Goal: Task Accomplishment & Management: Manage account settings

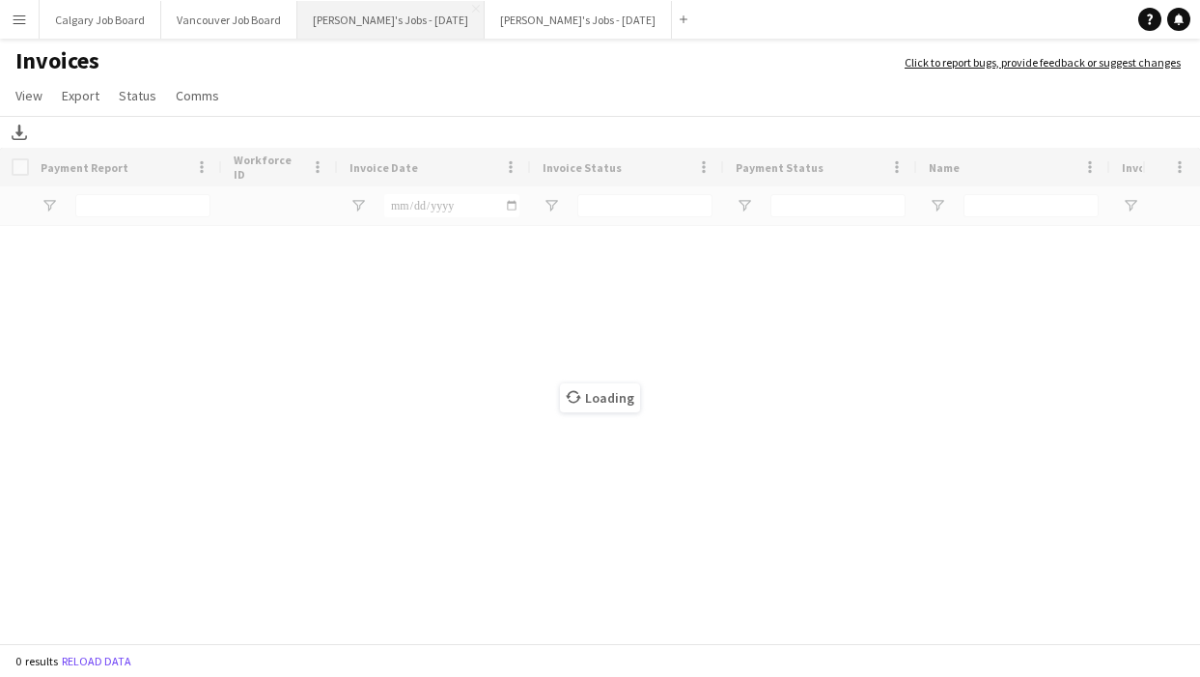
click at [397, 31] on button "Kirsten's Jobs - September 2025 Close" at bounding box center [390, 20] width 187 height 38
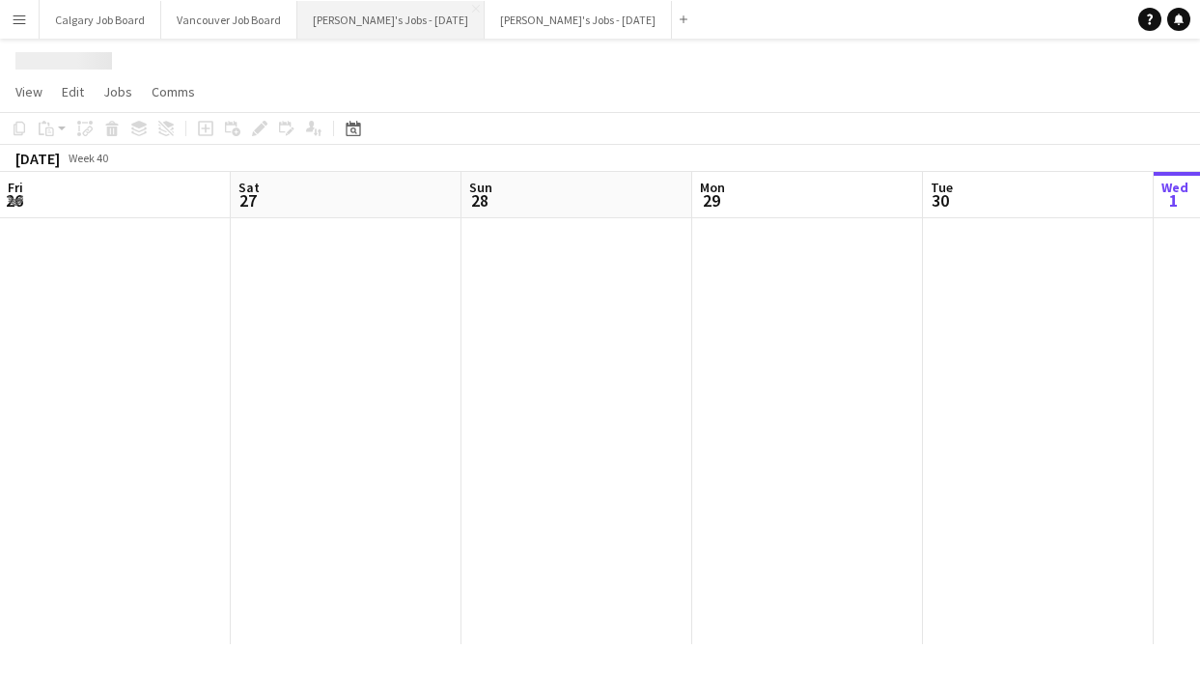
scroll to position [0, 809]
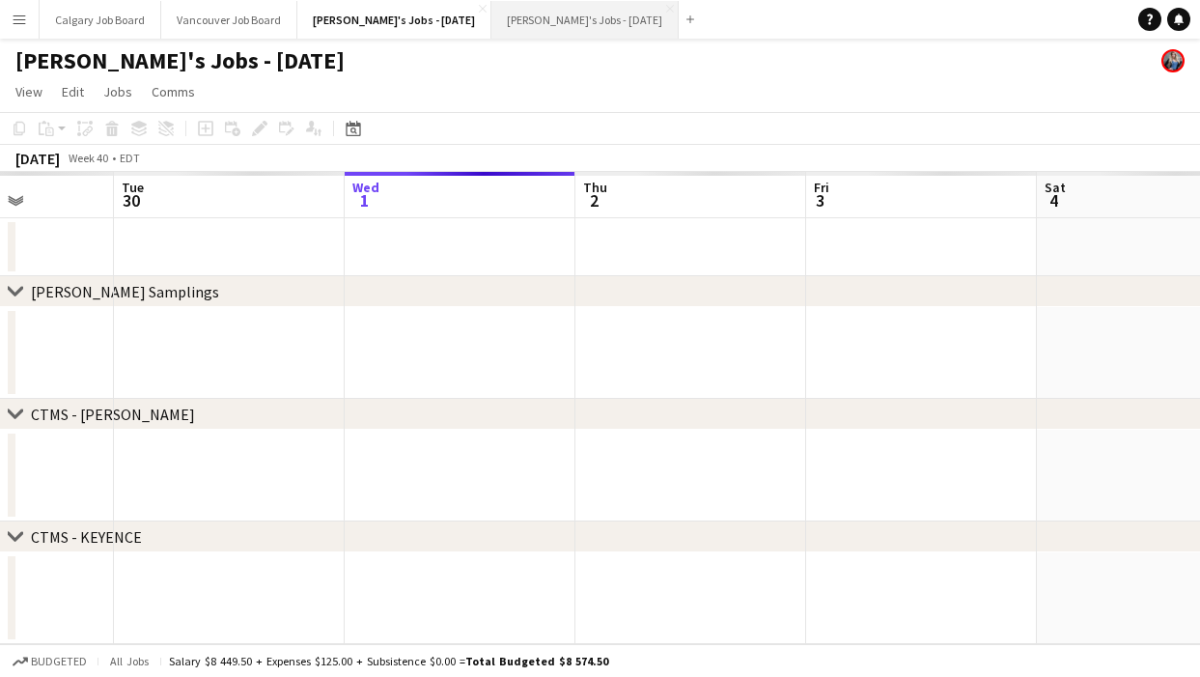
click at [576, 28] on button "Kirsten's Jobs - October 2025 Close" at bounding box center [585, 20] width 187 height 38
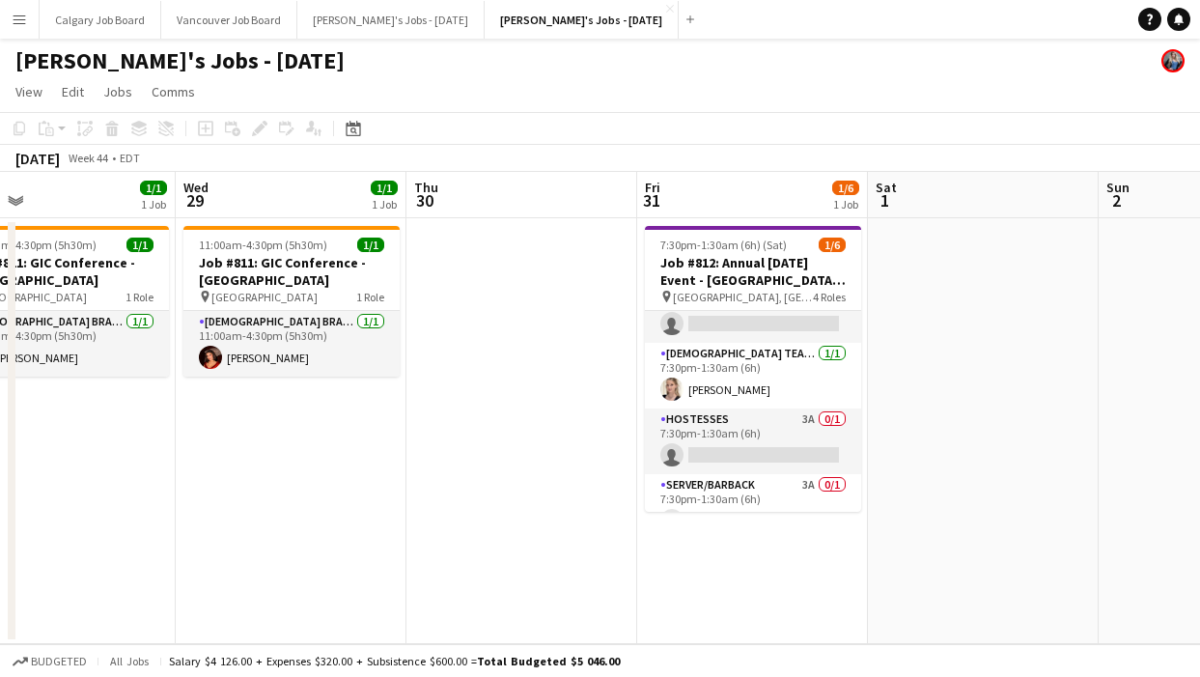
scroll to position [0, 745]
click at [20, 17] on app-icon "Menu" at bounding box center [19, 19] width 15 height 15
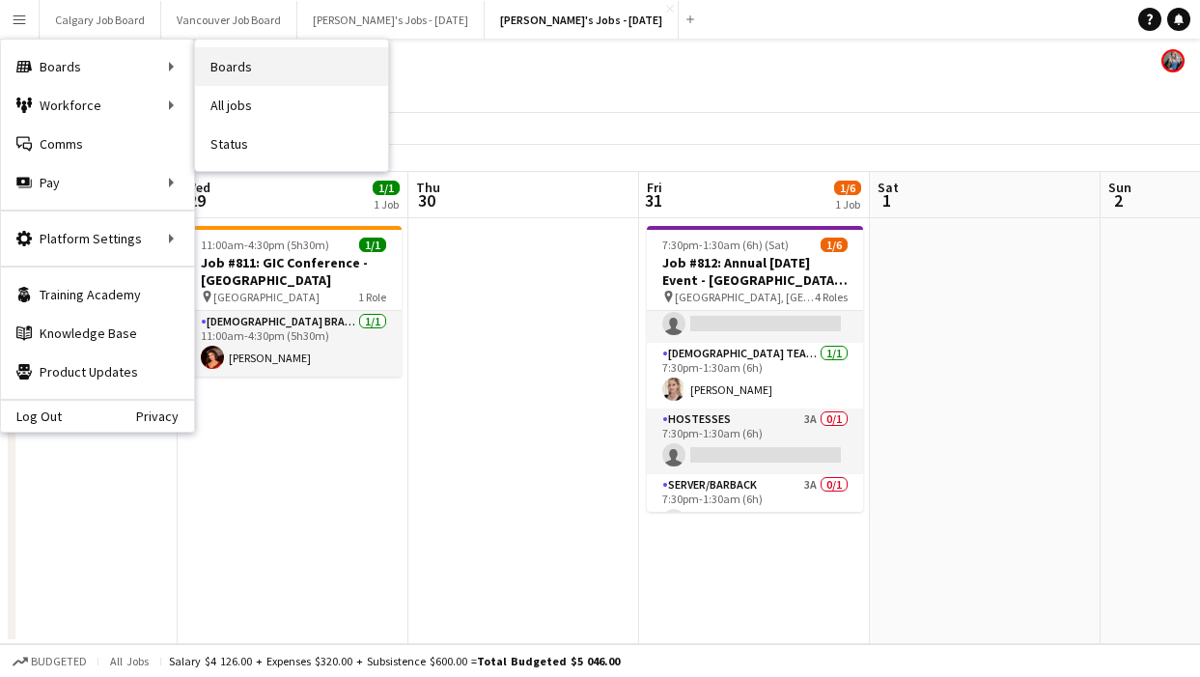
click at [217, 63] on link "Boards" at bounding box center [291, 66] width 193 height 39
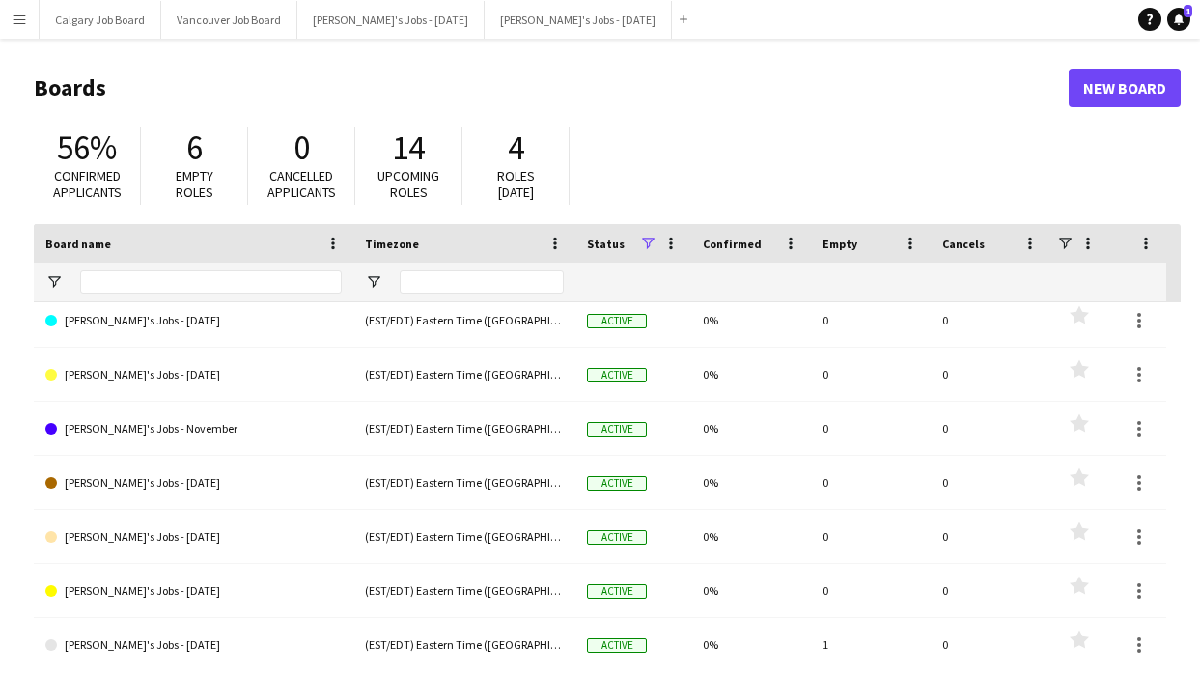
scroll to position [2417, 0]
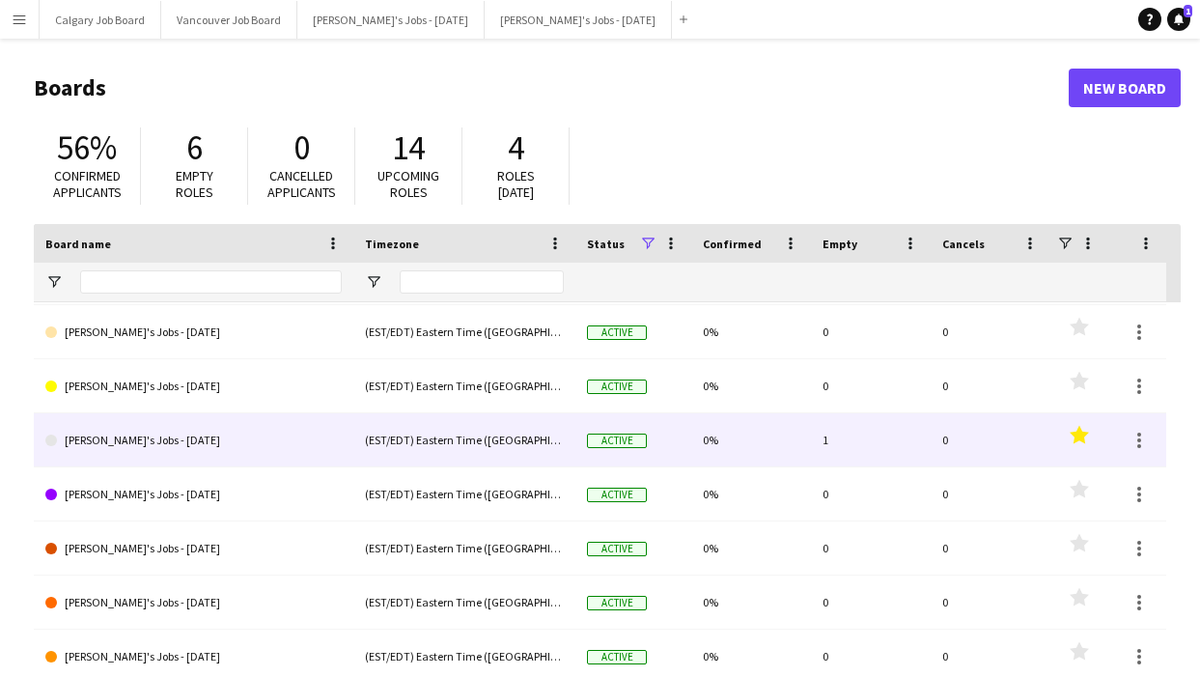
click at [1080, 438] on polygon at bounding box center [1079, 434] width 19 height 18
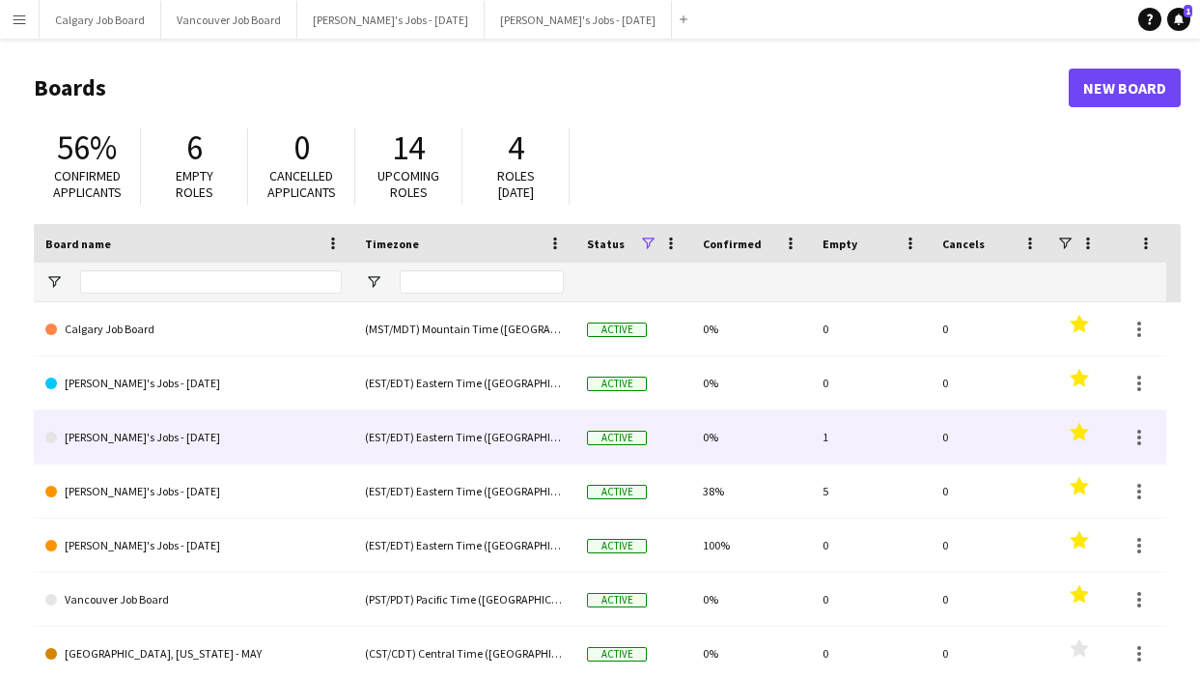
click at [243, 438] on link "[PERSON_NAME]'s Jobs - [DATE]" at bounding box center [193, 437] width 296 height 54
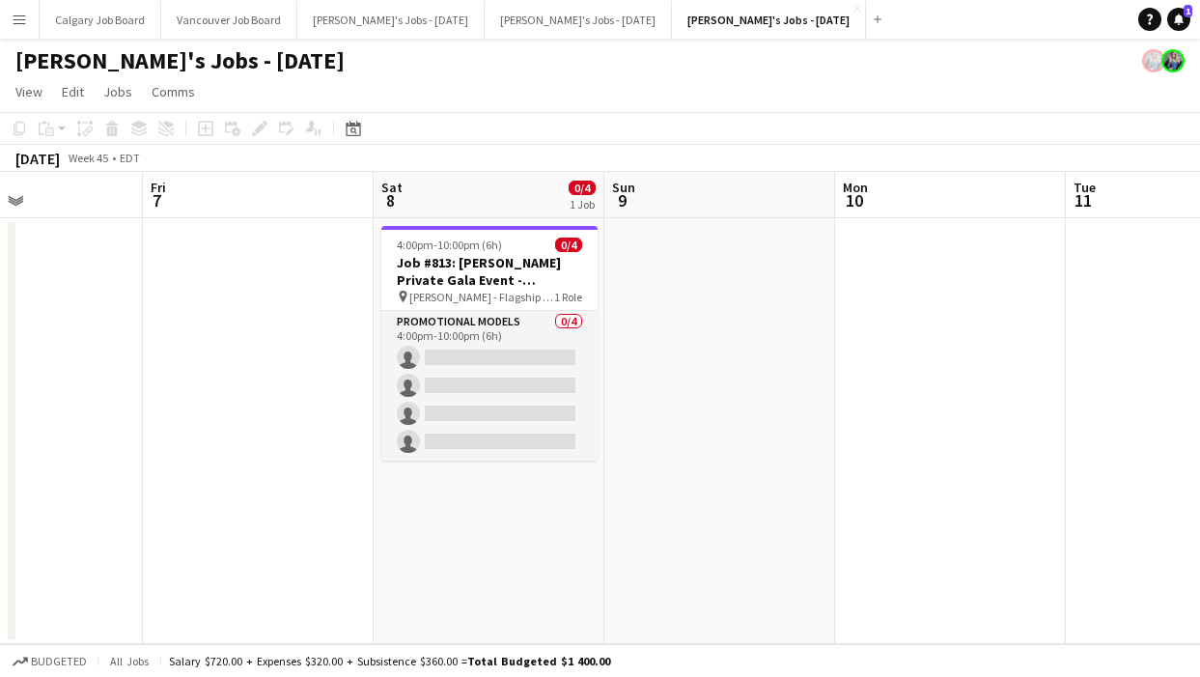
click at [209, 68] on h1 "[PERSON_NAME]'s Jobs - [DATE]" at bounding box center [179, 60] width 329 height 29
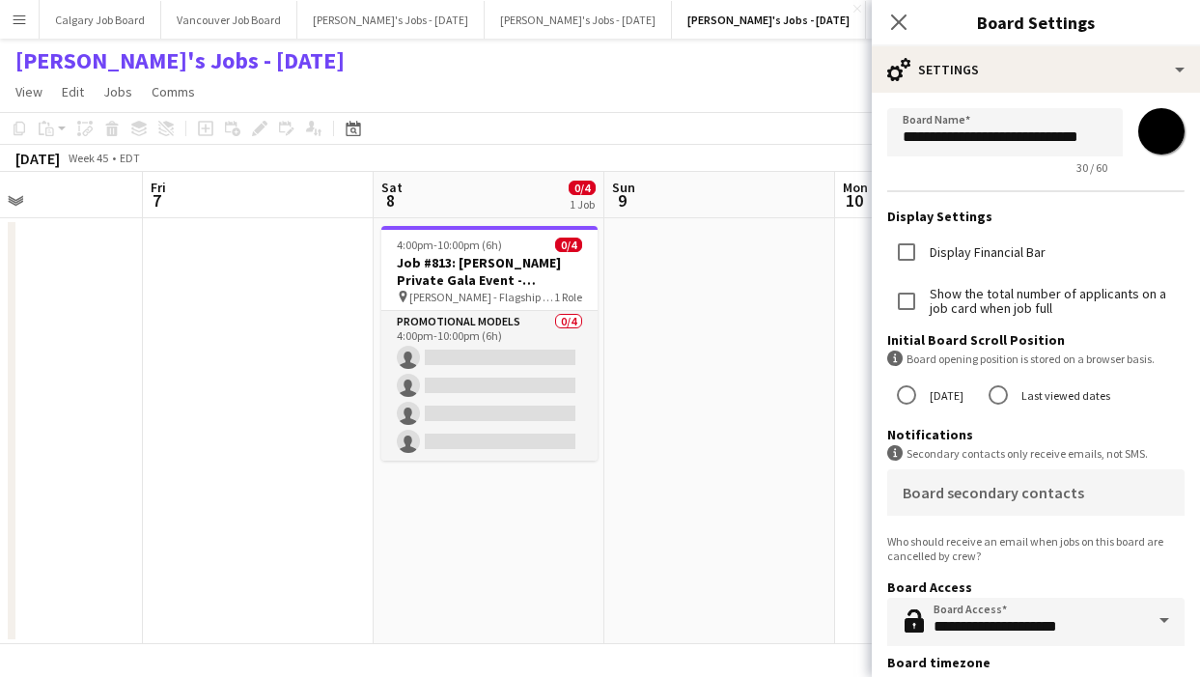
click at [1167, 137] on input "*******" at bounding box center [1162, 132] width 70 height 70
click at [573, 93] on app-page-menu "View Day view expanded Day view collapsed Month view Date picker Jump to today …" at bounding box center [600, 93] width 1200 height 37
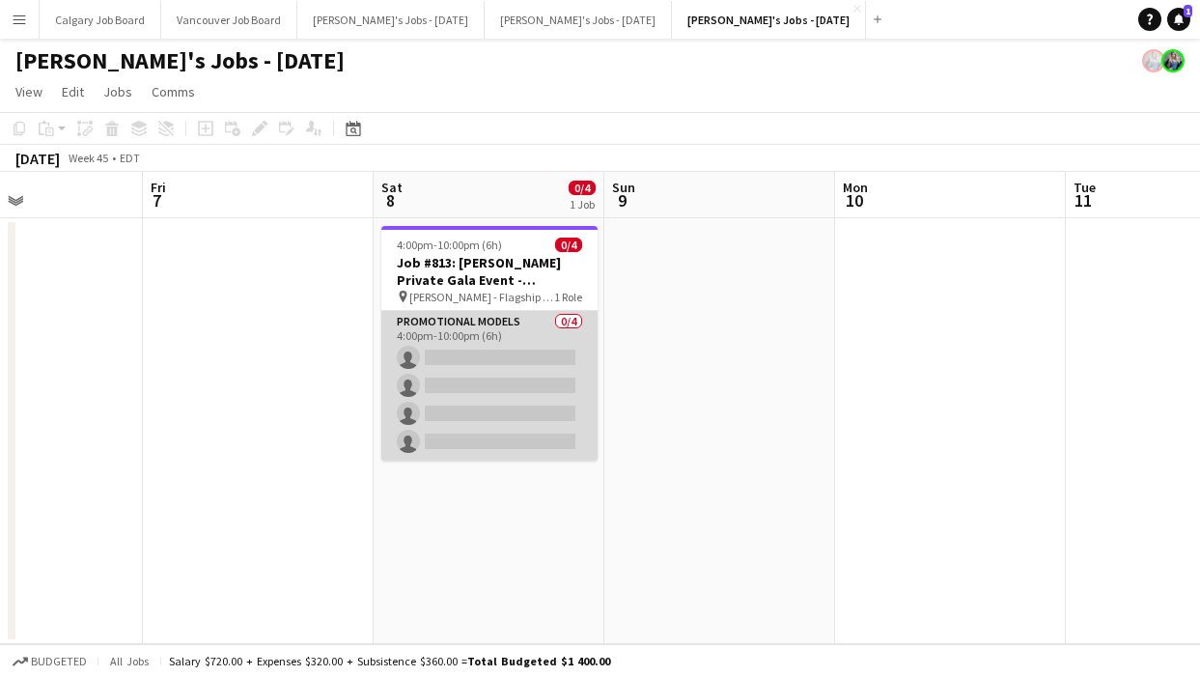
click at [566, 381] on app-card-role "Promotional Models 0/4 4:00pm-10:00pm (6h) single-neutral-actions single-neutra…" at bounding box center [489, 386] width 216 height 150
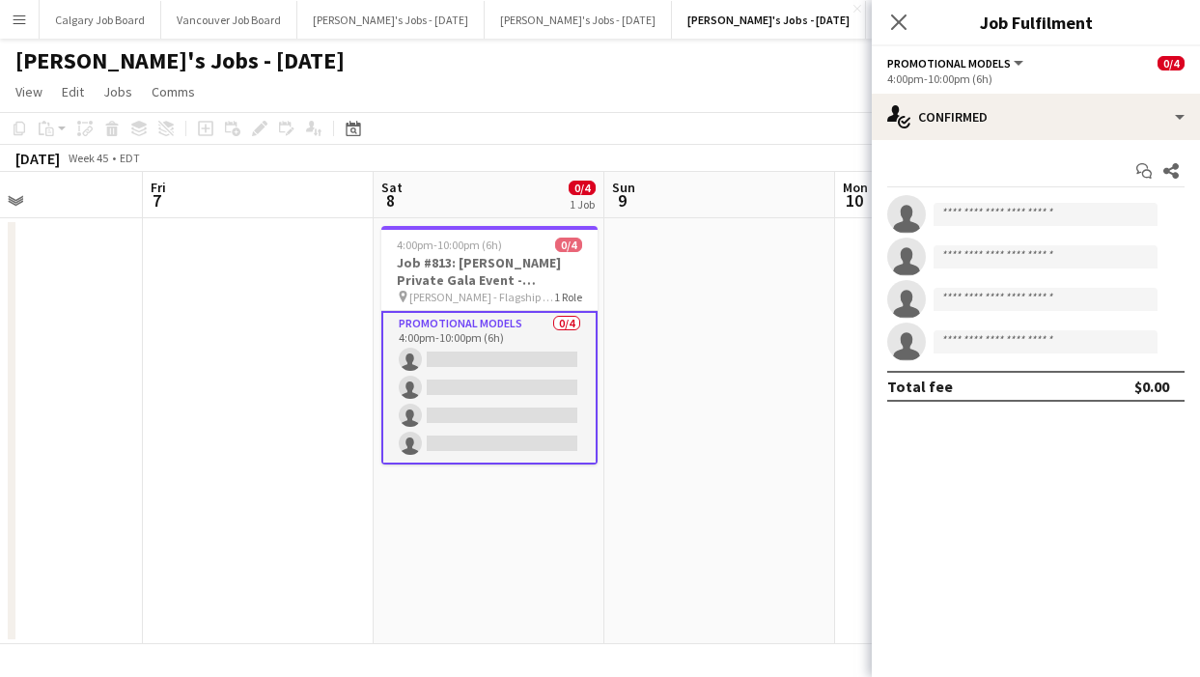
click at [735, 133] on app-toolbar "Copy Paste Paste Command V Paste with crew Command Shift V Paste linked Job [GE…" at bounding box center [600, 128] width 1200 height 33
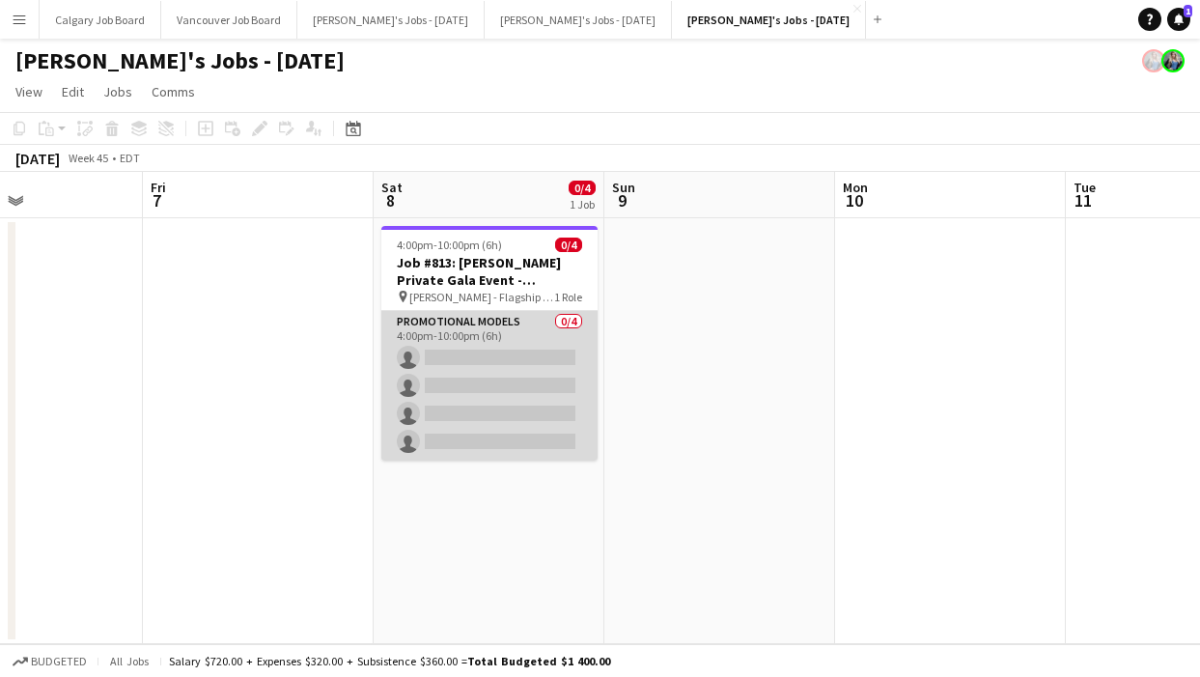
click at [449, 387] on app-card-role "Promotional Models 0/4 4:00pm-10:00pm (6h) single-neutral-actions single-neutra…" at bounding box center [489, 386] width 216 height 150
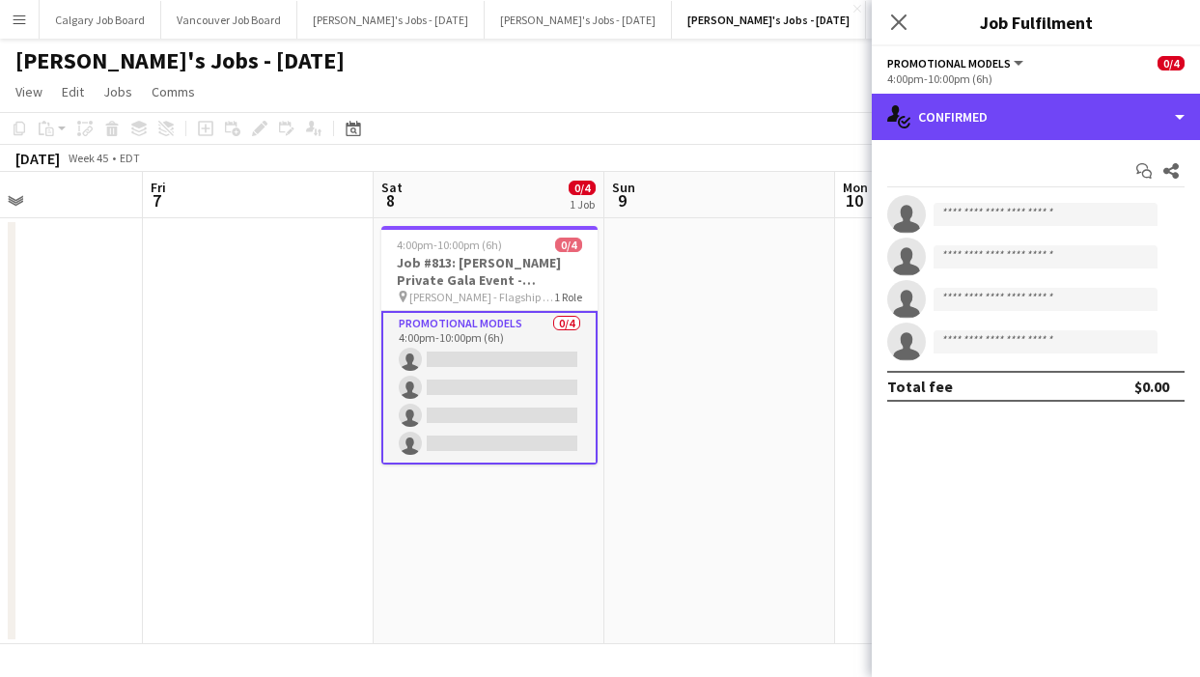
drag, startPoint x: 1047, startPoint y: 117, endPoint x: 1025, endPoint y: 291, distance: 175.2
click at [1047, 118] on div "single-neutral-actions-check-2 Confirmed" at bounding box center [1036, 117] width 328 height 46
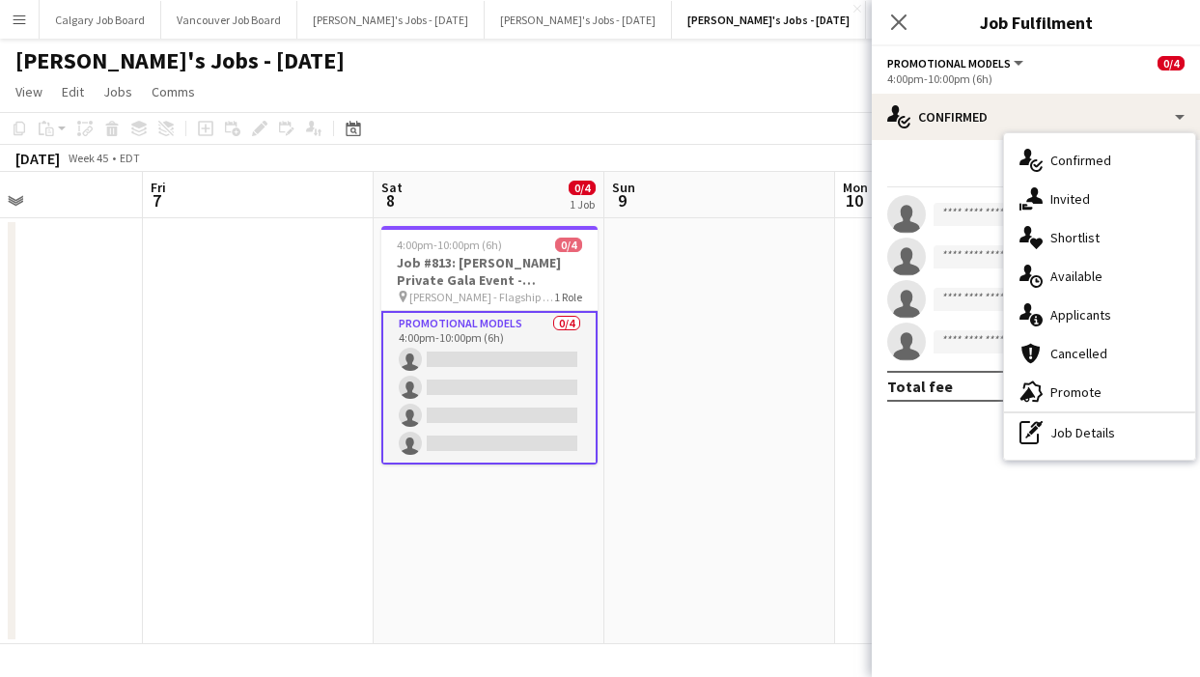
drag, startPoint x: 1045, startPoint y: 423, endPoint x: 1018, endPoint y: 357, distance: 71.0
click at [1045, 422] on div "pen-write Job Details" at bounding box center [1099, 432] width 191 height 39
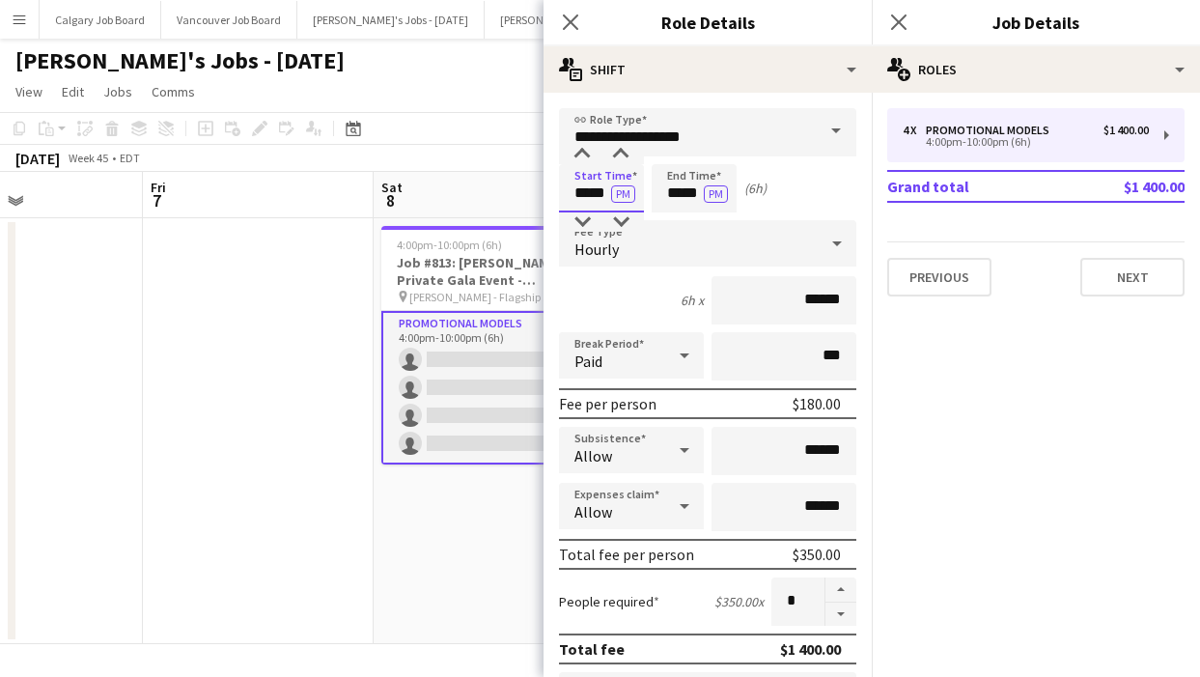
click at [583, 195] on input "*****" at bounding box center [601, 188] width 85 height 48
click at [603, 193] on input "*****" at bounding box center [601, 188] width 85 height 48
type input "*****"
click at [457, 95] on app-page-menu "View Day view expanded Day view collapsed Month view Date picker Jump to today …" at bounding box center [600, 93] width 1200 height 37
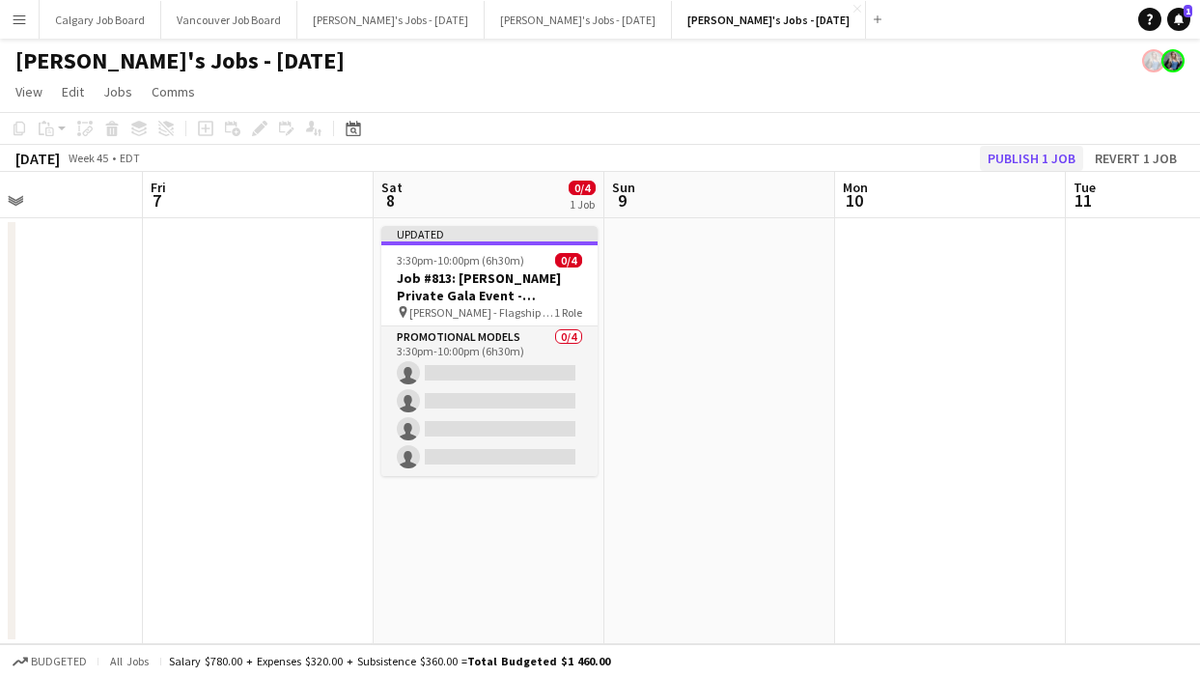
click at [1032, 155] on button "Publish 1 job" at bounding box center [1031, 158] width 103 height 25
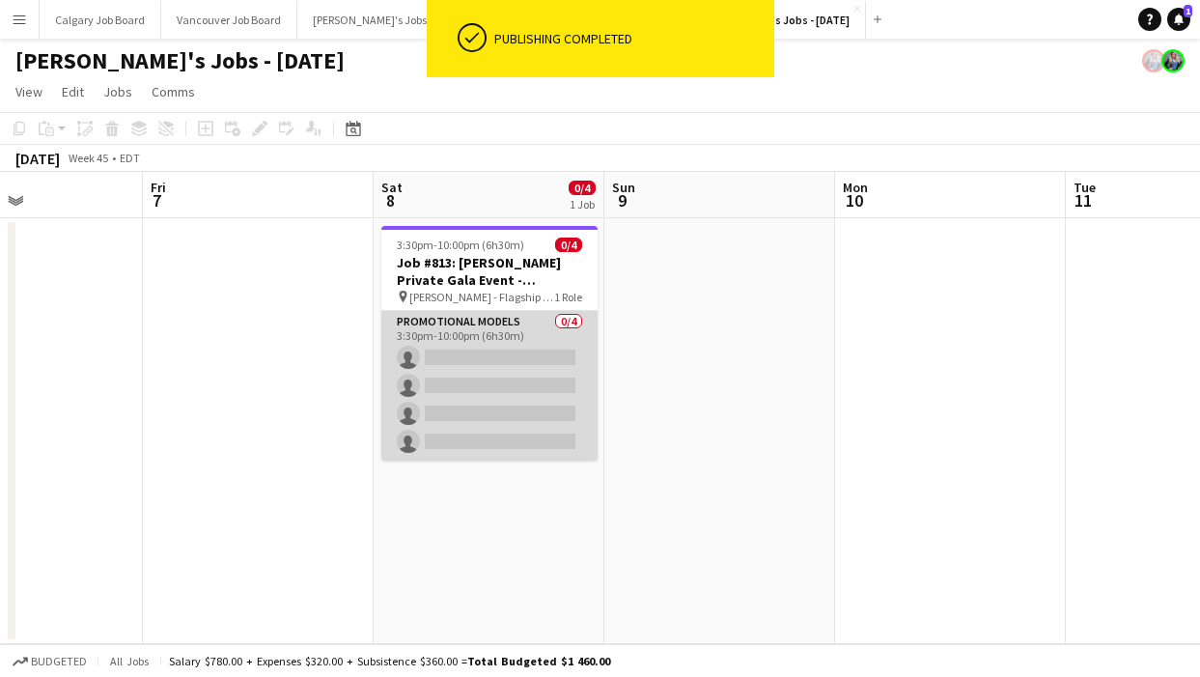
click at [441, 373] on app-card-role "Promotional Models 0/4 3:30pm-10:00pm (6h30m) single-neutral-actions single-neu…" at bounding box center [489, 386] width 216 height 150
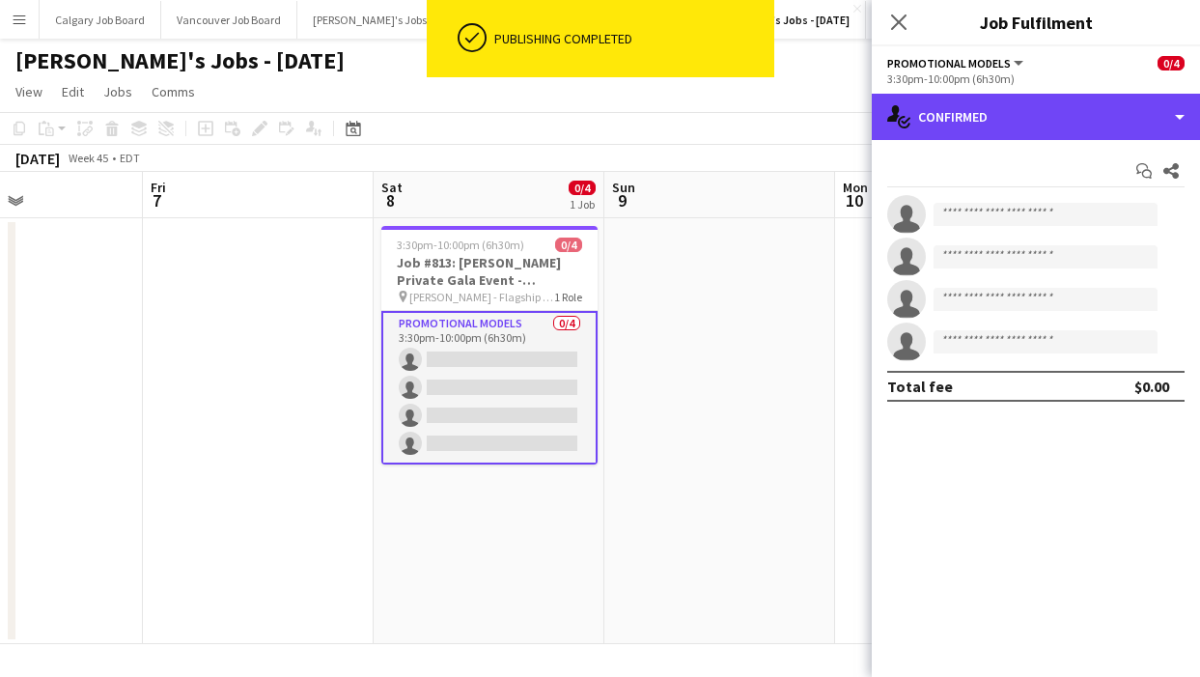
drag, startPoint x: 1086, startPoint y: 118, endPoint x: 1111, endPoint y: 312, distance: 195.7
click at [1091, 121] on div "single-neutral-actions-check-2 Confirmed" at bounding box center [1036, 117] width 328 height 46
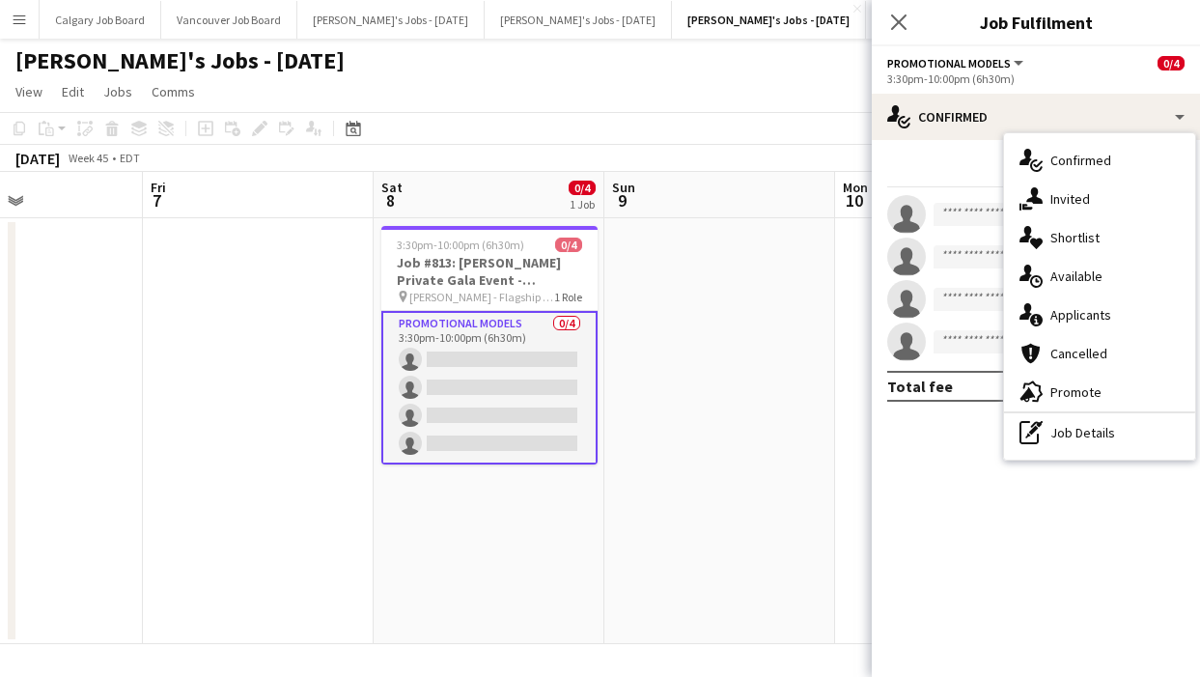
drag, startPoint x: 1092, startPoint y: 390, endPoint x: 1051, endPoint y: 447, distance: 70.5
click at [1092, 390] on span "Promote" at bounding box center [1076, 391] width 51 height 17
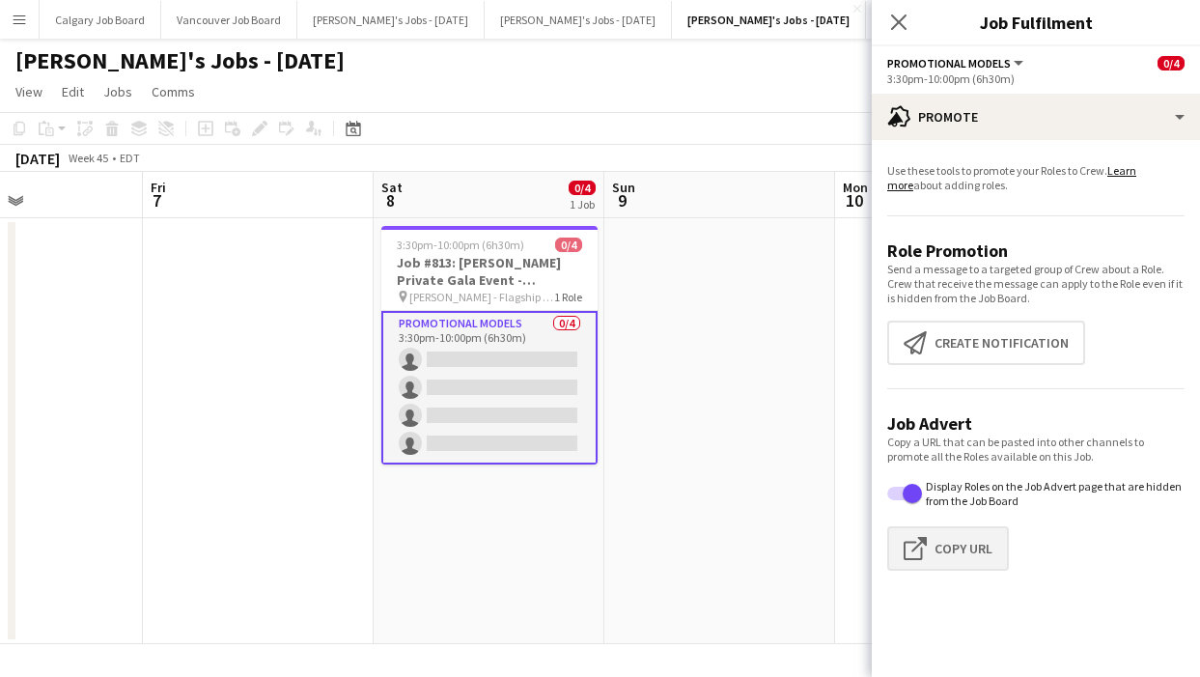
click at [977, 549] on button "Click to copy URL Copy Url" at bounding box center [948, 548] width 122 height 44
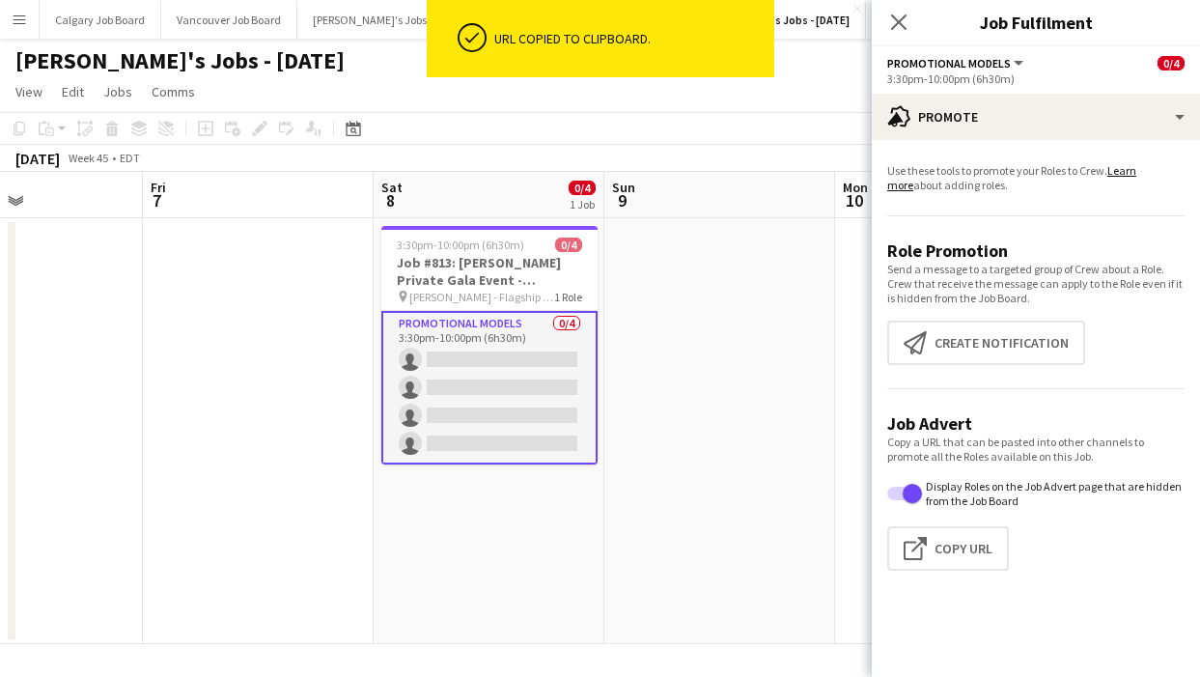
drag, startPoint x: 16, startPoint y: 21, endPoint x: 41, endPoint y: 75, distance: 59.2
click at [17, 22] on app-icon "Menu" at bounding box center [19, 19] width 15 height 15
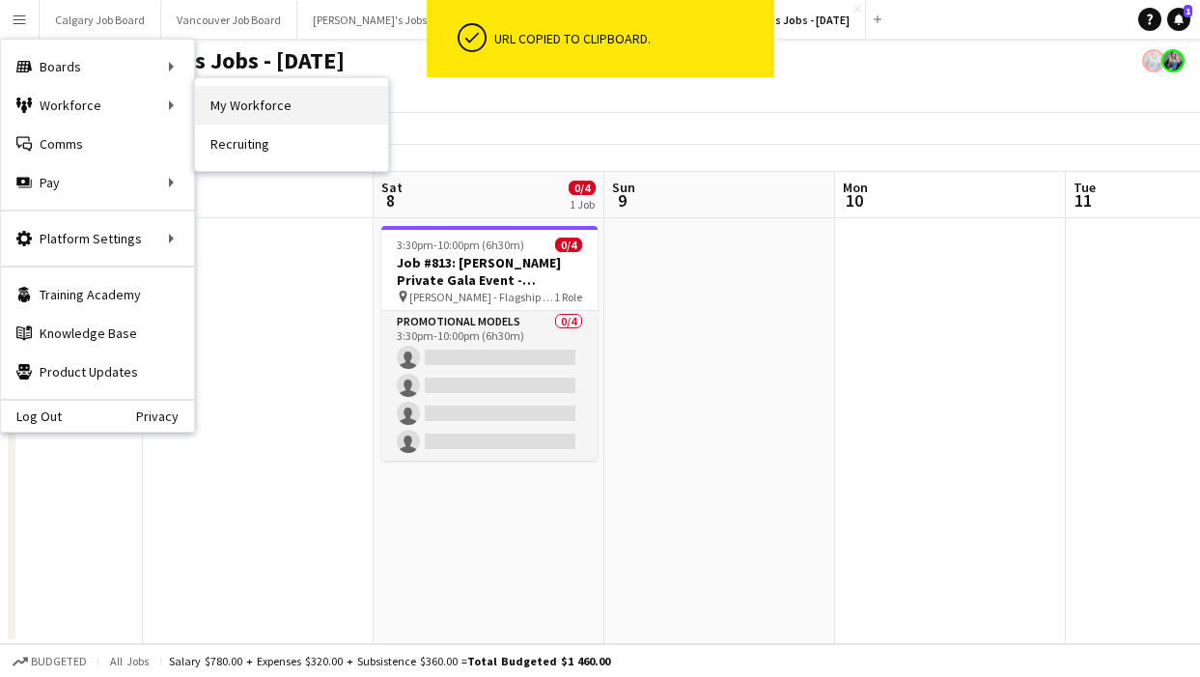
click at [222, 90] on link "My Workforce" at bounding box center [291, 105] width 193 height 39
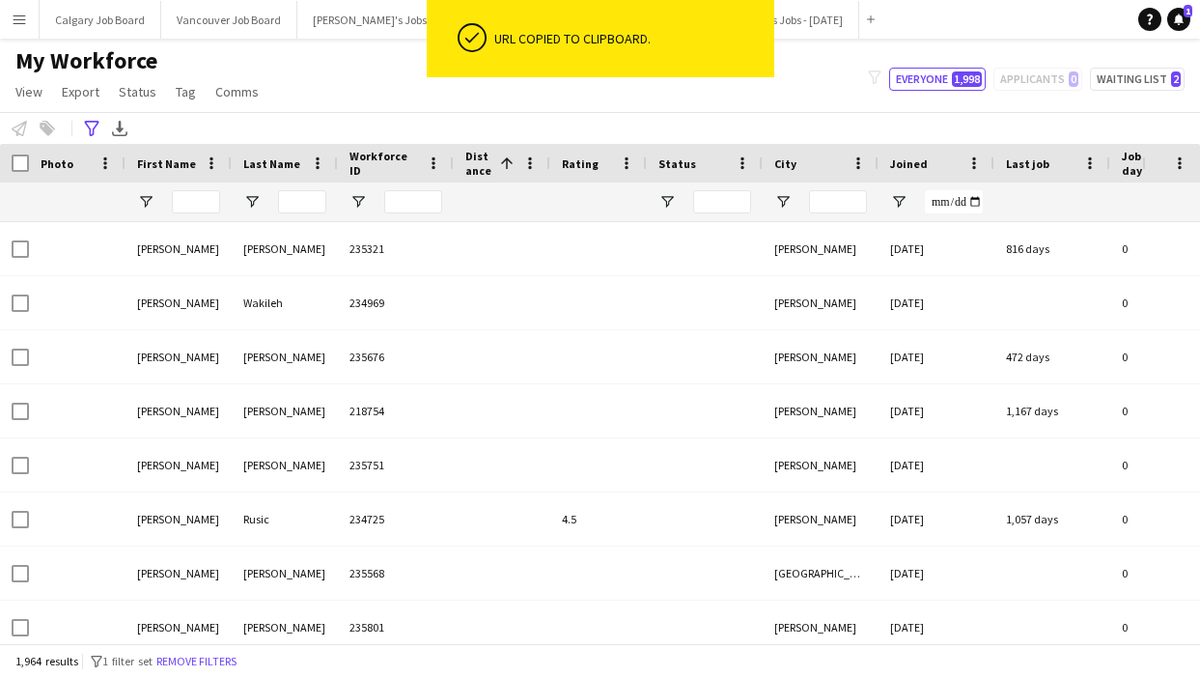
type input "**********"
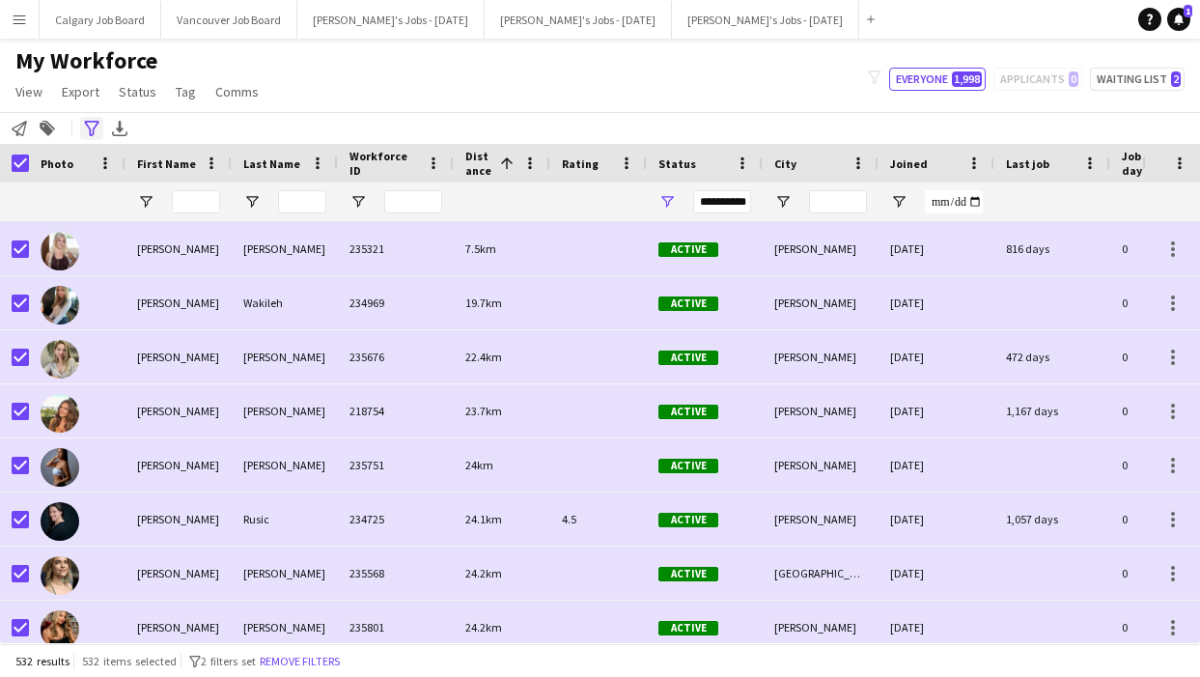
drag, startPoint x: 22, startPoint y: 133, endPoint x: 85, endPoint y: 136, distance: 62.8
click at [23, 133] on icon "Notify workforce" at bounding box center [19, 128] width 15 height 15
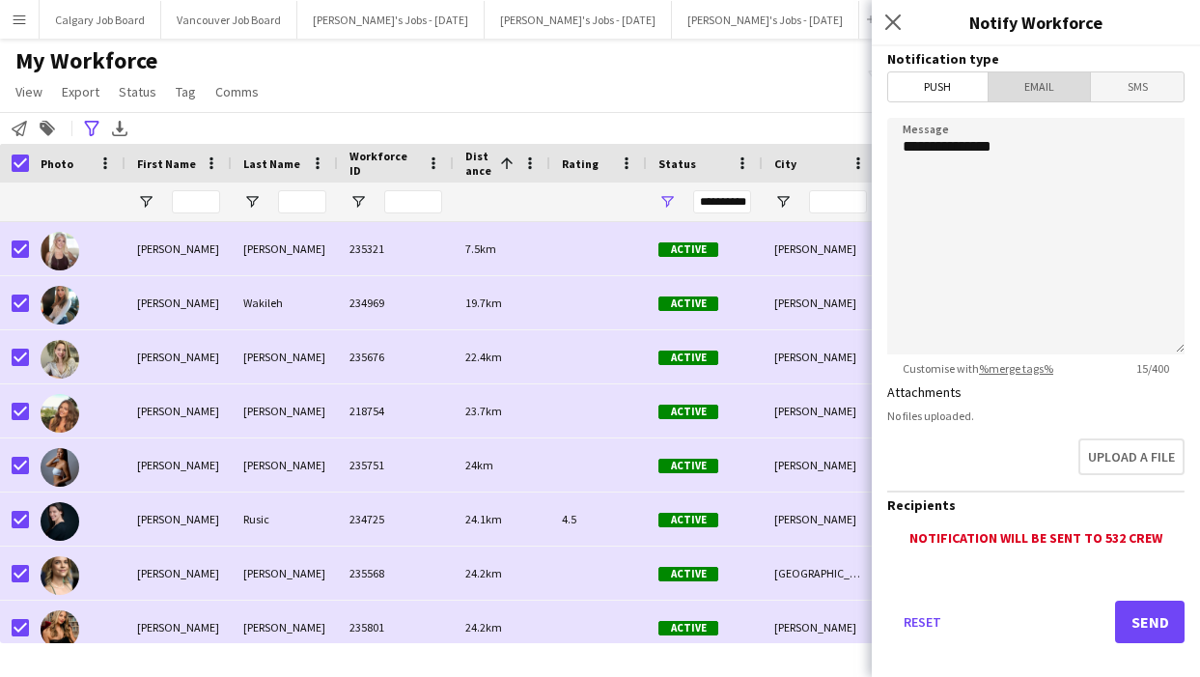
click at [1039, 90] on span "Email" at bounding box center [1040, 86] width 102 height 29
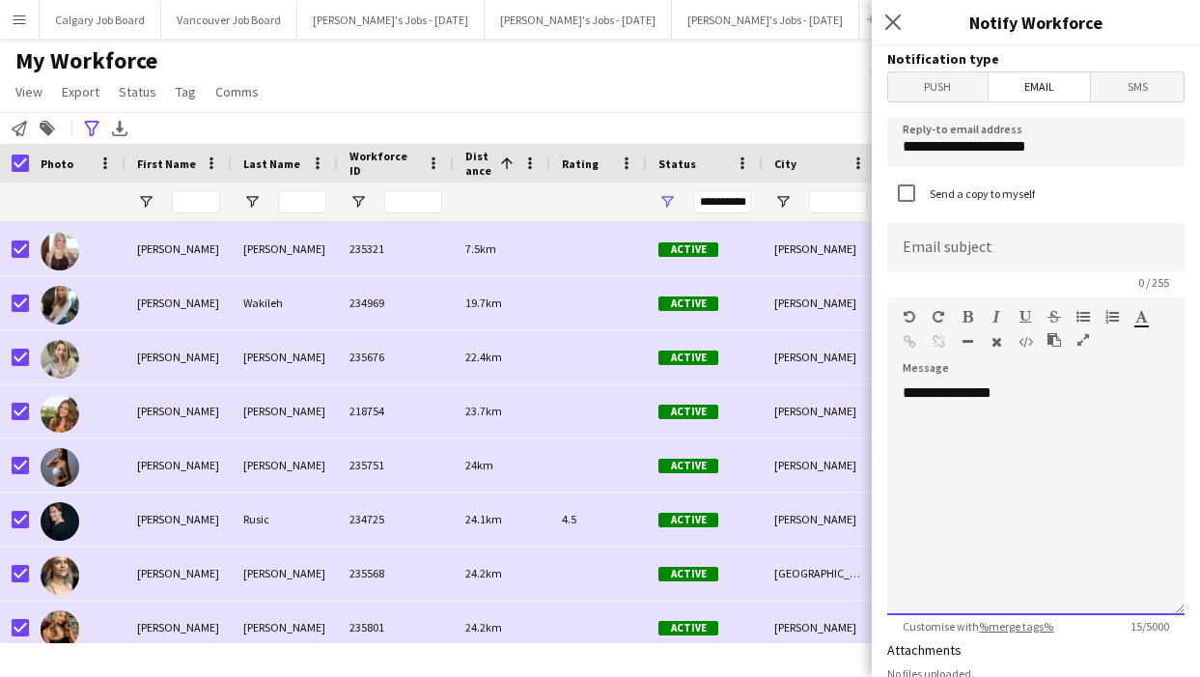
click at [1078, 389] on div "**********" at bounding box center [1035, 499] width 297 height 232
drag, startPoint x: 985, startPoint y: 424, endPoint x: 874, endPoint y: 442, distance: 112.6
click at [874, 442] on form "**********" at bounding box center [1036, 583] width 328 height 1074
drag, startPoint x: 910, startPoint y: 432, endPoint x: 981, endPoint y: 415, distance: 73.3
click at [956, 429] on div "**********" at bounding box center [1035, 499] width 297 height 232
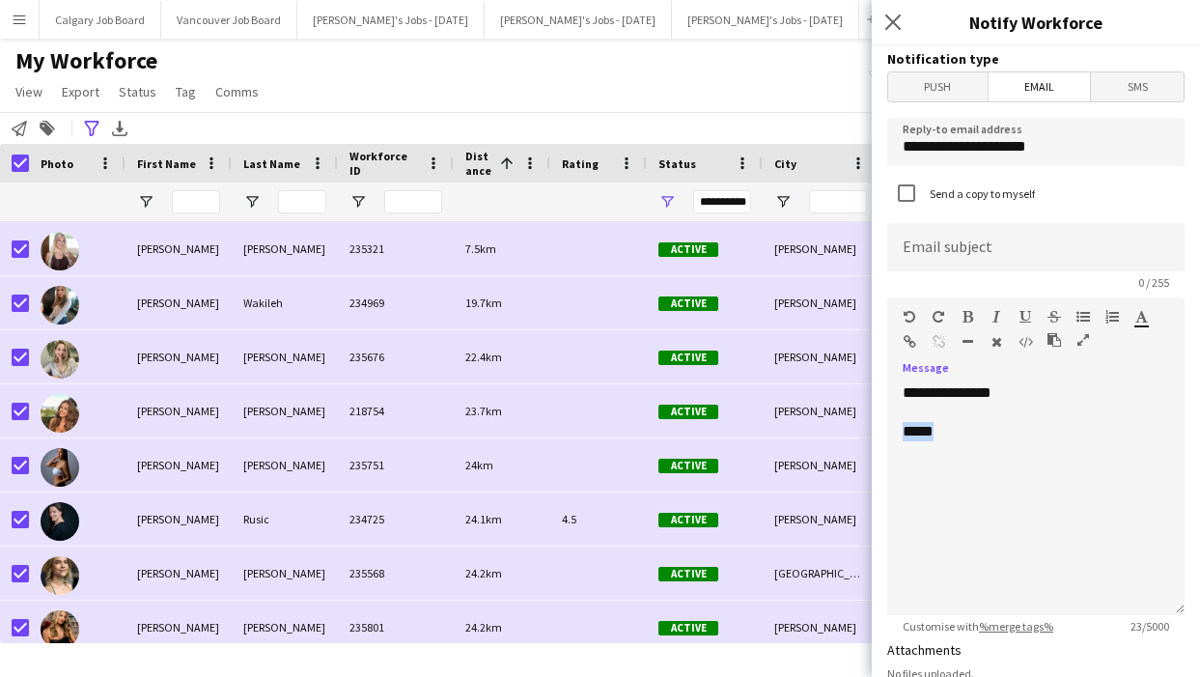
drag, startPoint x: 1138, startPoint y: 322, endPoint x: 1138, endPoint y: 338, distance: 16.4
click at [1138, 322] on icon "button" at bounding box center [1142, 317] width 13 height 14
drag, startPoint x: 798, startPoint y: 83, endPoint x: 839, endPoint y: 73, distance: 42.6
click at [798, 83] on div "My Workforce View Views Default view Active New view Update view Delete view Ed…" at bounding box center [600, 79] width 1200 height 66
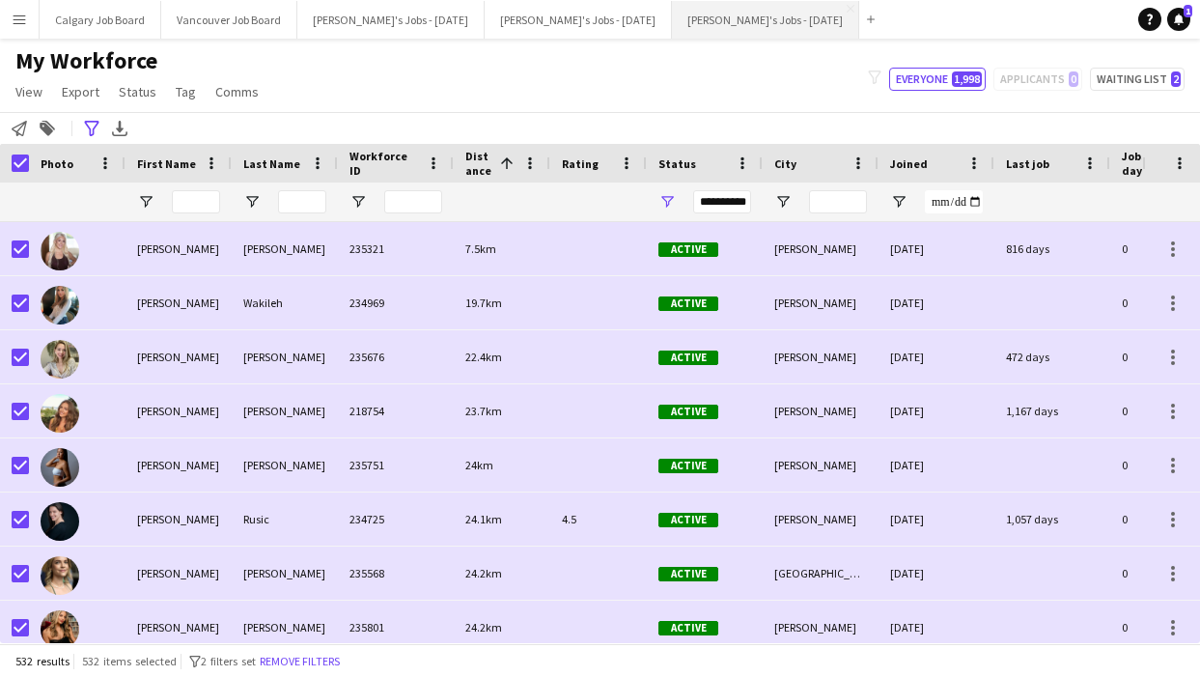
click at [801, 9] on button "Kirsten's Jobs - November 2025 Close" at bounding box center [765, 20] width 187 height 38
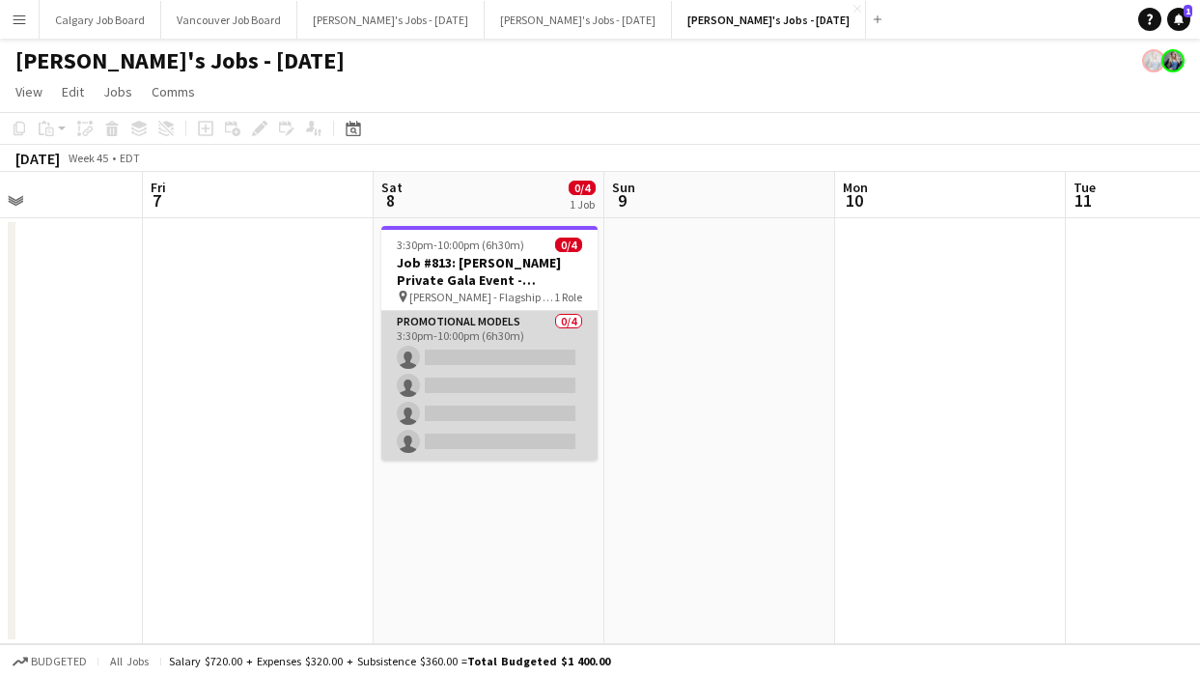
click at [403, 369] on app-card-role "Promotional Models 0/4 3:30pm-10:00pm (6h30m) single-neutral-actions single-neu…" at bounding box center [489, 386] width 216 height 150
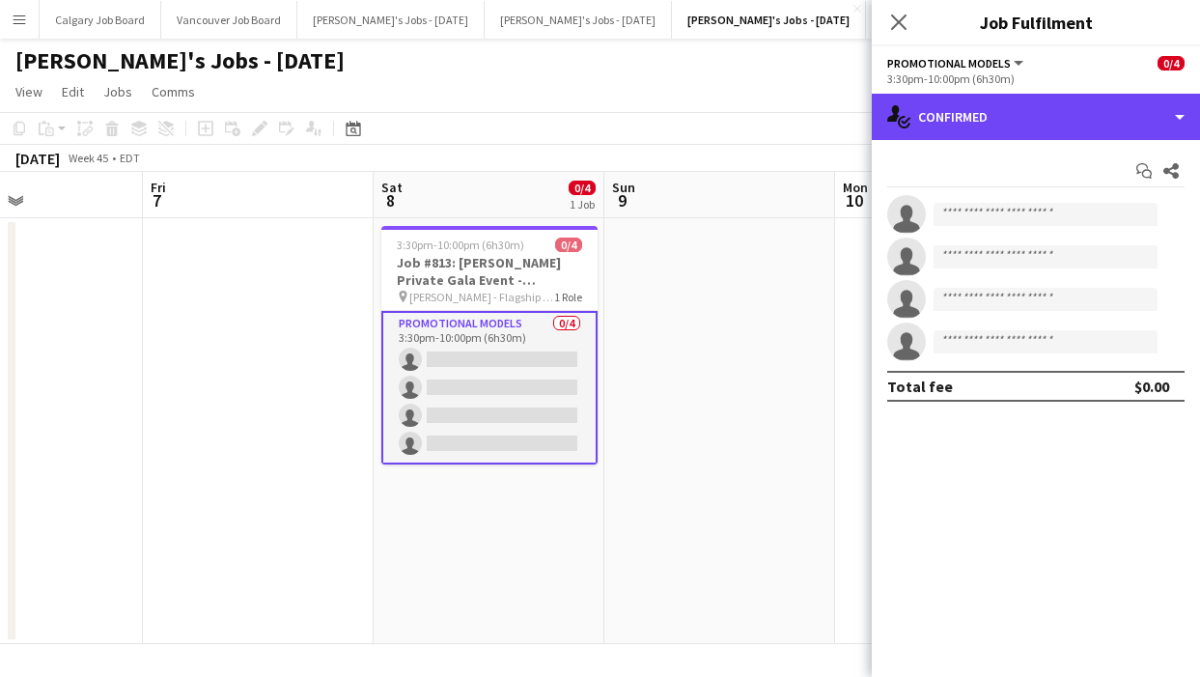
drag, startPoint x: 998, startPoint y: 127, endPoint x: 1066, endPoint y: 421, distance: 301.2
click at [998, 128] on div "single-neutral-actions-check-2 Confirmed" at bounding box center [1036, 117] width 328 height 46
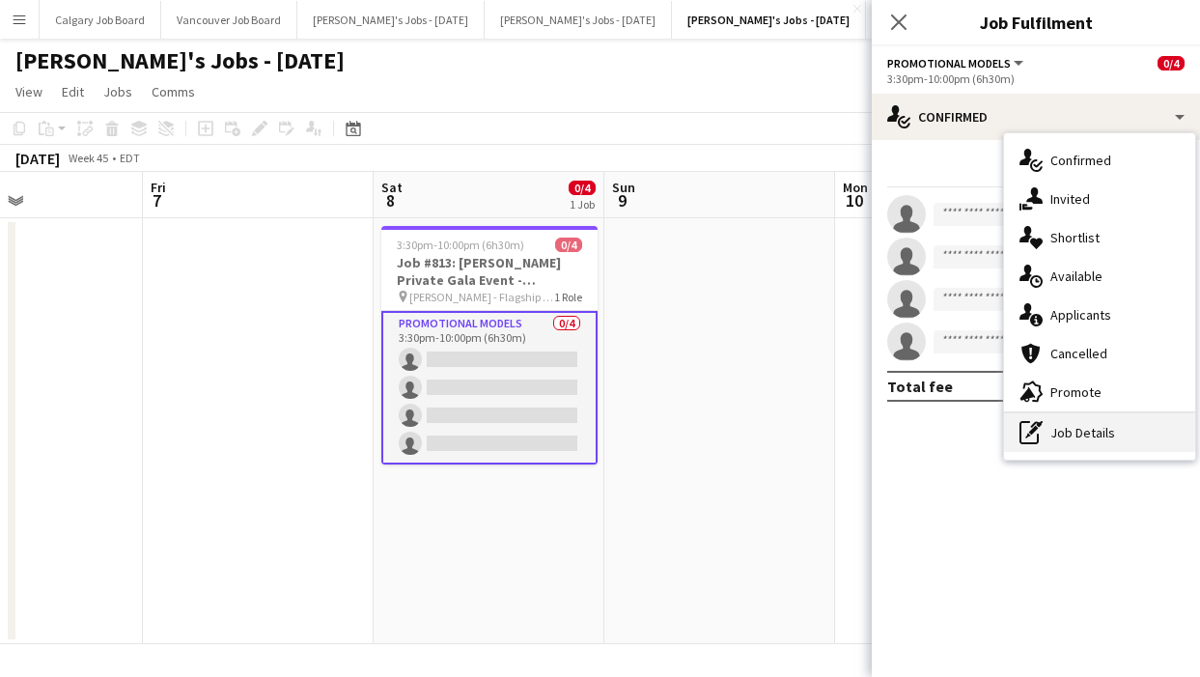
click at [1072, 437] on div "pen-write Job Details" at bounding box center [1099, 432] width 191 height 39
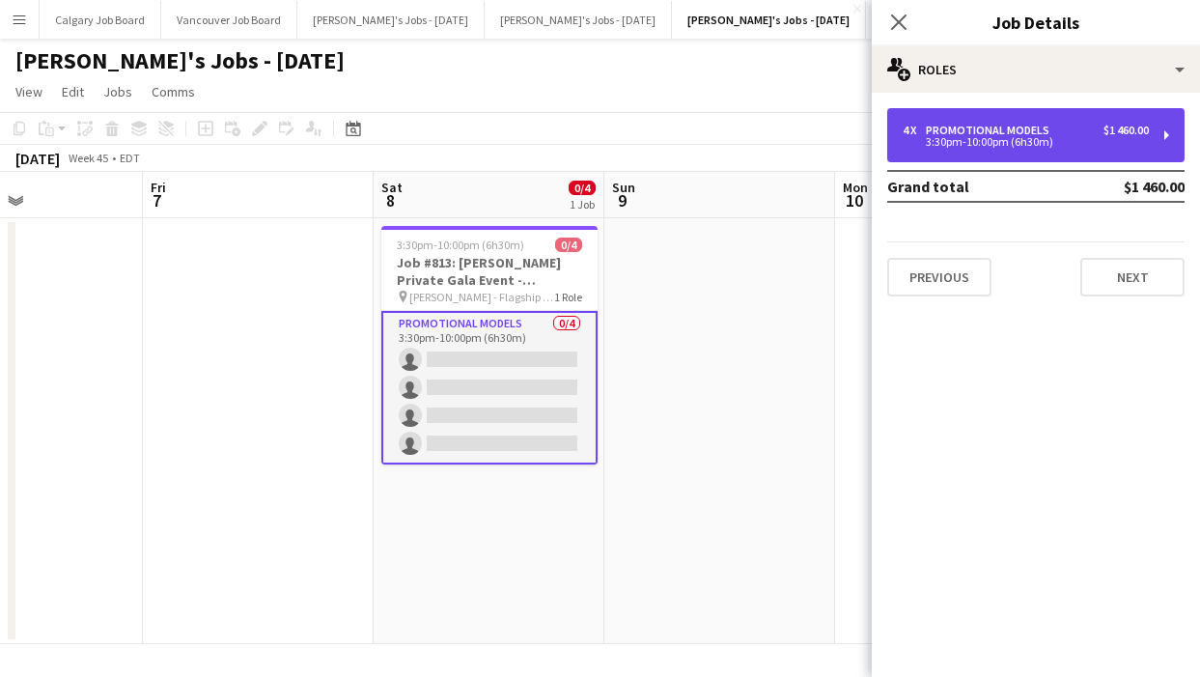
click at [1008, 150] on div "4 x Promotional Models $1 460.00 3:30pm-10:00pm (6h30m)" at bounding box center [1035, 135] width 297 height 54
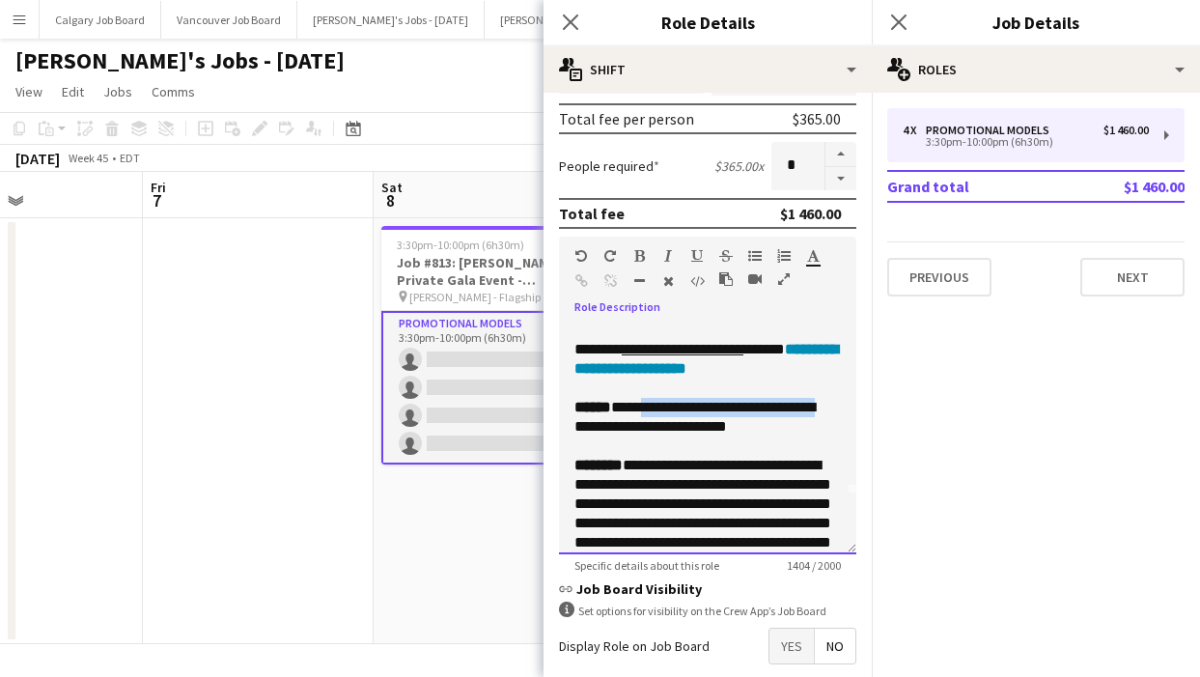
drag, startPoint x: 658, startPoint y: 408, endPoint x: 835, endPoint y: 403, distance: 177.7
click at [835, 403] on div "**********" at bounding box center [708, 417] width 267 height 39
click at [809, 267] on div "******* *******" at bounding box center [820, 259] width 29 height 23
click at [812, 258] on icon "button" at bounding box center [813, 256] width 13 height 14
click at [808, 253] on icon "button" at bounding box center [813, 256] width 13 height 14
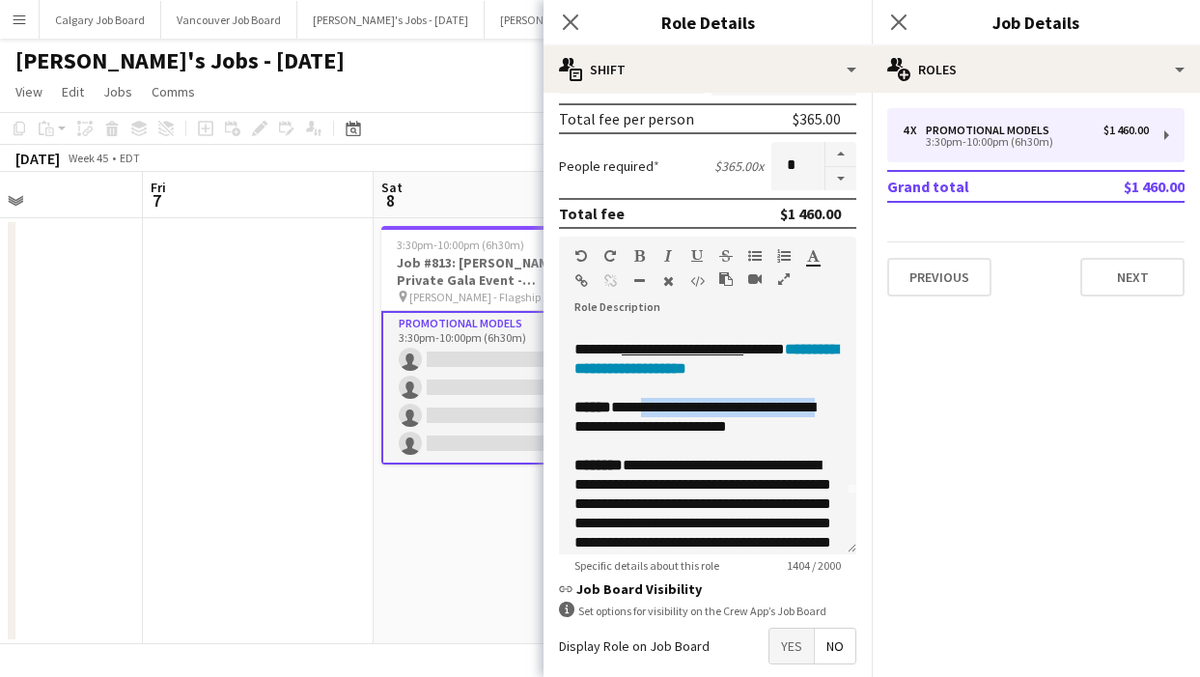
click at [462, 119] on app-toolbar "Copy Paste Paste Command V Paste with crew Command Shift V Paste linked Job [GE…" at bounding box center [600, 128] width 1200 height 33
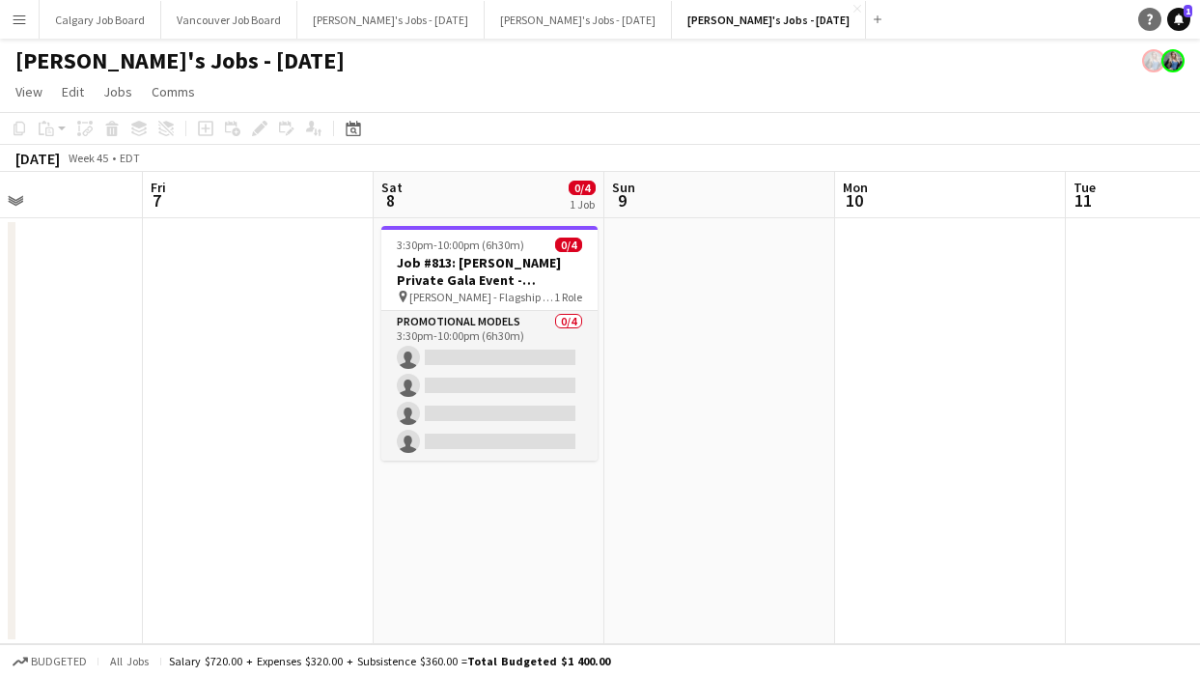
click at [1153, 21] on icon "Help" at bounding box center [1150, 20] width 12 height 12
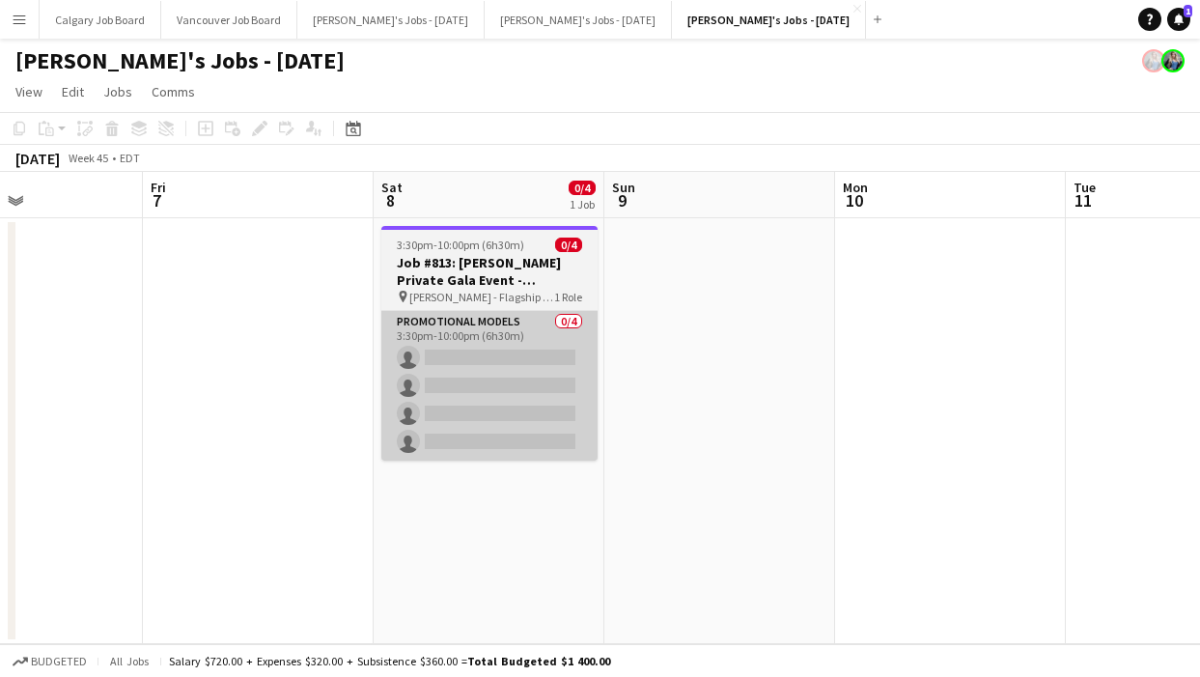
click at [593, 443] on app-card-role "Promotional Models 0/4 3:30pm-10:00pm (6h30m) single-neutral-actions single-neu…" at bounding box center [489, 386] width 216 height 150
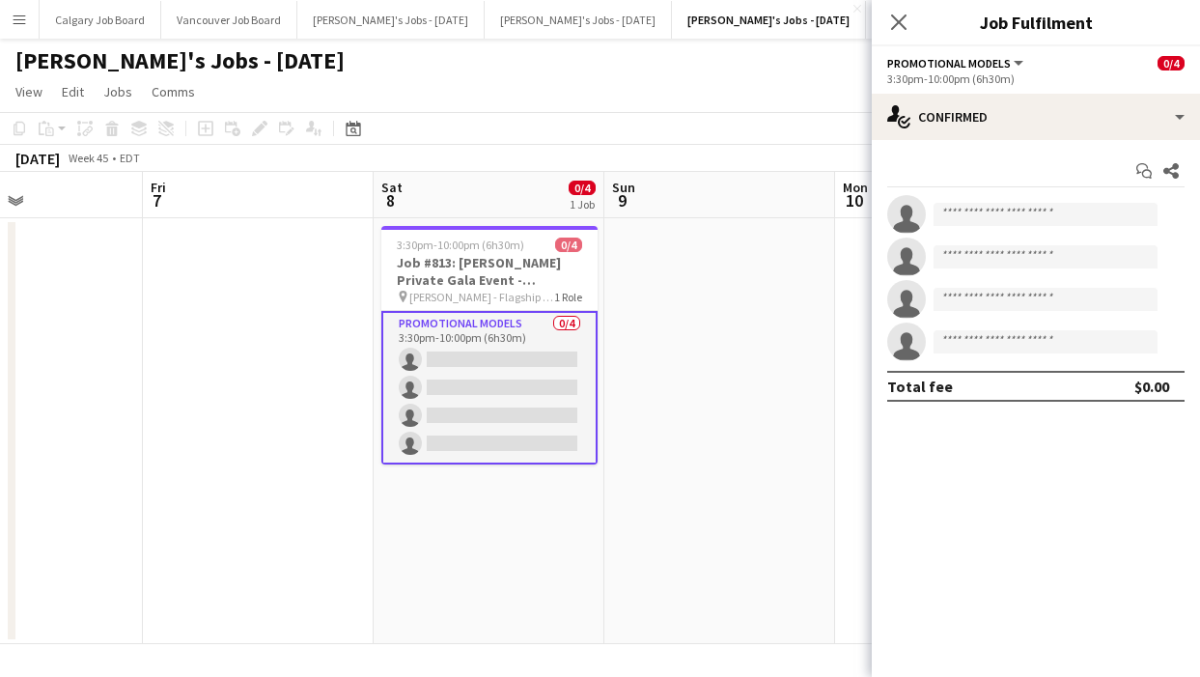
click at [744, 278] on app-date-cell at bounding box center [720, 431] width 231 height 426
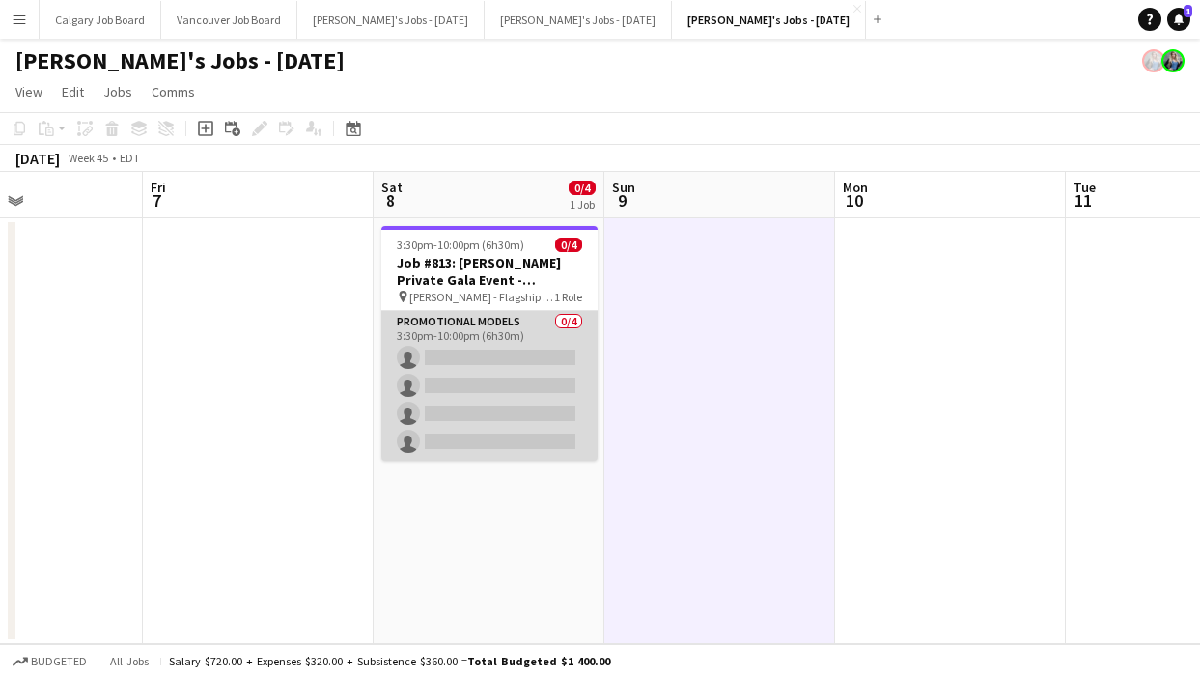
click at [520, 396] on app-card-role "Promotional Models 0/4 3:30pm-10:00pm (6h30m) single-neutral-actions single-neu…" at bounding box center [489, 386] width 216 height 150
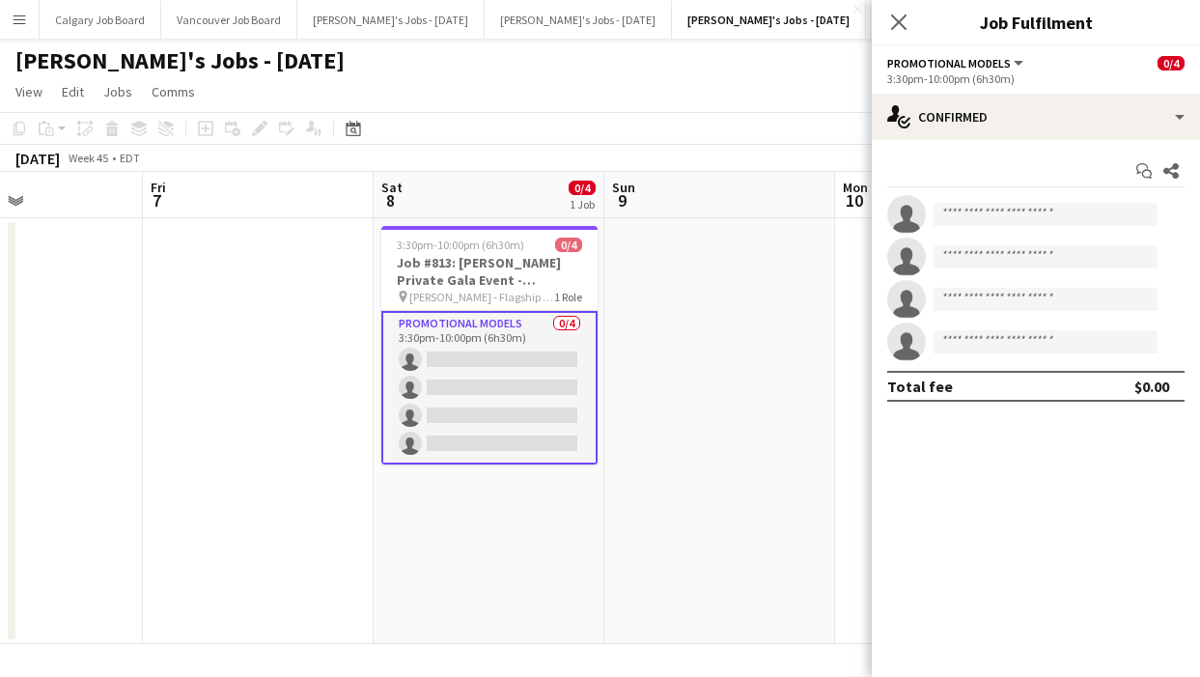
click at [896, 21] on icon "Close pop-in" at bounding box center [898, 21] width 15 height 15
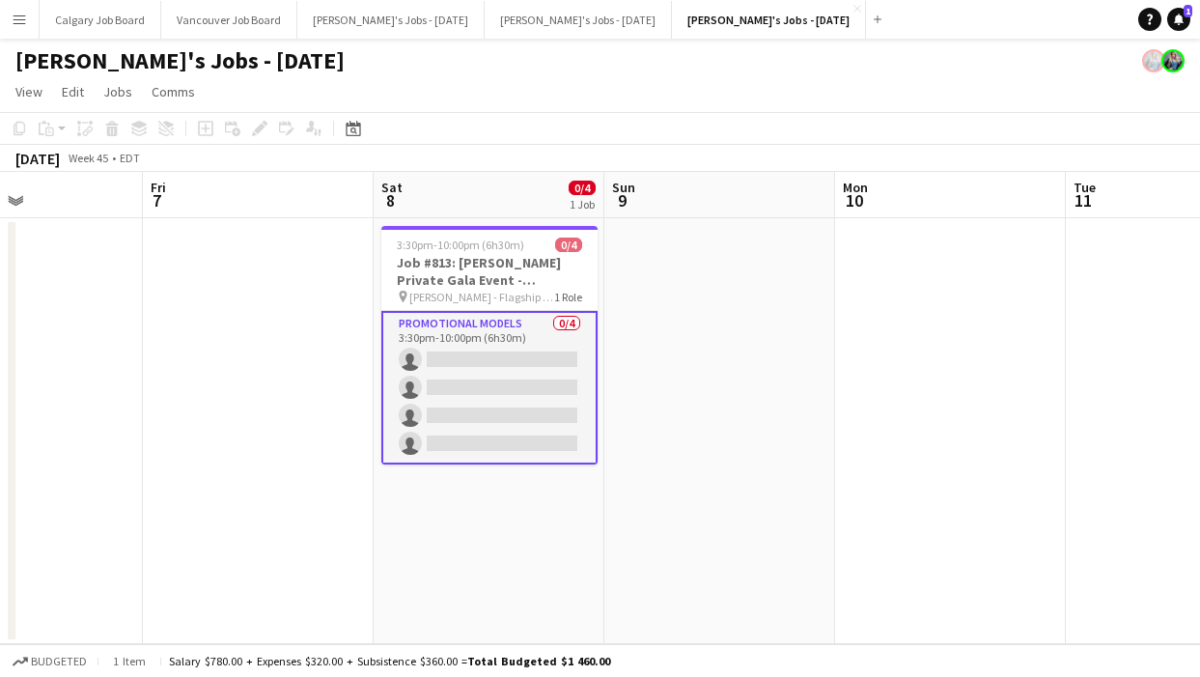
click at [554, 442] on app-card-role "Promotional Models 0/4 3:30pm-10:00pm (6h30m) single-neutral-actions single-neu…" at bounding box center [489, 388] width 216 height 154
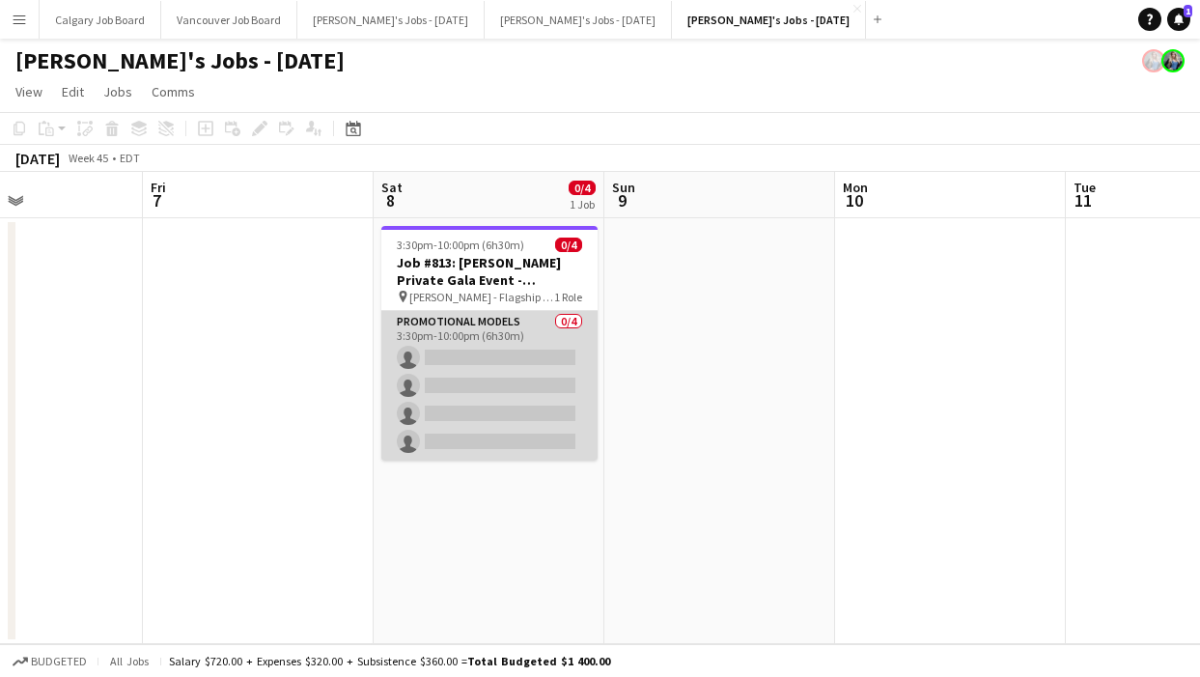
click at [406, 417] on app-card-role "Promotional Models 0/4 3:30pm-10:00pm (6h30m) single-neutral-actions single-neu…" at bounding box center [489, 386] width 216 height 150
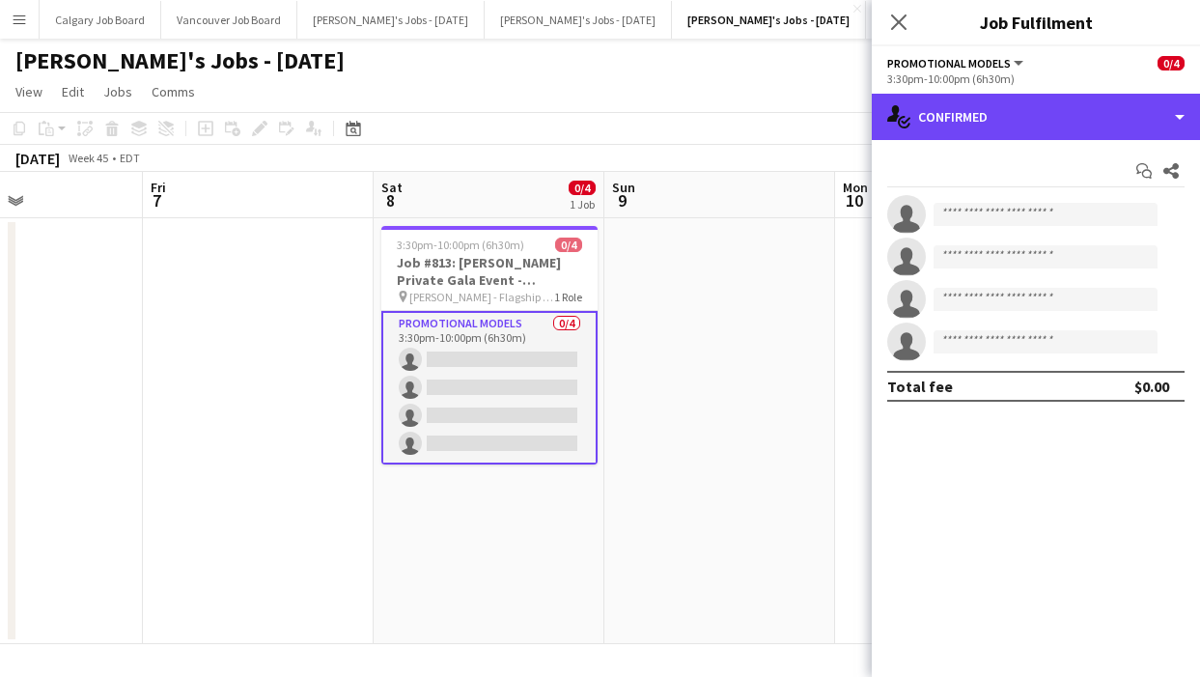
drag, startPoint x: 949, startPoint y: 126, endPoint x: 987, endPoint y: 204, distance: 86.8
click at [949, 126] on div "single-neutral-actions-check-2 Confirmed" at bounding box center [1036, 117] width 328 height 46
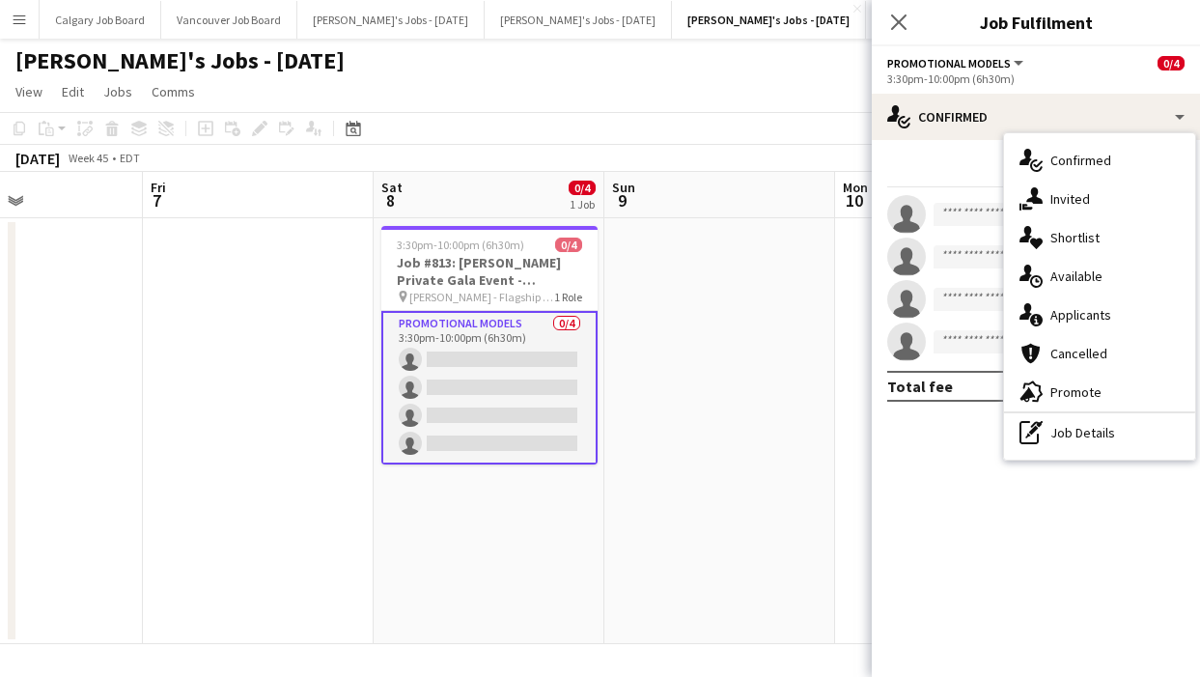
drag, startPoint x: 1118, startPoint y: 433, endPoint x: 1017, endPoint y: 174, distance: 278.0
click at [1118, 433] on div "pen-write Job Details" at bounding box center [1099, 432] width 191 height 39
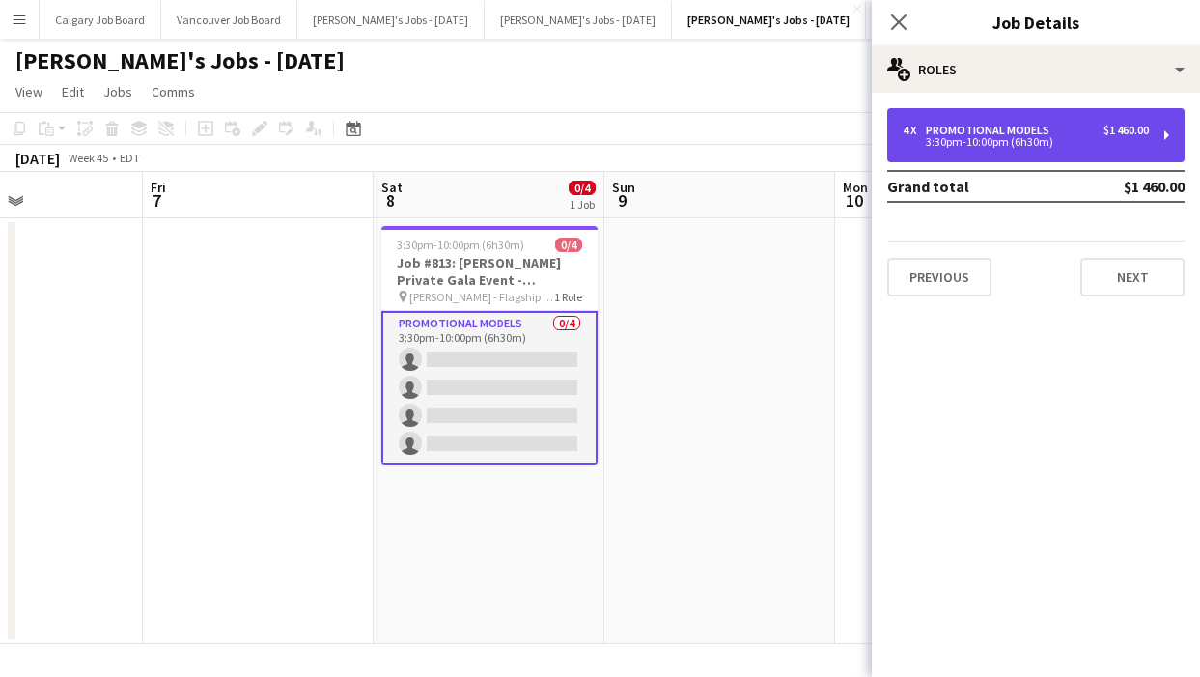
click at [987, 147] on div "3:30pm-10:00pm (6h30m)" at bounding box center [1026, 142] width 246 height 10
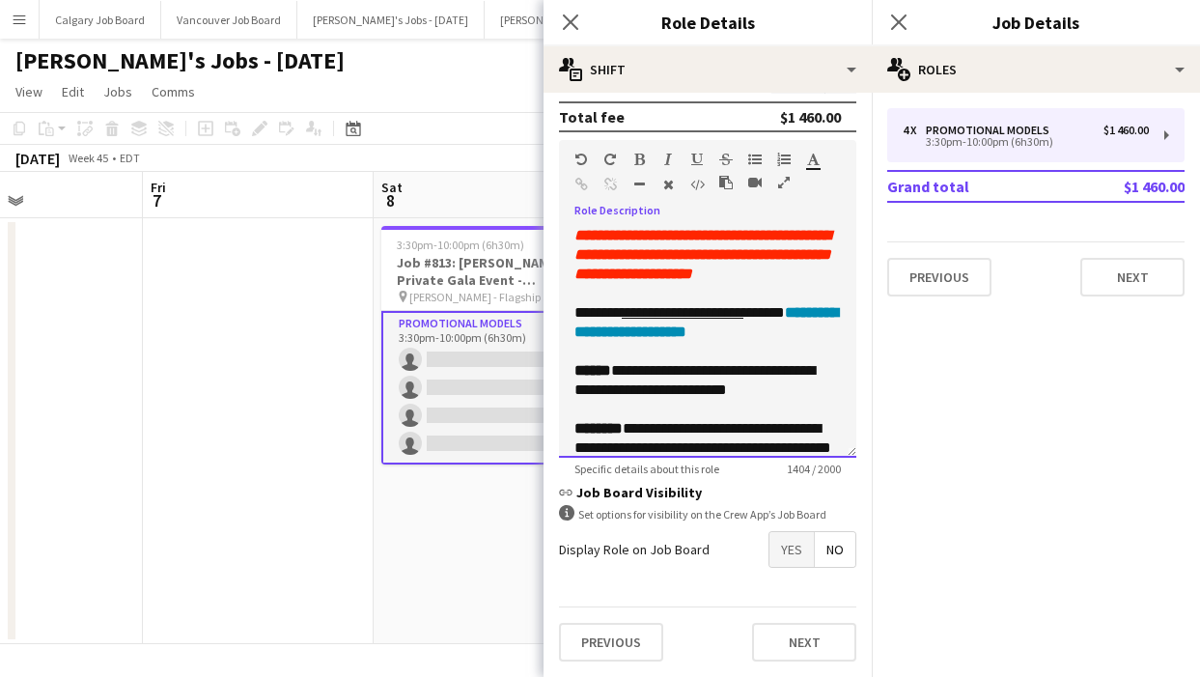
scroll to position [532, 0]
click at [735, 380] on div "**********" at bounding box center [708, 380] width 267 height 39
drag, startPoint x: 704, startPoint y: 374, endPoint x: 834, endPoint y: 374, distance: 130.4
click at [834, 374] on div "**********" at bounding box center [708, 380] width 267 height 39
click at [641, 158] on icon "button" at bounding box center [639, 160] width 11 height 14
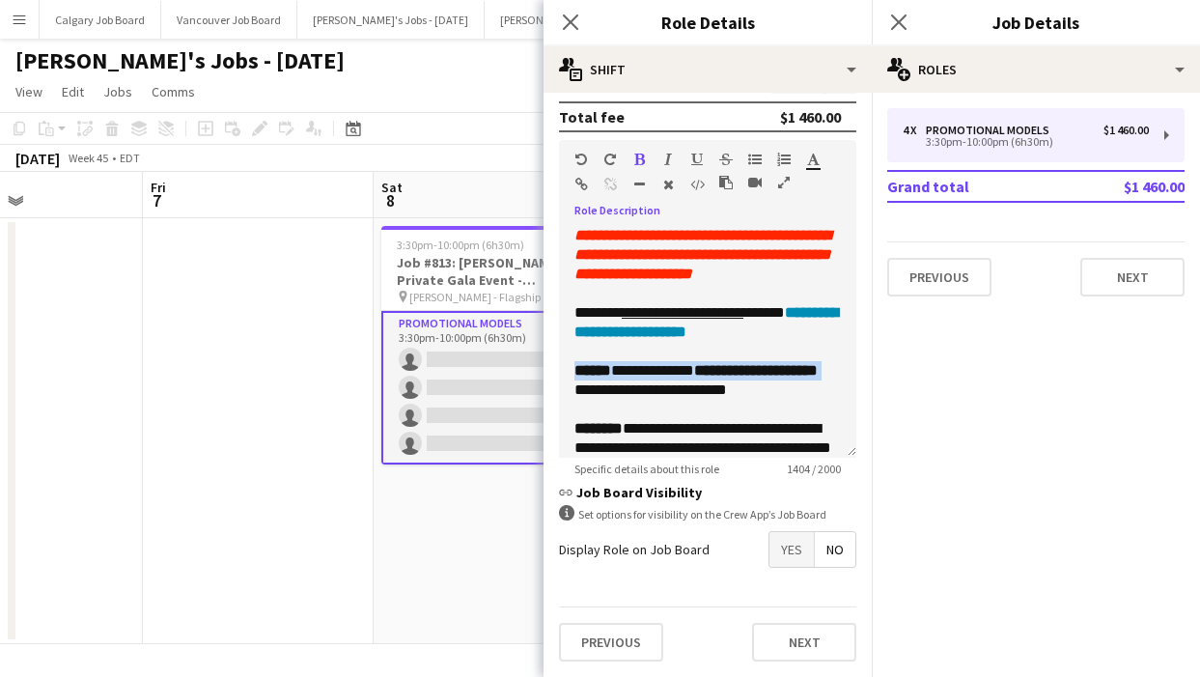
click at [641, 158] on icon "button" at bounding box center [639, 160] width 11 height 14
click at [663, 158] on button "button" at bounding box center [668, 159] width 14 height 15
click at [810, 162] on icon "button" at bounding box center [813, 160] width 13 height 14
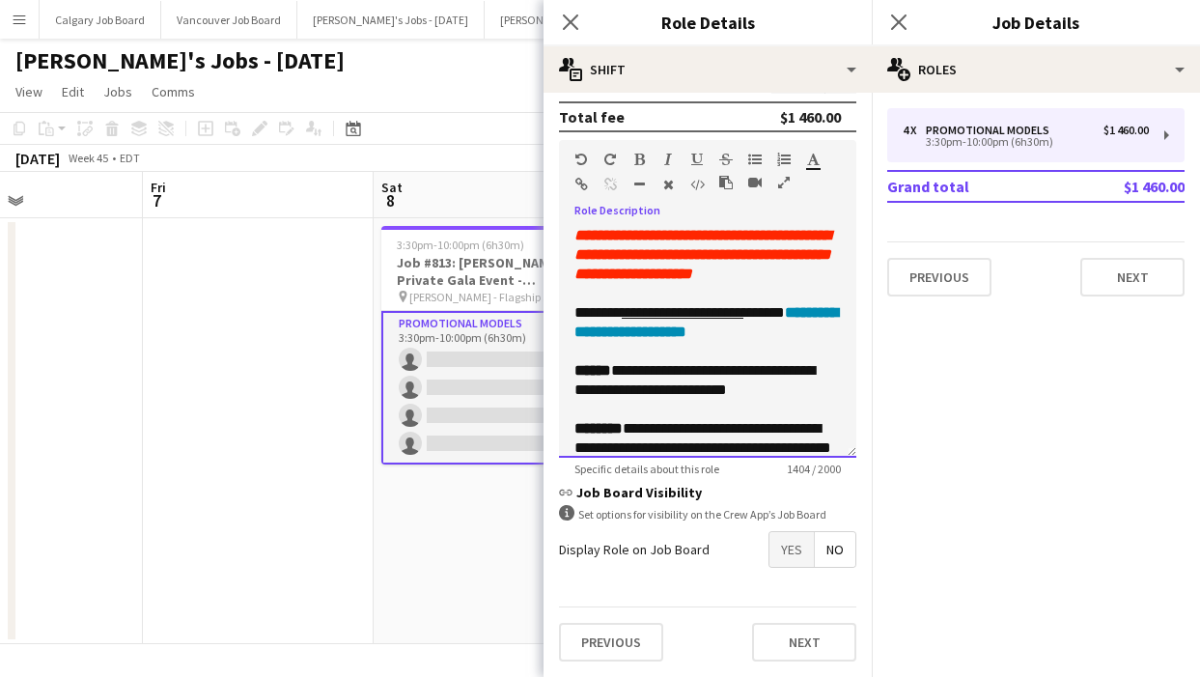
click at [771, 355] on div at bounding box center [708, 351] width 267 height 19
click at [643, 375] on div "**********" at bounding box center [708, 380] width 267 height 39
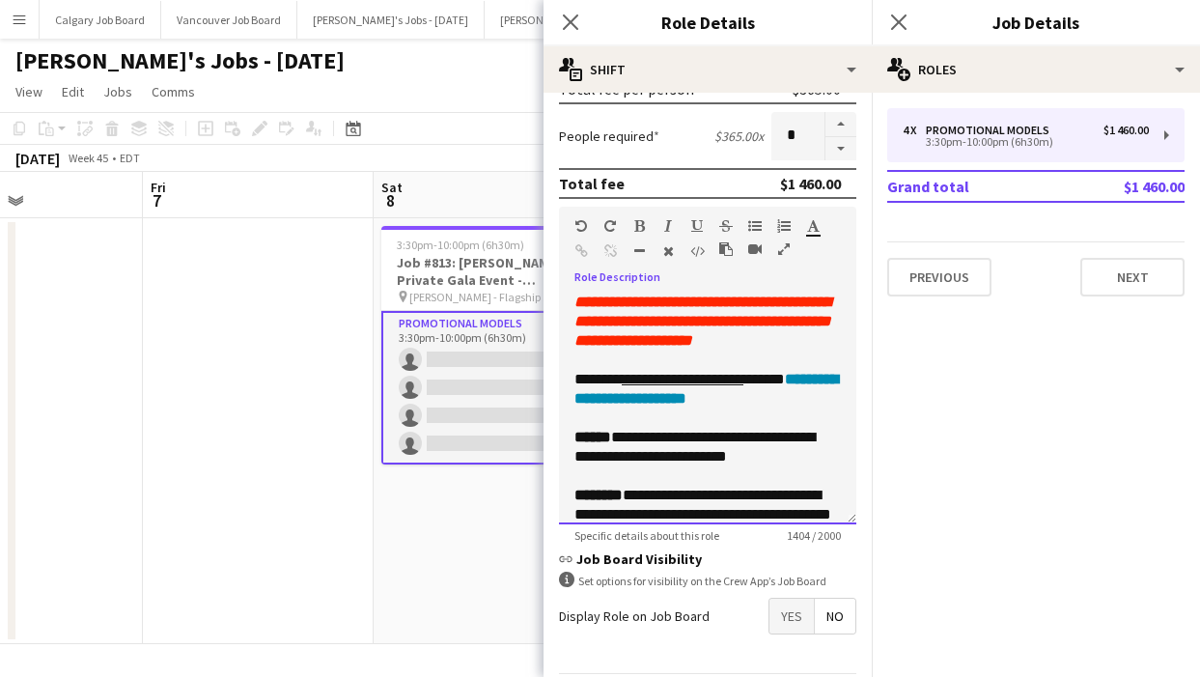
scroll to position [455, 0]
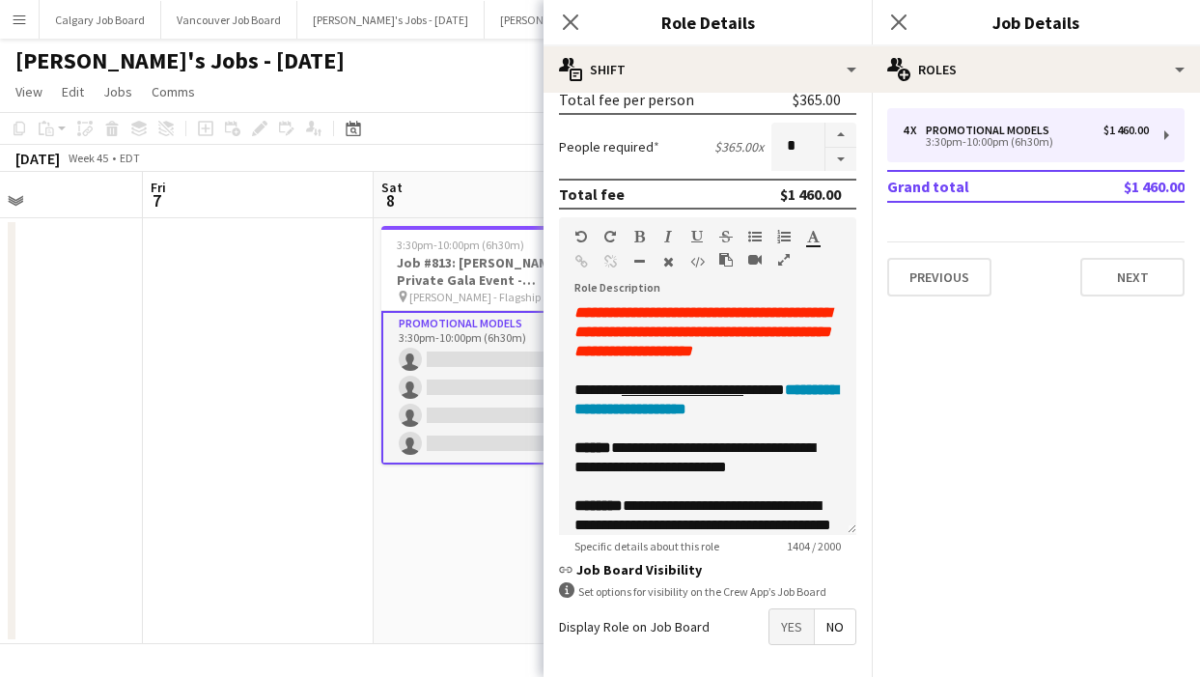
click at [456, 143] on app-toolbar "Copy Paste Paste Command V Paste with crew Command Shift V Paste linked Job [GE…" at bounding box center [600, 128] width 1200 height 33
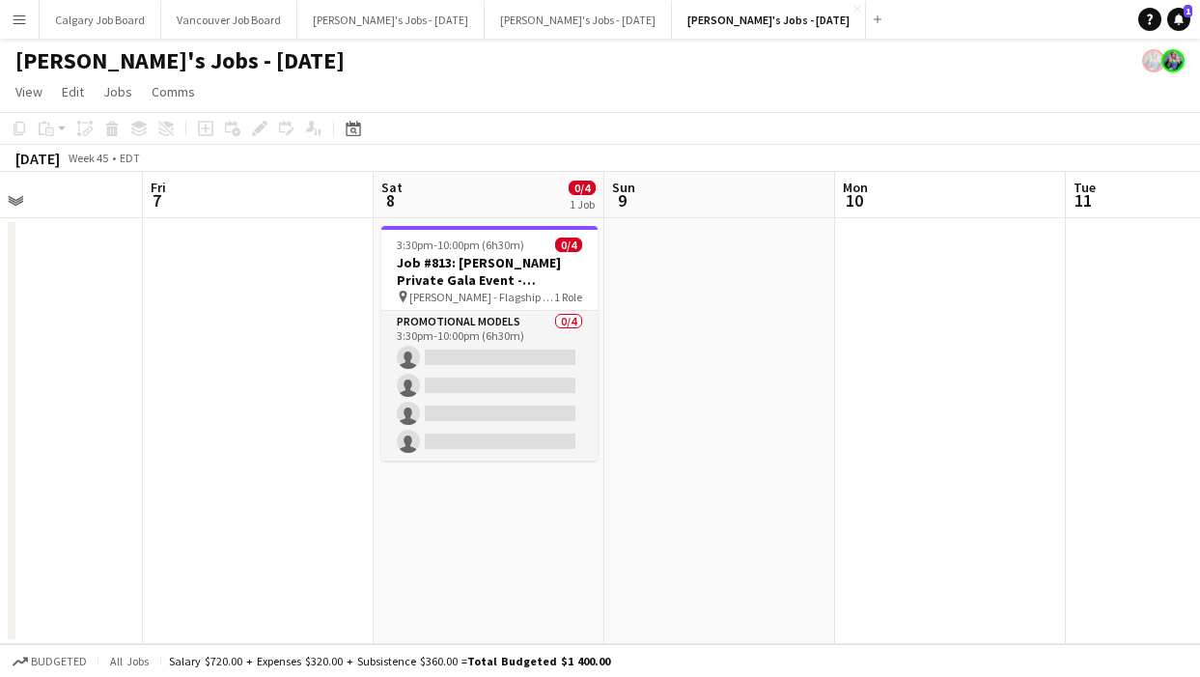
scroll to position [0, 0]
click at [1153, 14] on icon "Help" at bounding box center [1150, 20] width 12 height 12
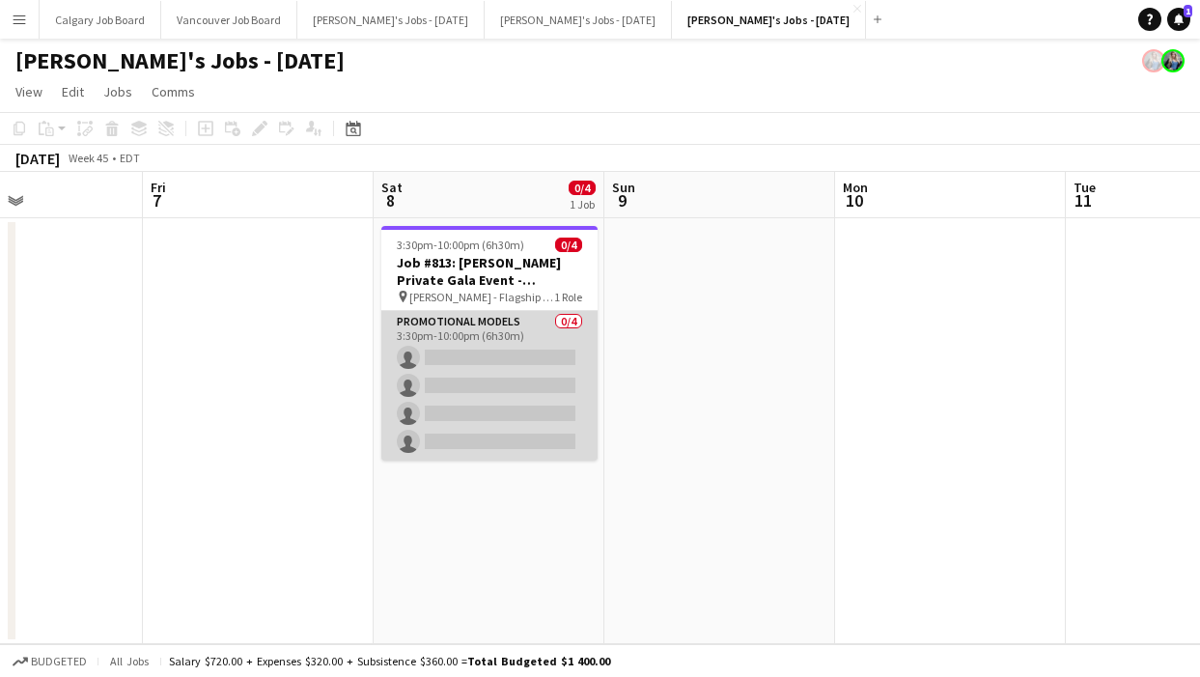
click at [566, 434] on app-card-role "Promotional Models 0/4 3:30pm-10:00pm (6h30m) single-neutral-actions single-neu…" at bounding box center [489, 386] width 216 height 150
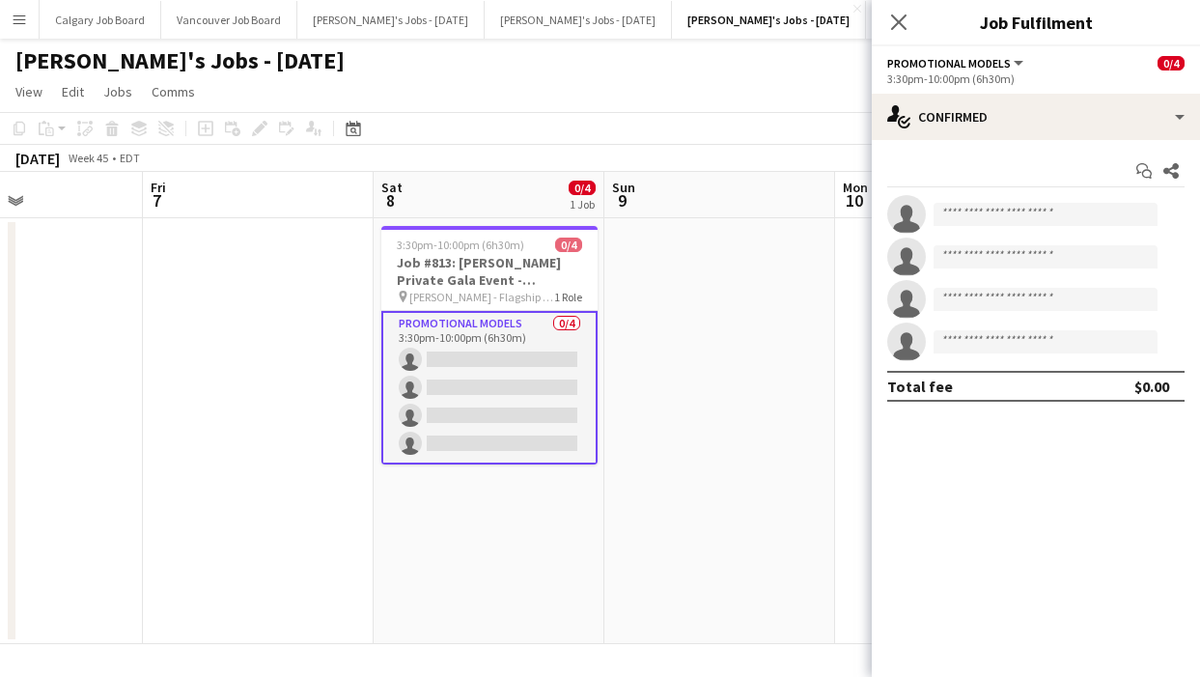
click at [823, 220] on app-date-cell at bounding box center [720, 431] width 231 height 426
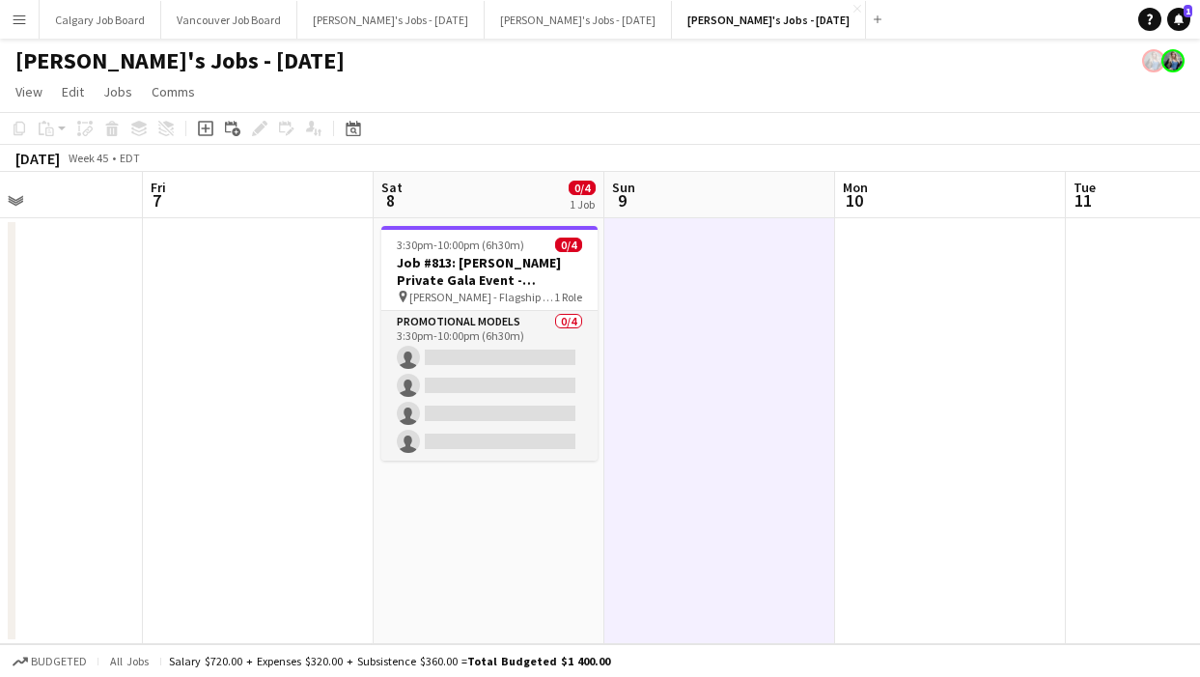
click at [717, 102] on app-page-menu "View Day view expanded Day view collapsed Month view Date picker Jump to today …" at bounding box center [600, 93] width 1200 height 37
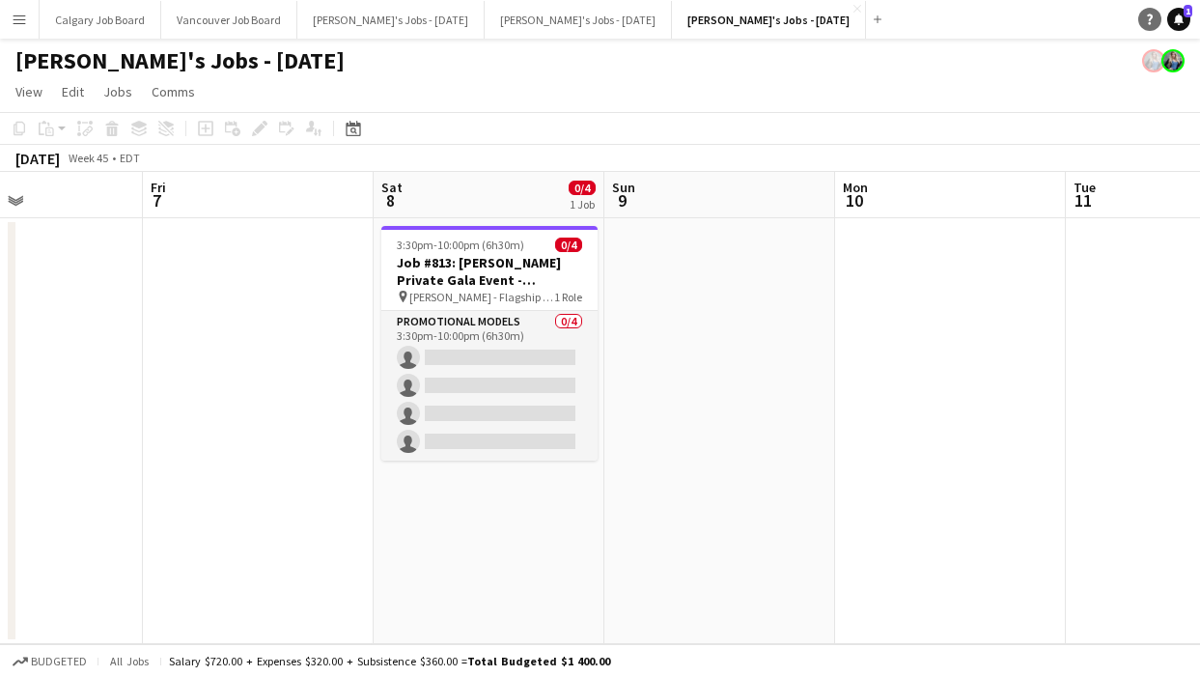
click at [1148, 18] on icon "Help" at bounding box center [1150, 20] width 12 height 12
click at [686, 121] on app-toolbar "Copy Paste Paste Command V Paste with crew Command Shift V Paste linked Job [GE…" at bounding box center [600, 128] width 1200 height 33
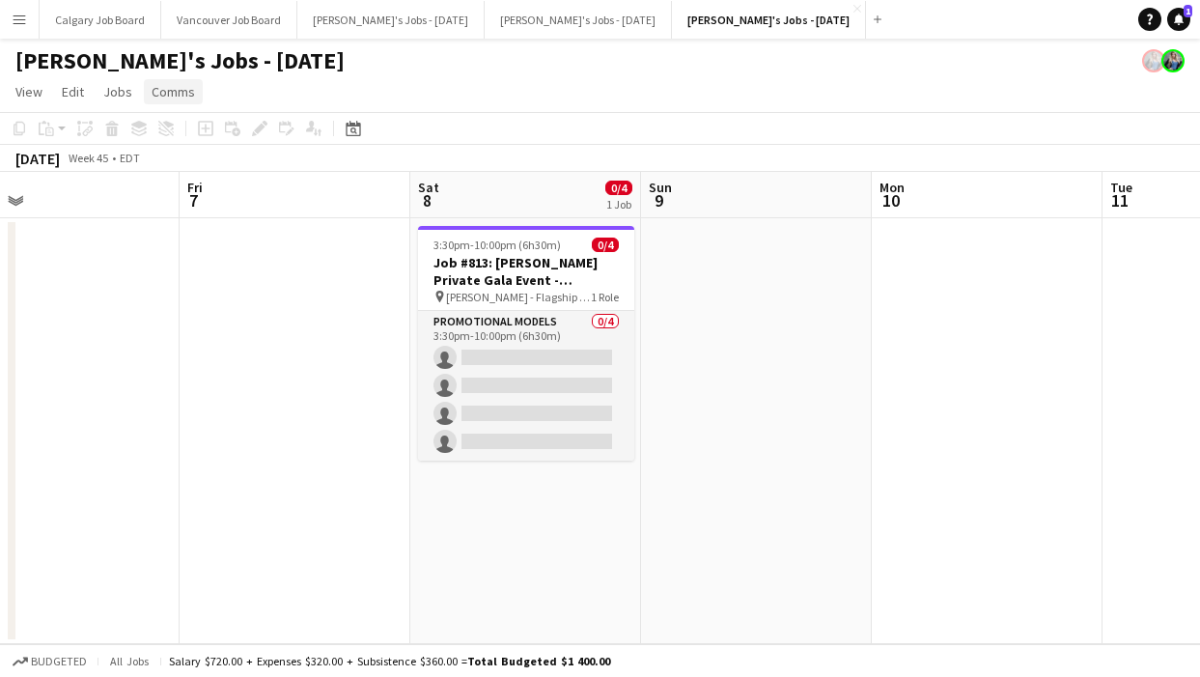
scroll to position [0, 482]
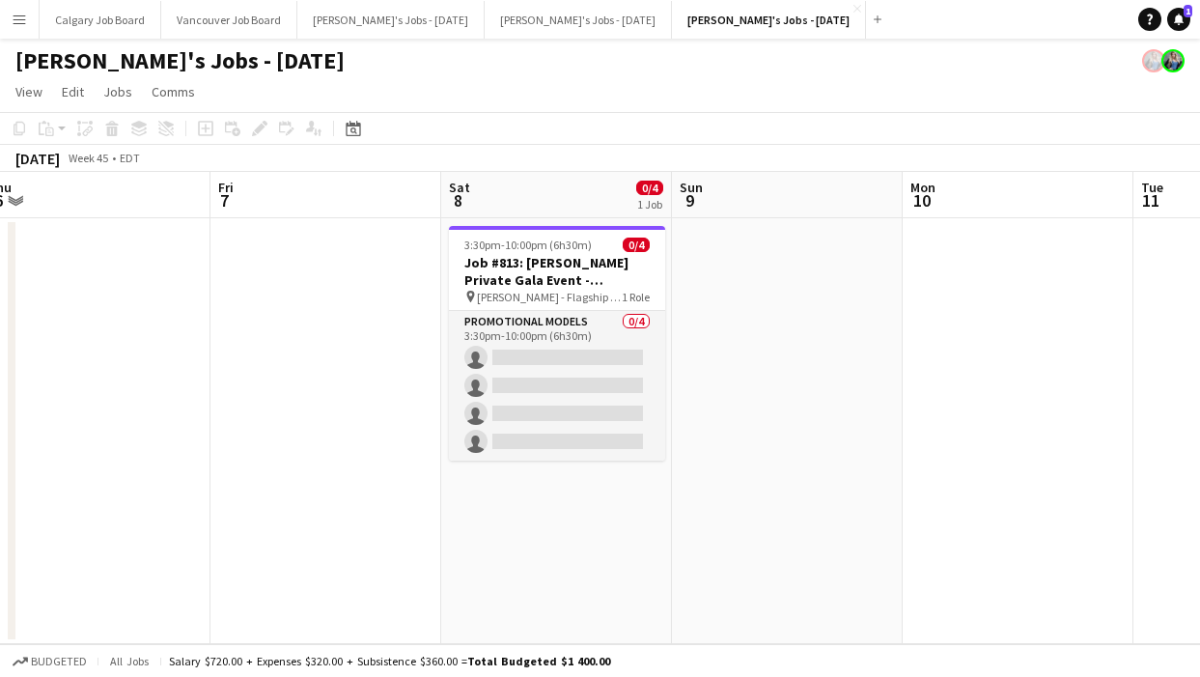
click at [14, 20] on app-icon "Menu" at bounding box center [19, 19] width 15 height 15
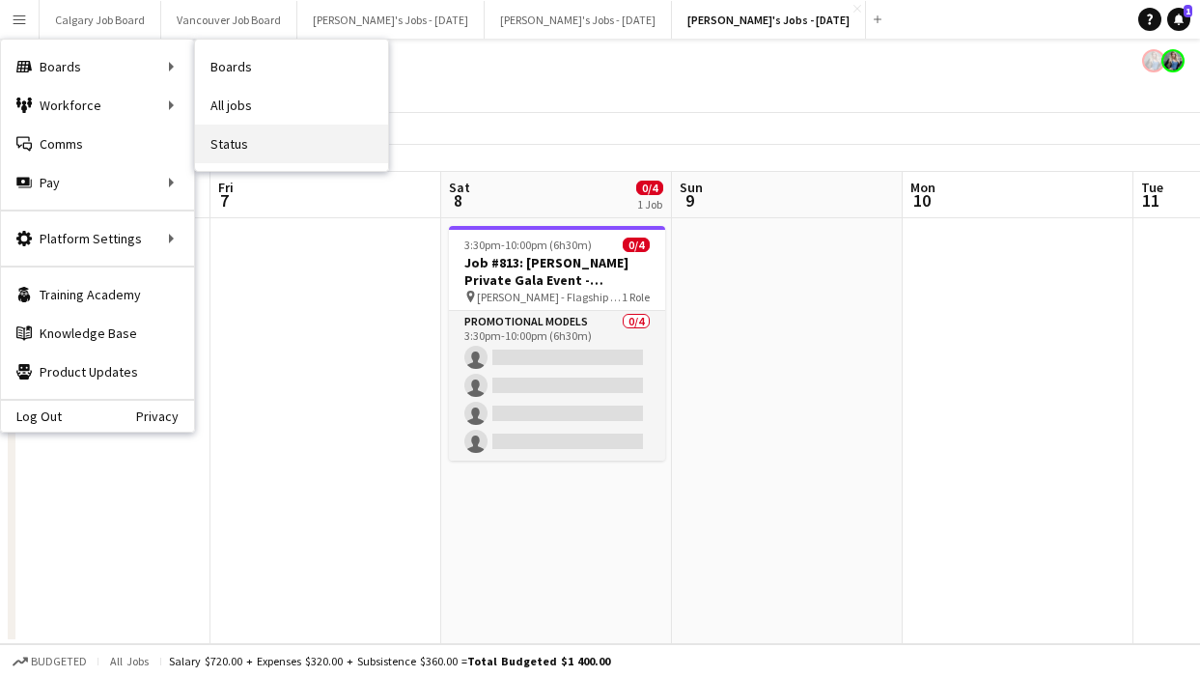
click at [234, 126] on link "Status" at bounding box center [291, 144] width 193 height 39
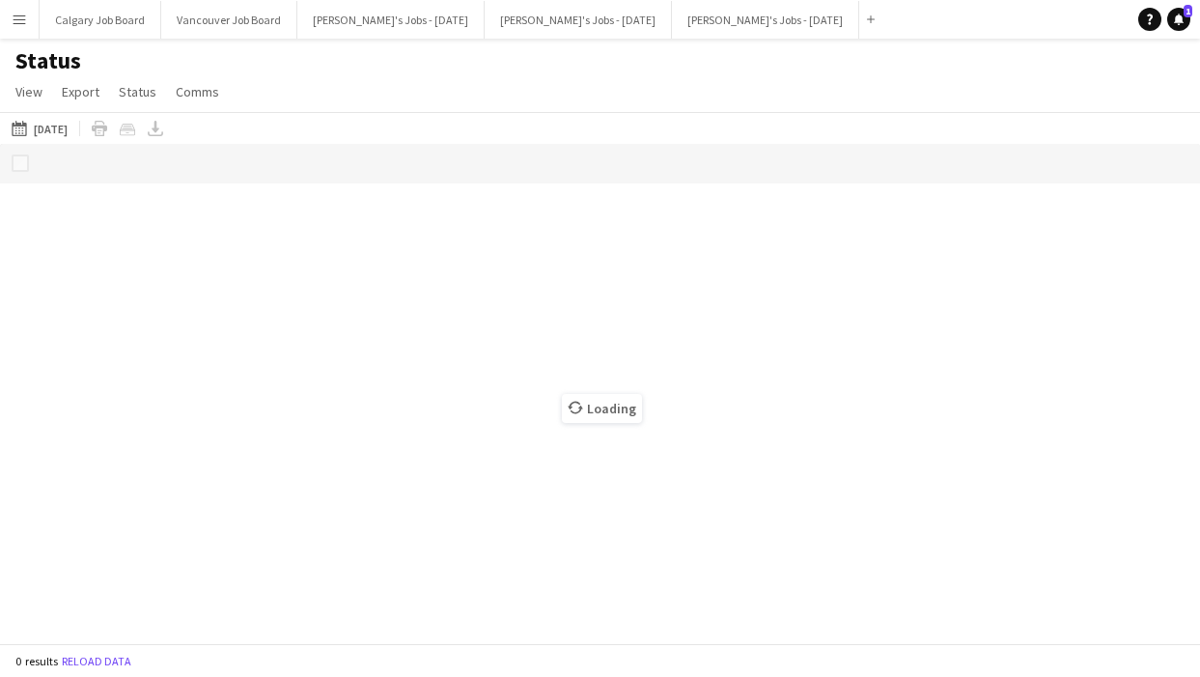
click at [104, 128] on div "01-10-2025 to 07-10-2025 Today Today This Week This Month Yesterday Last Week L…" at bounding box center [600, 128] width 1200 height 32
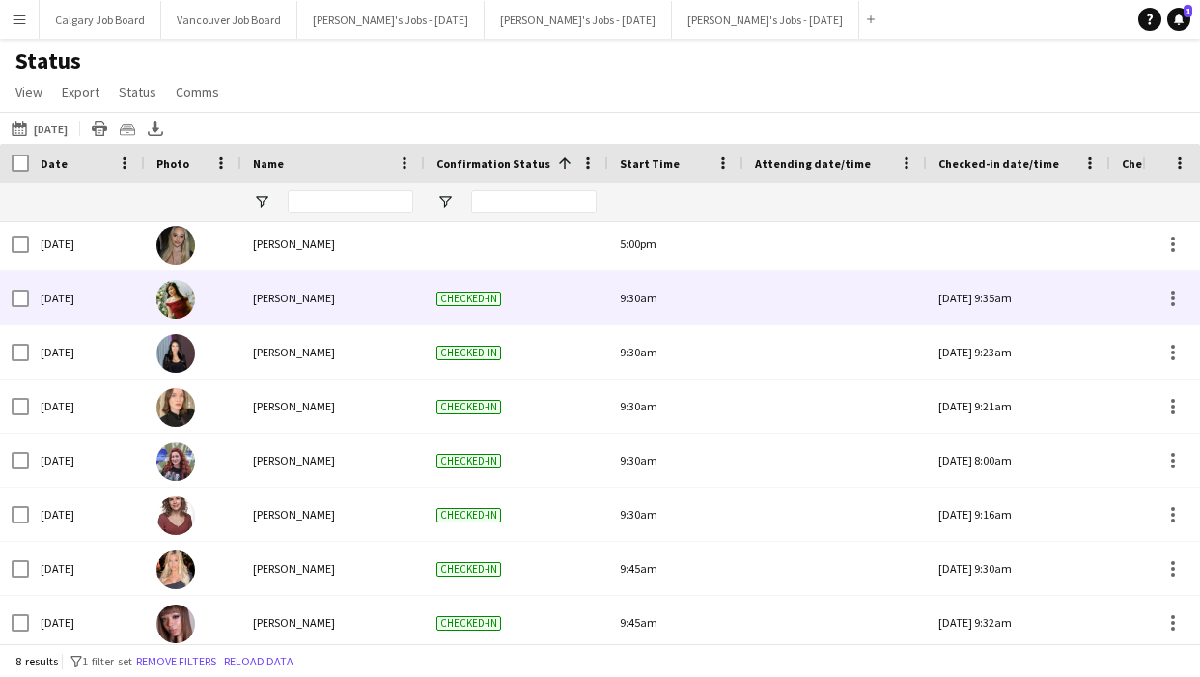
scroll to position [3, 0]
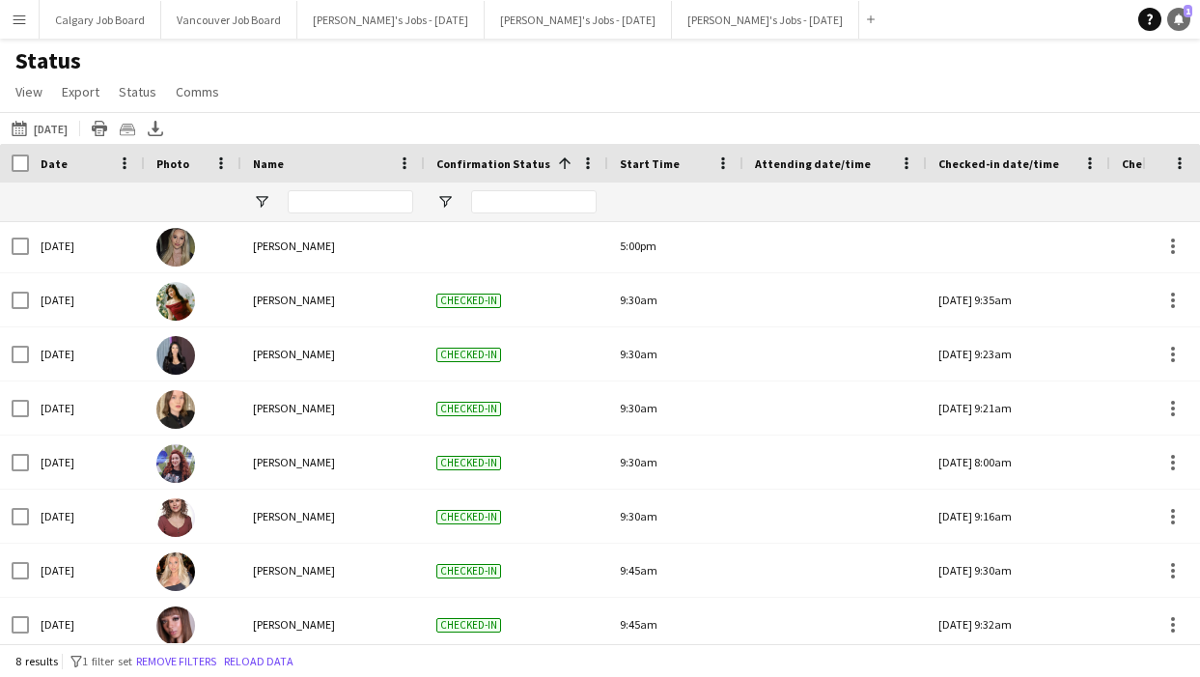
click at [1175, 18] on icon "Notifications" at bounding box center [1179, 20] width 12 height 12
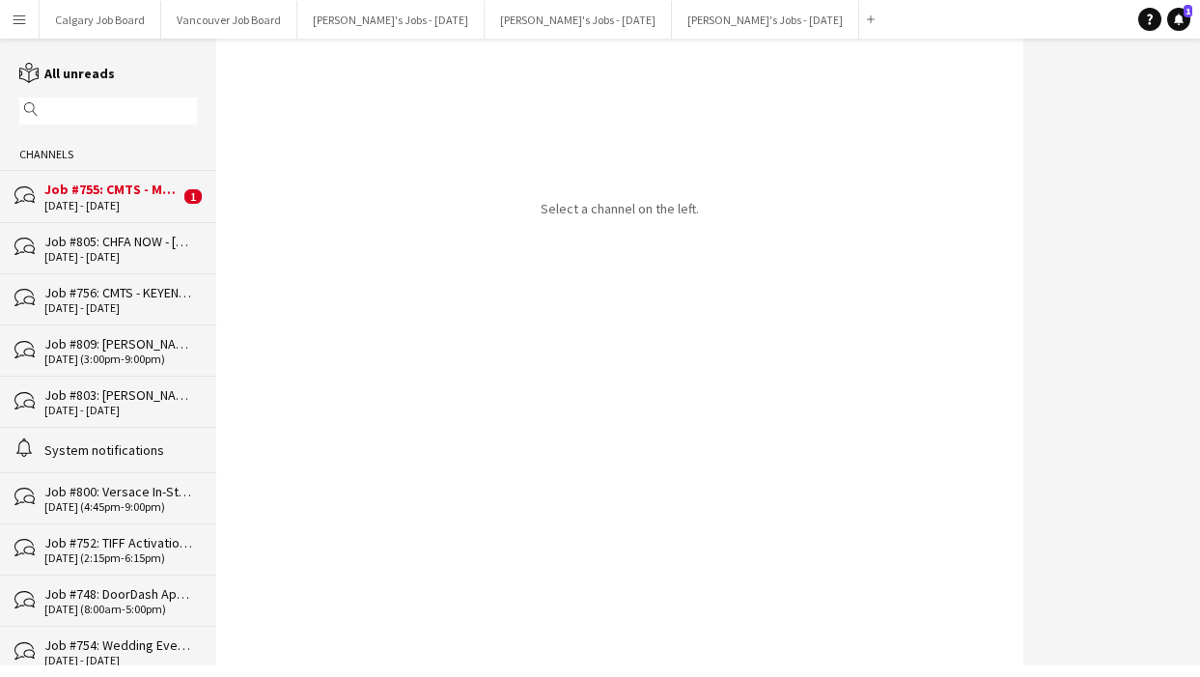
click at [146, 192] on div "Job #755: CMTS - MITCHAM - ETOBICOKE" at bounding box center [111, 189] width 135 height 17
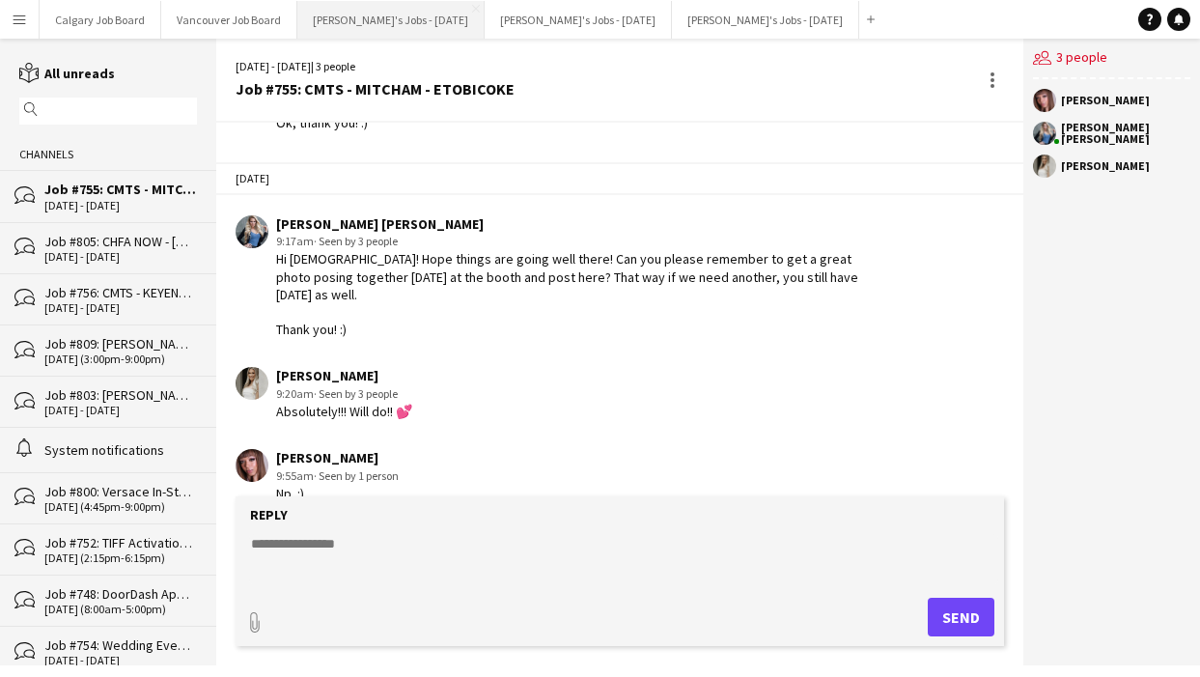
click at [426, 20] on button "Kirsten's Jobs - September 2025 Close" at bounding box center [390, 20] width 187 height 38
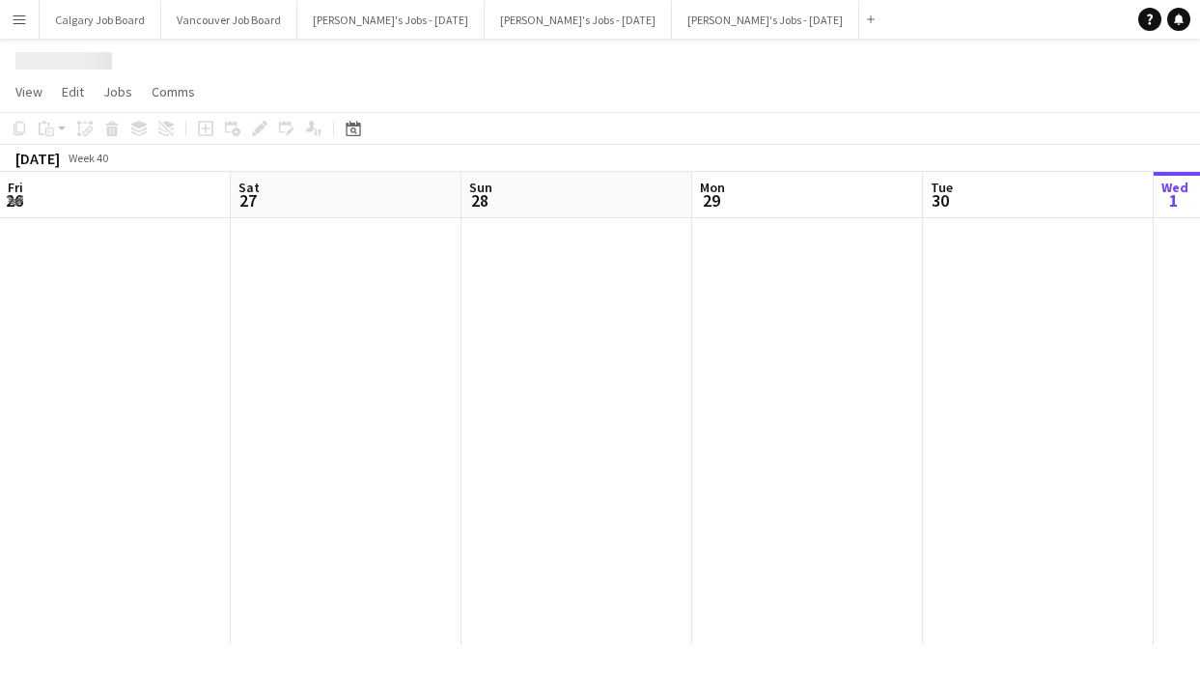
scroll to position [0, 809]
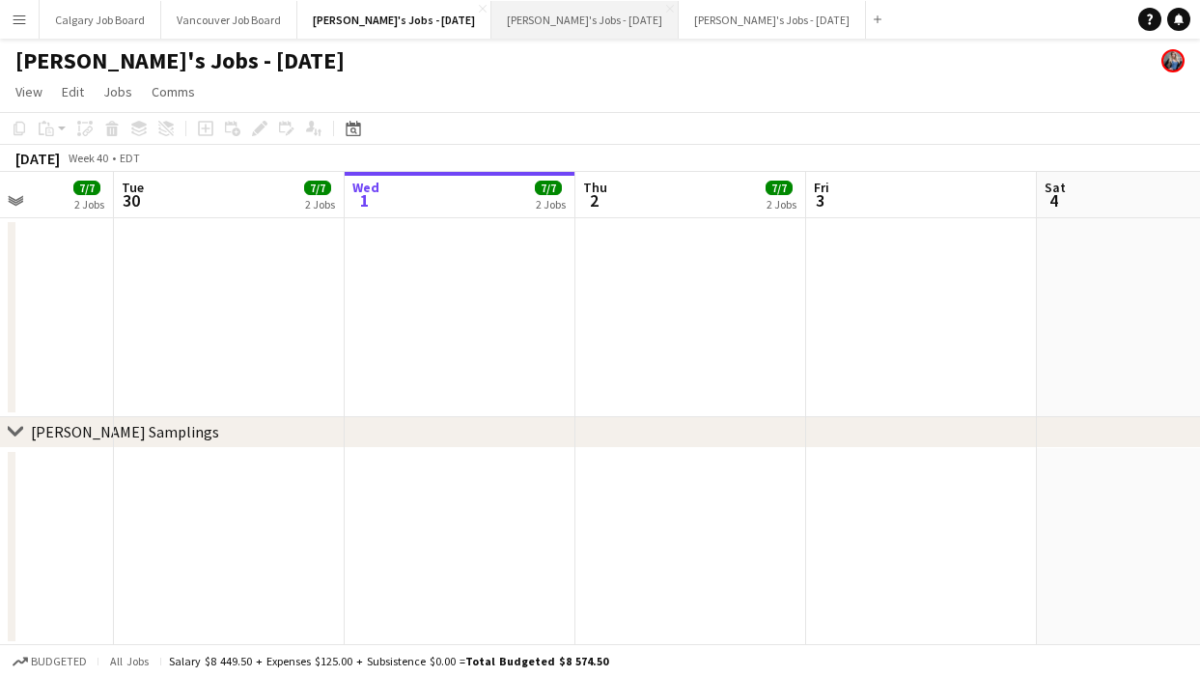
click at [595, 17] on button "Kirsten's Jobs - October 2025 Close" at bounding box center [585, 20] width 187 height 38
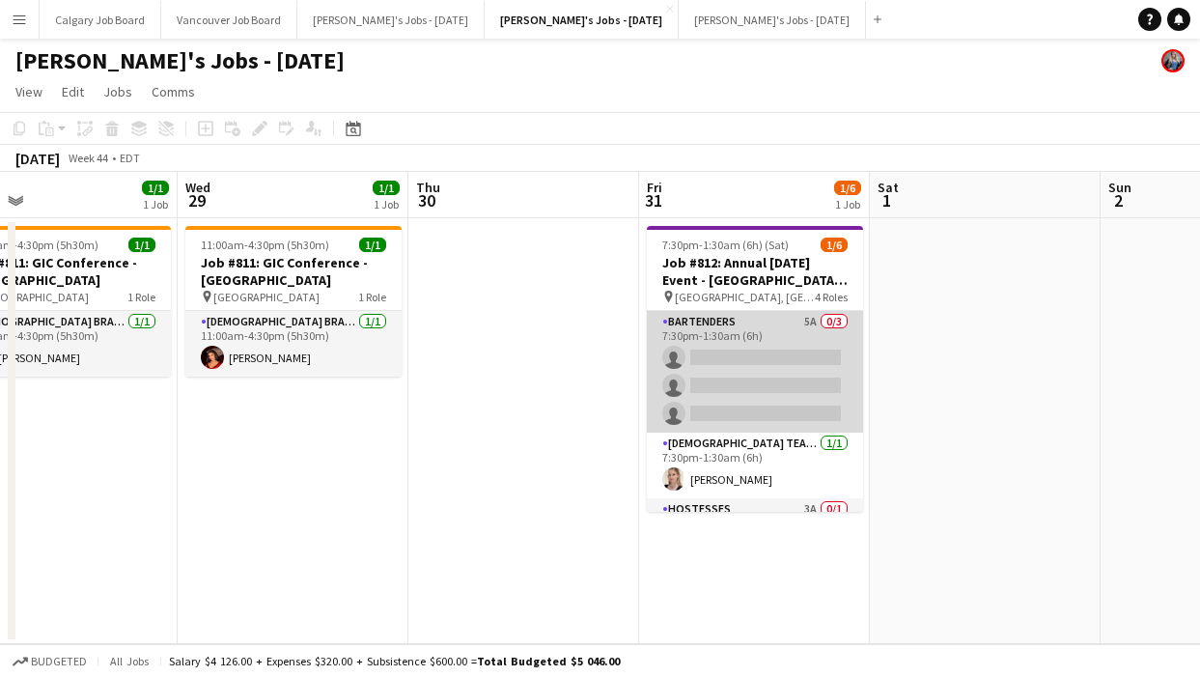
click at [743, 338] on app-card-role "Bartenders 5A 0/3 7:30pm-1:30am (6h) single-neutral-actions single-neutral-acti…" at bounding box center [755, 372] width 216 height 122
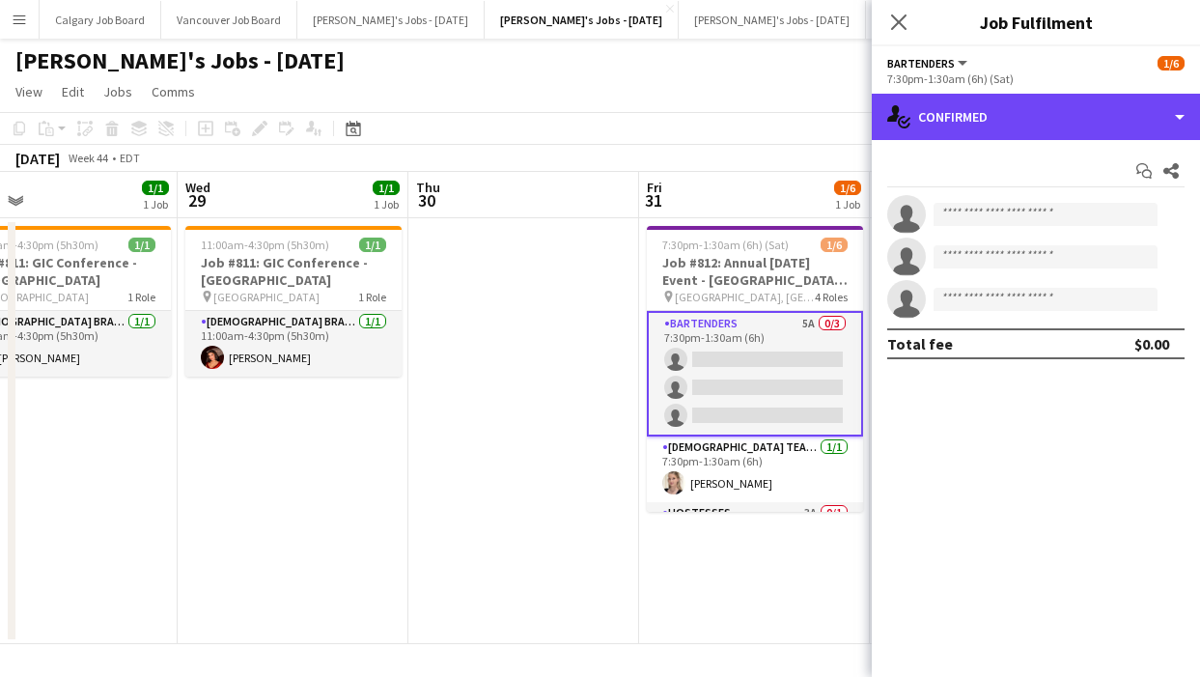
drag, startPoint x: 1128, startPoint y: 104, endPoint x: 1123, endPoint y: 457, distance: 352.5
click at [1129, 105] on div "single-neutral-actions-check-2 Confirmed" at bounding box center [1036, 117] width 328 height 46
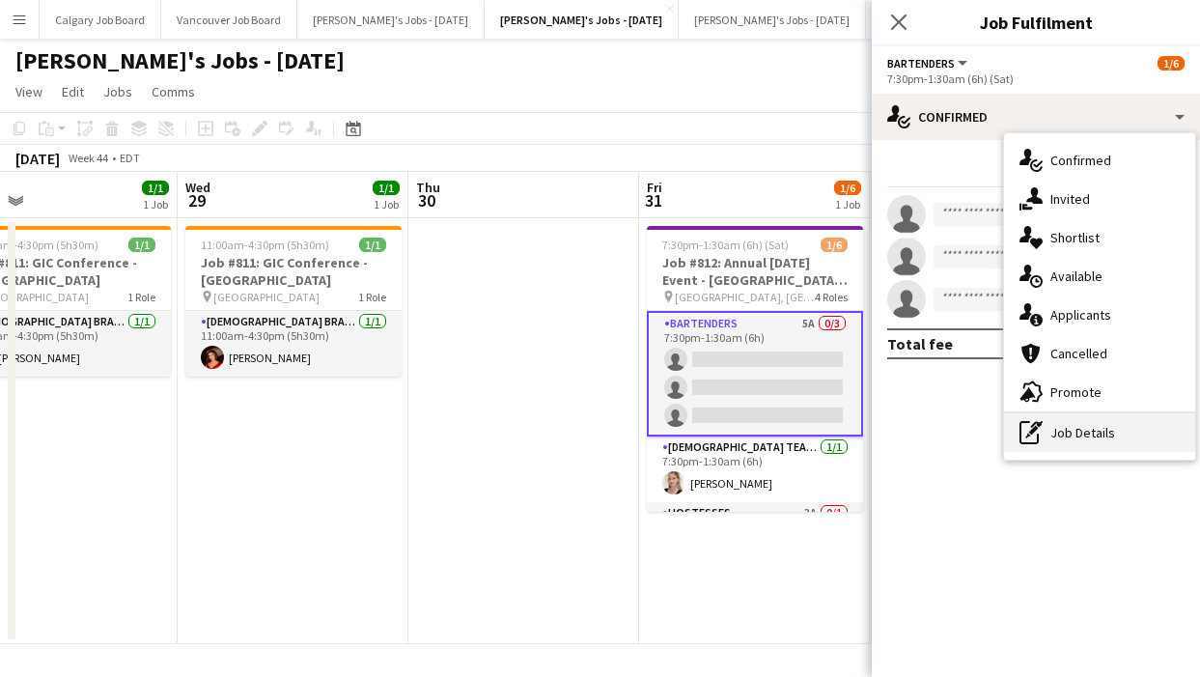
click at [1111, 432] on div "pen-write Job Details" at bounding box center [1099, 432] width 191 height 39
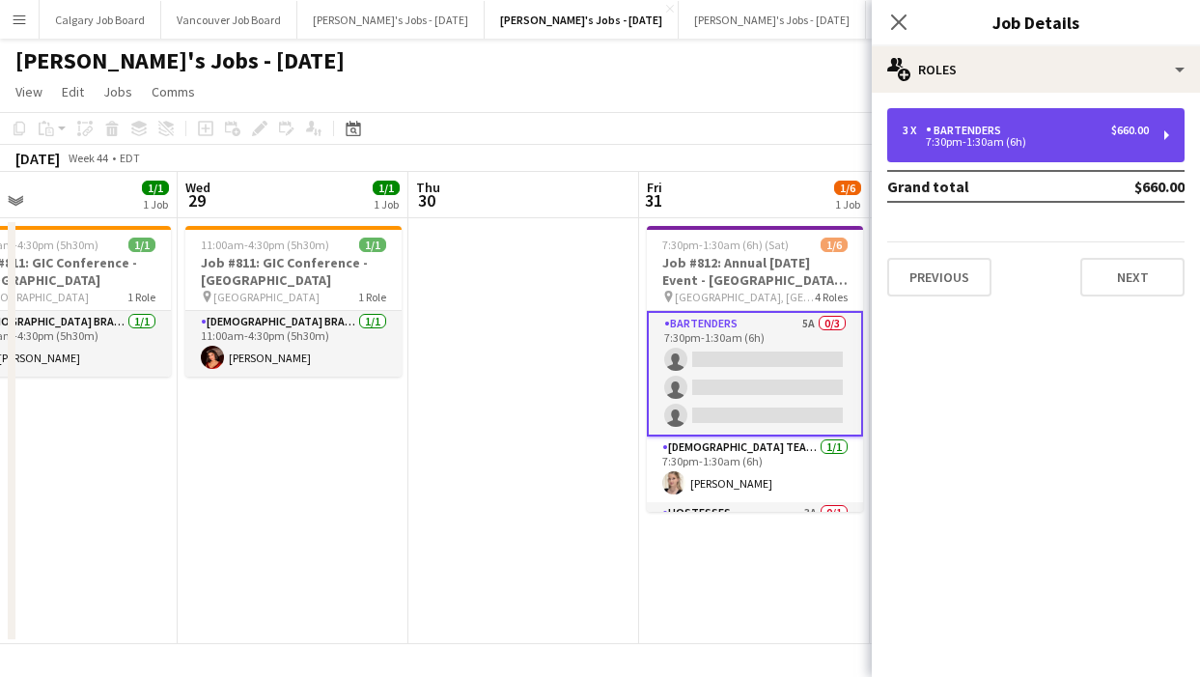
click at [1019, 146] on div "7:30pm-1:30am (6h)" at bounding box center [1026, 142] width 246 height 10
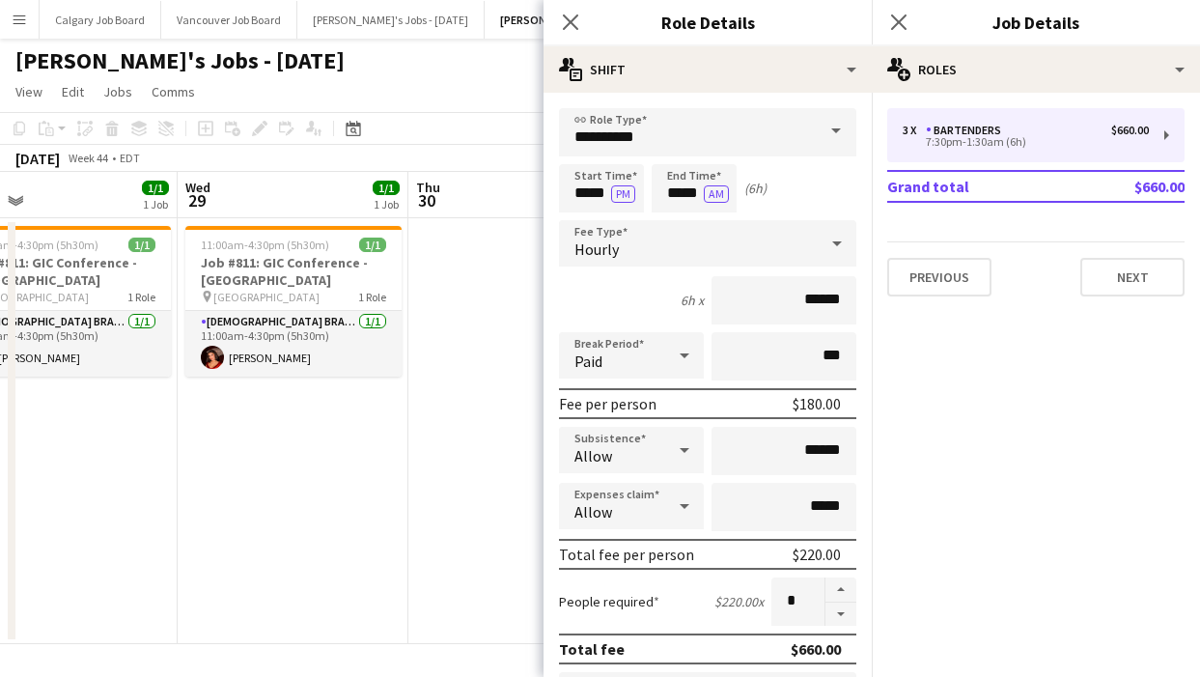
scroll to position [-1, 0]
click at [492, 177] on app-board-header-date "Thu 30" at bounding box center [523, 195] width 231 height 46
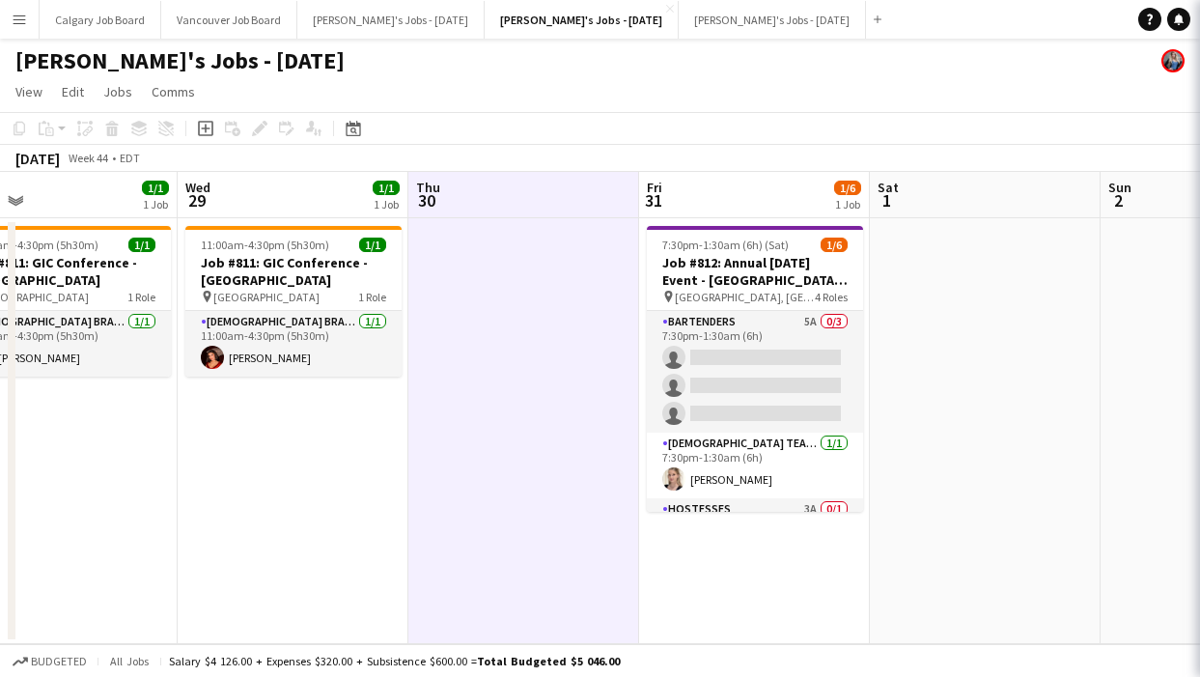
scroll to position [0, 0]
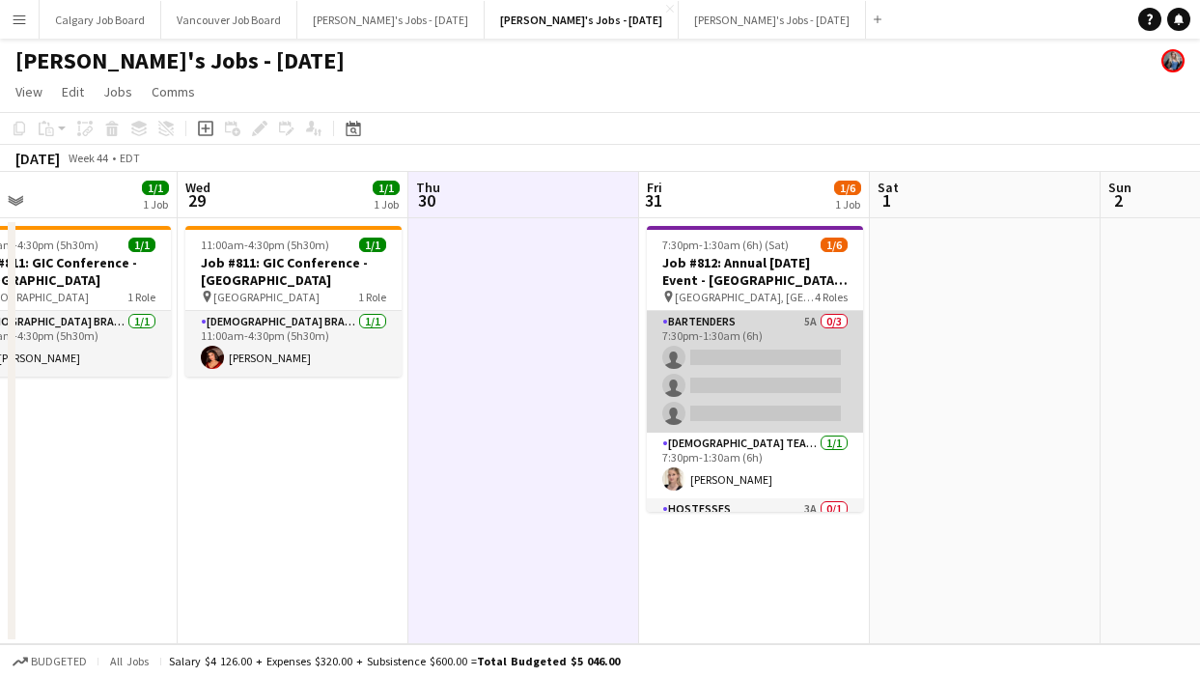
click at [747, 366] on app-card-role "Bartenders 5A 0/3 7:30pm-1:30am (6h) single-neutral-actions single-neutral-acti…" at bounding box center [755, 372] width 216 height 122
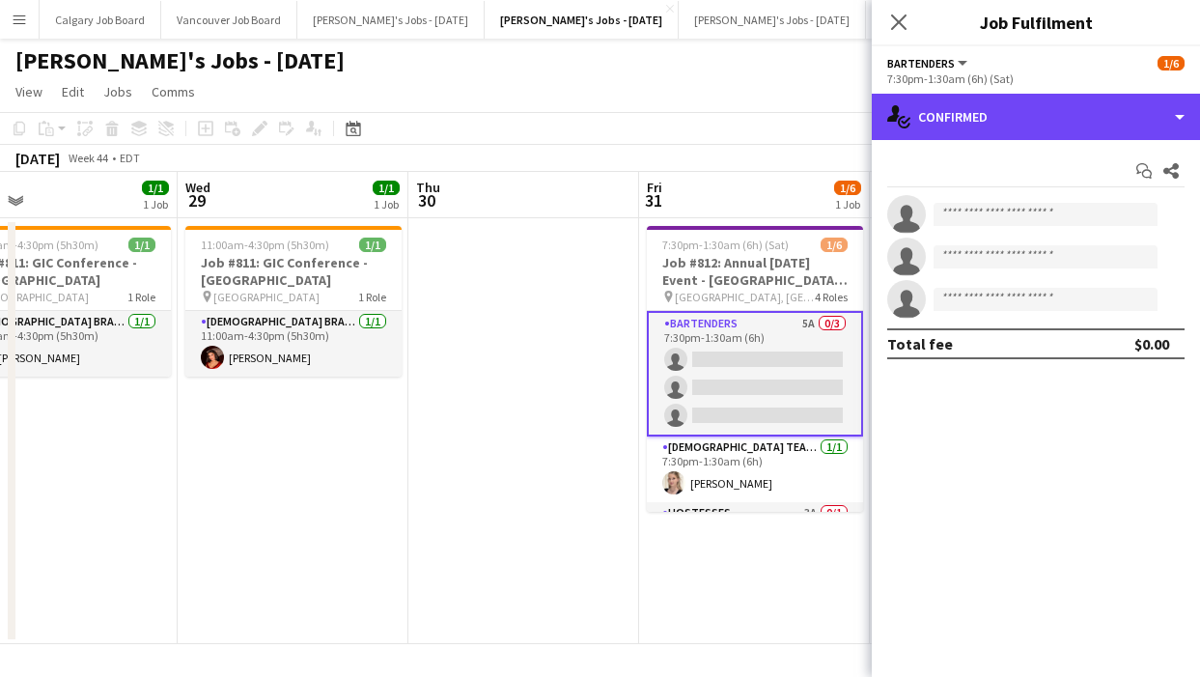
drag, startPoint x: 1020, startPoint y: 115, endPoint x: 1081, endPoint y: 269, distance: 166.1
click at [1022, 116] on div "single-neutral-actions-check-2 Confirmed" at bounding box center [1036, 117] width 328 height 46
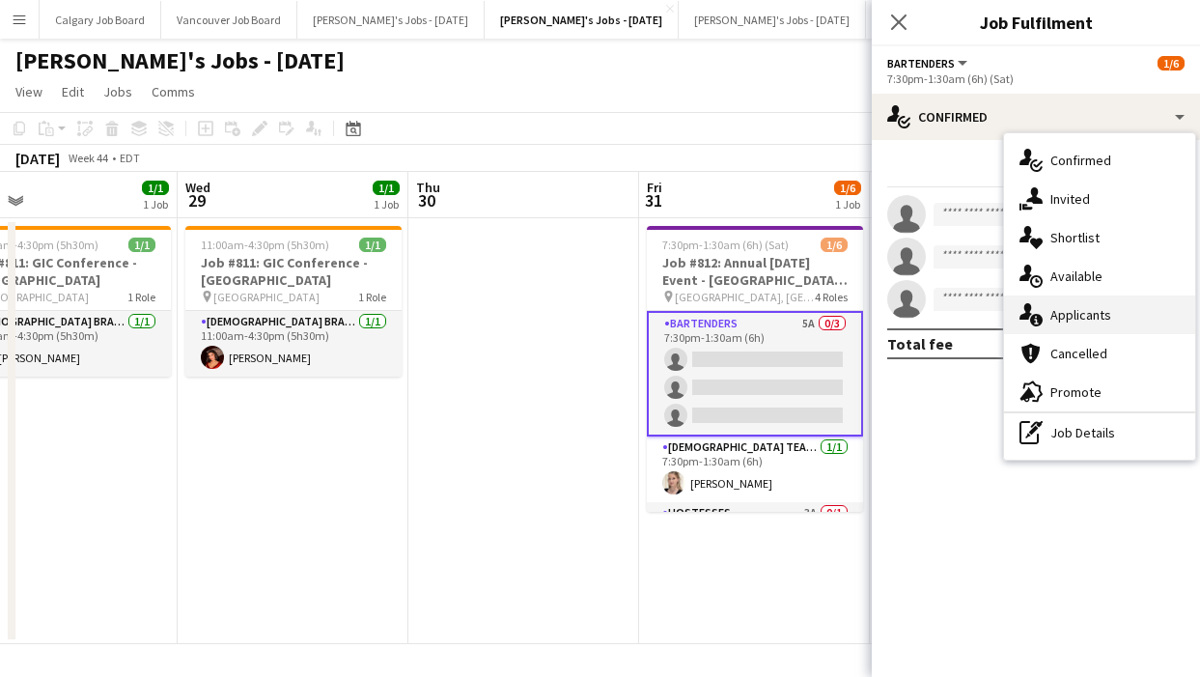
click at [1084, 307] on span "Applicants" at bounding box center [1081, 314] width 61 height 17
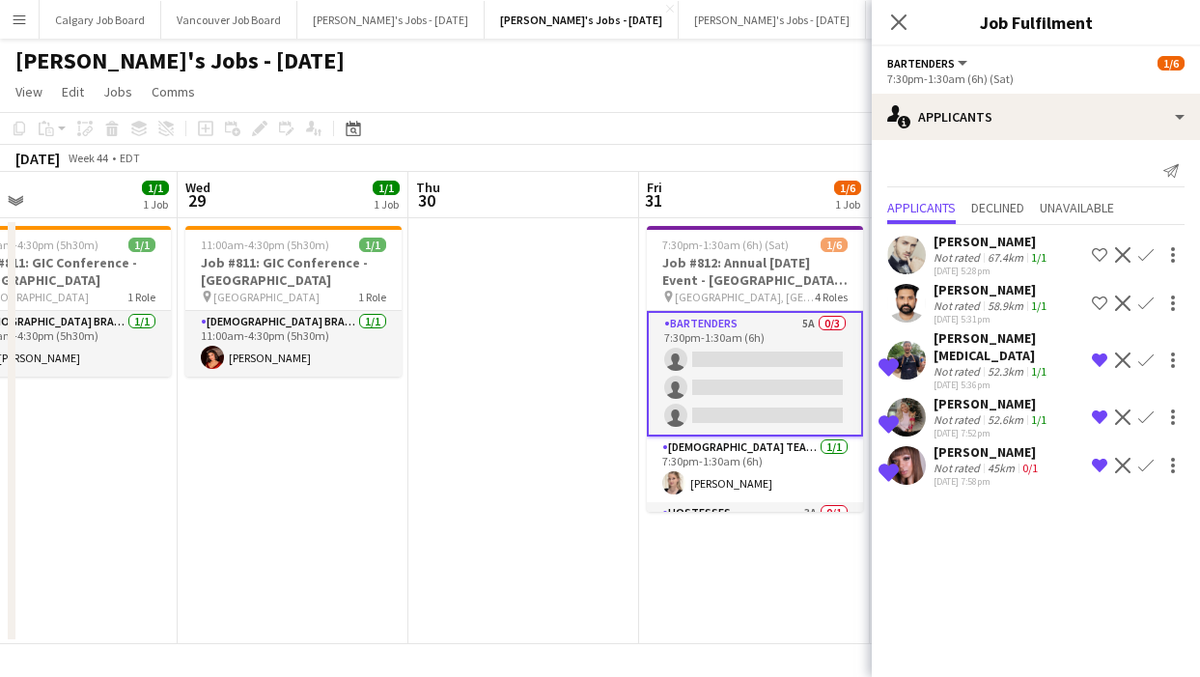
click at [770, 146] on div "October 2025 Week 44 • EDT" at bounding box center [600, 158] width 1200 height 27
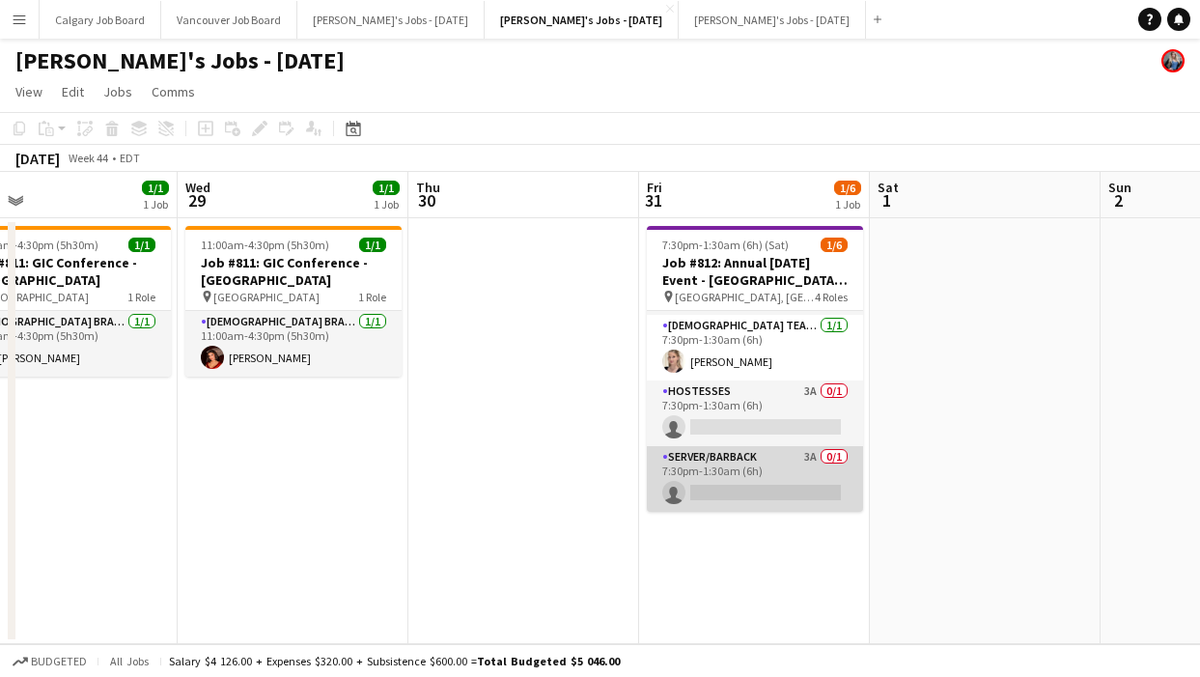
scroll to position [118, 0]
click at [775, 469] on app-card-role "Server/Barback 3A 0/1 7:30pm-1:30am (6h) single-neutral-actions" at bounding box center [755, 479] width 216 height 66
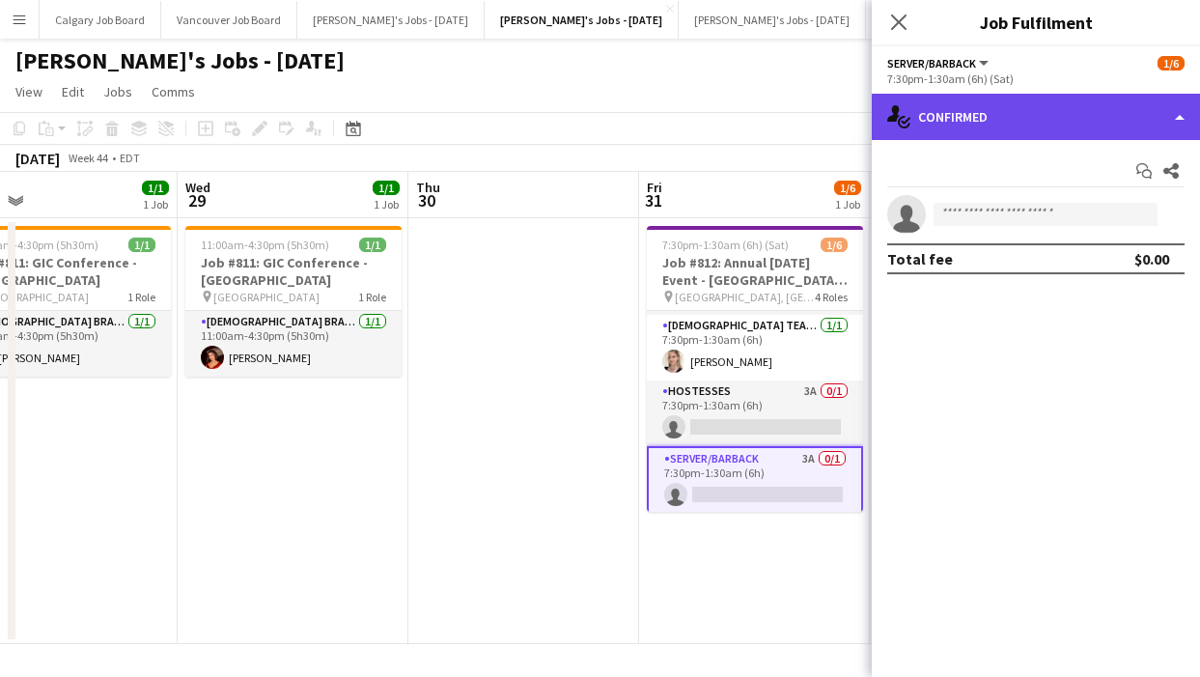
click at [1103, 139] on div "single-neutral-actions-check-2 Confirmed" at bounding box center [1036, 117] width 328 height 46
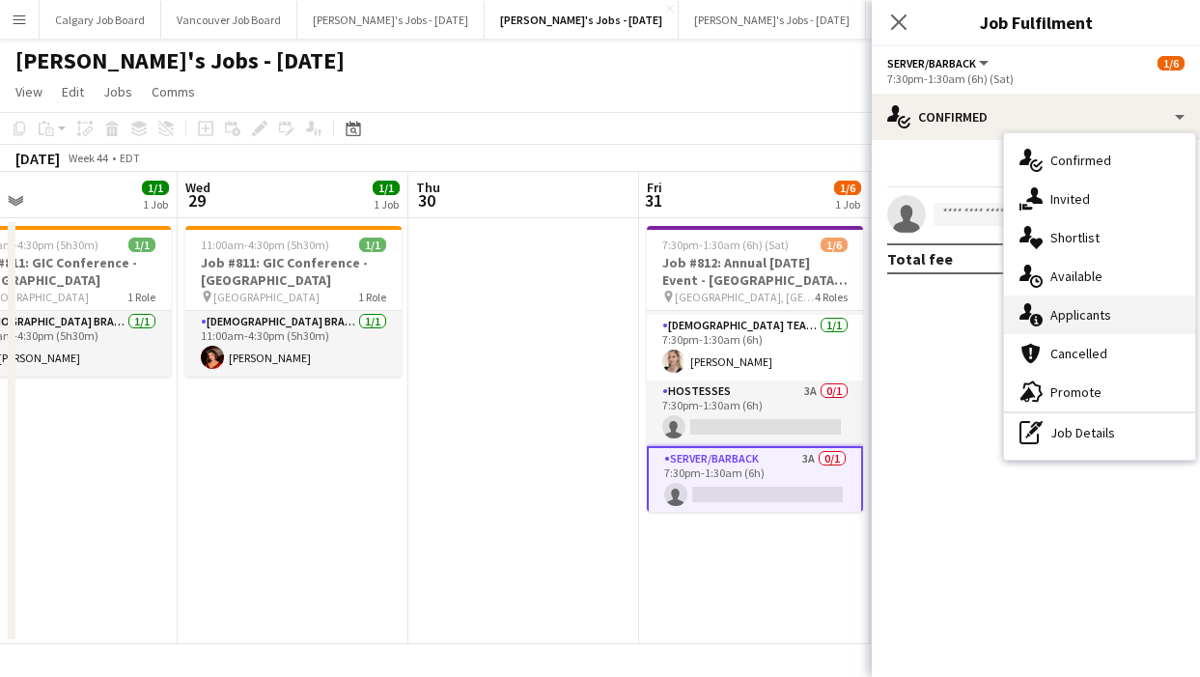
click at [1149, 315] on div "single-neutral-actions-information Applicants" at bounding box center [1099, 314] width 191 height 39
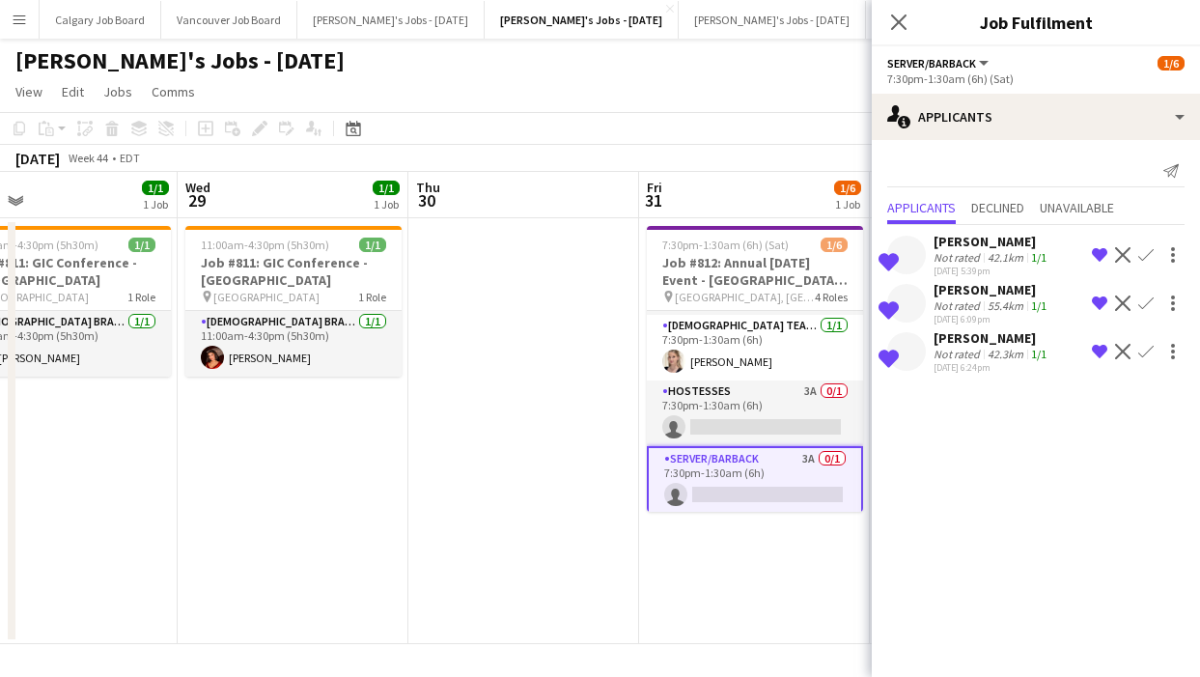
click at [775, 143] on app-toolbar "Copy Paste Paste Command V Paste with crew Command Shift V Paste linked Job [GE…" at bounding box center [600, 128] width 1200 height 33
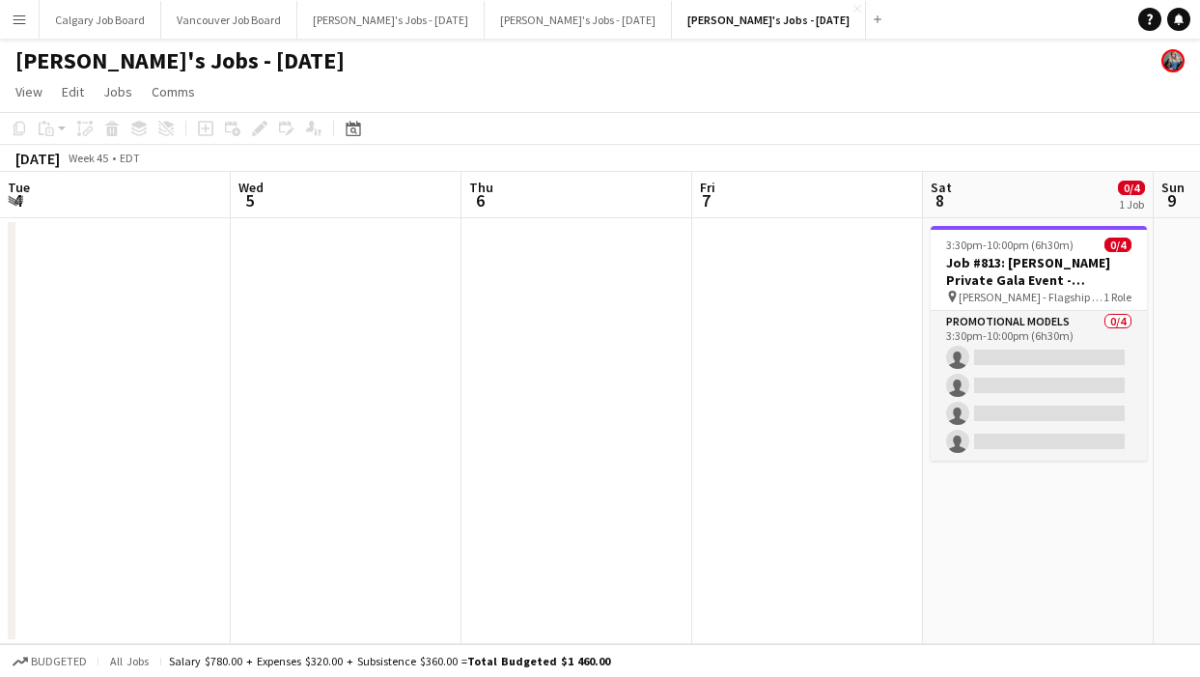
scroll to position [0, 545]
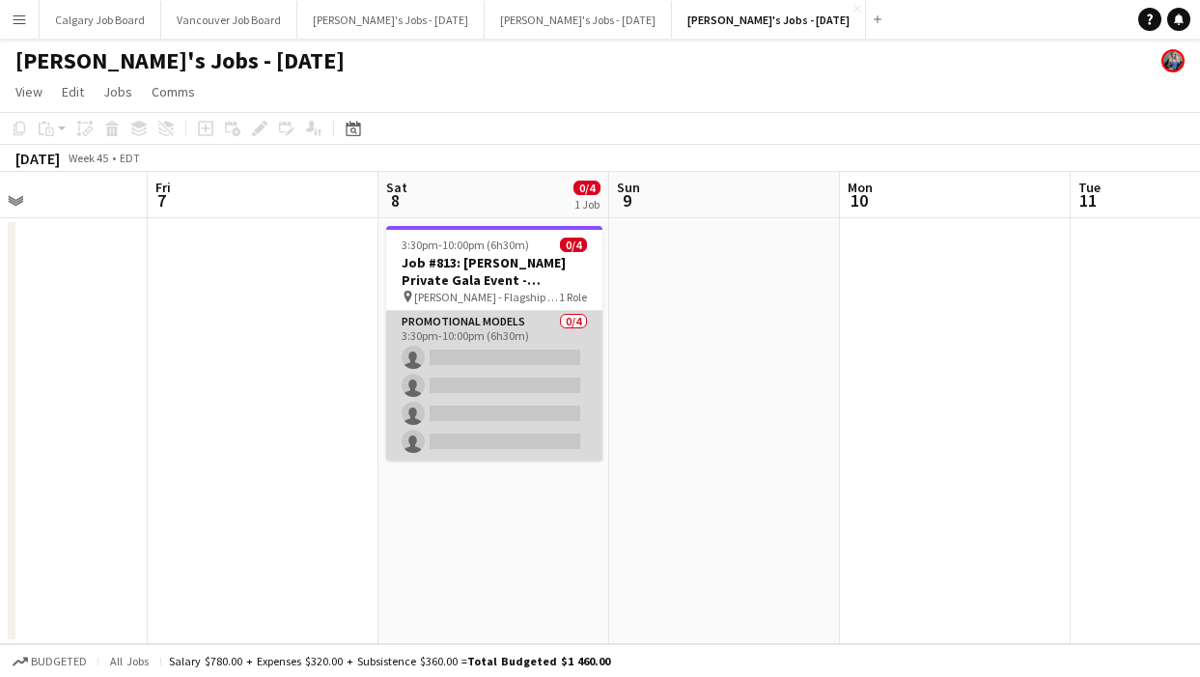
click at [447, 386] on app-card-role "Promotional Models 0/4 3:30pm-10:00pm (6h30m) single-neutral-actions single-neu…" at bounding box center [494, 386] width 216 height 150
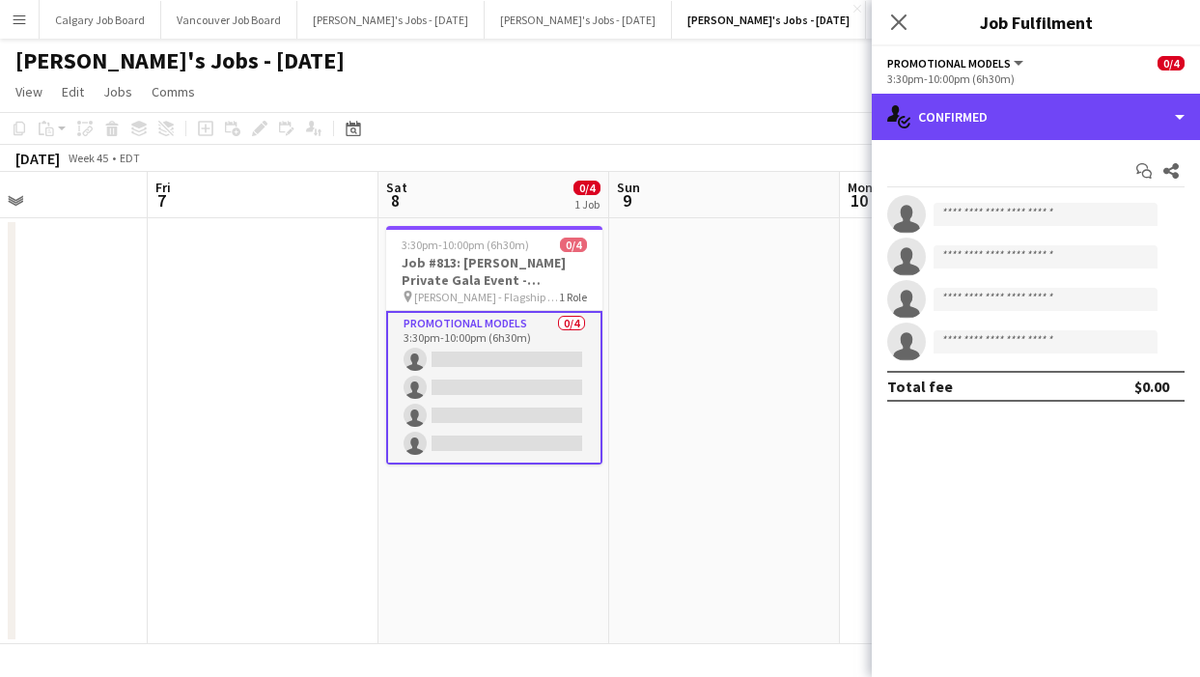
drag, startPoint x: 1124, startPoint y: 110, endPoint x: 1141, endPoint y: 392, distance: 282.5
click at [1124, 111] on div "single-neutral-actions-check-2 Confirmed" at bounding box center [1036, 117] width 328 height 46
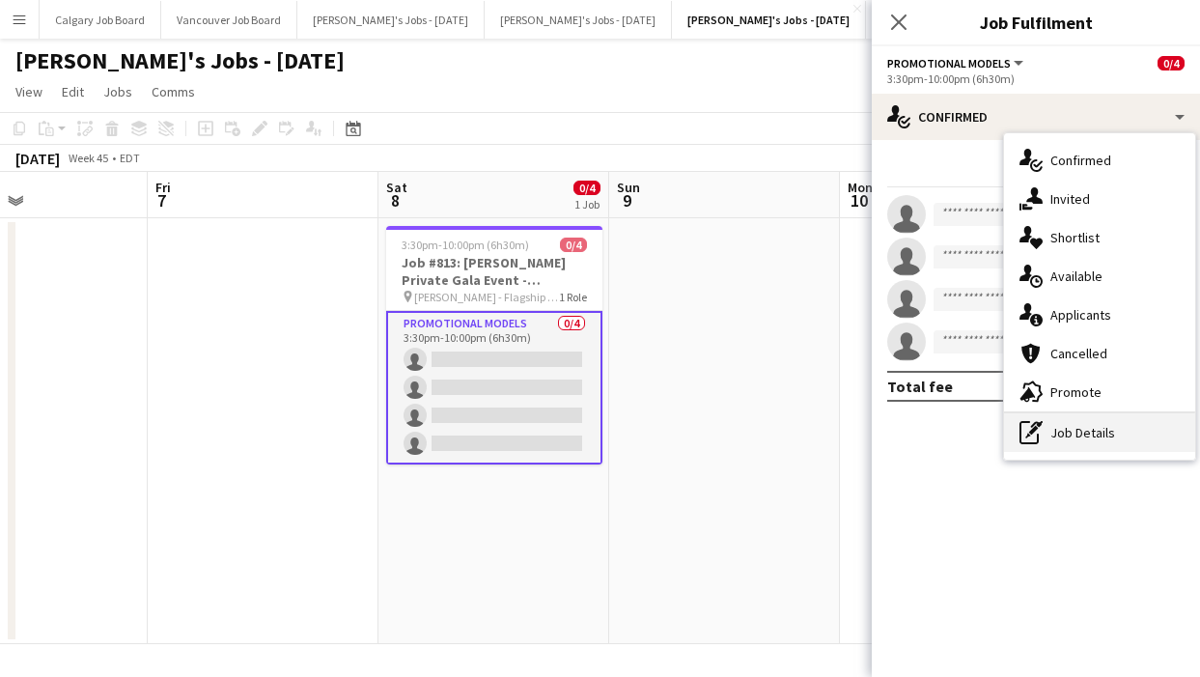
click at [1139, 426] on div "pen-write Job Details" at bounding box center [1099, 432] width 191 height 39
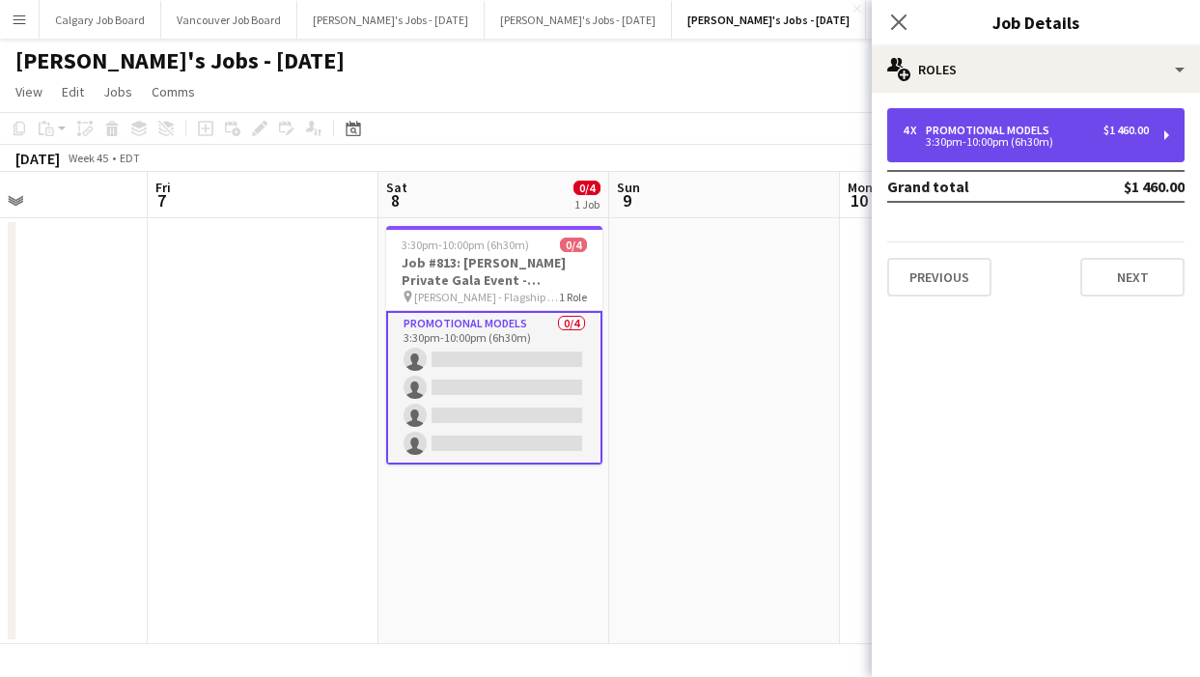
click at [1019, 147] on div "3:30pm-10:00pm (6h30m)" at bounding box center [1026, 142] width 246 height 10
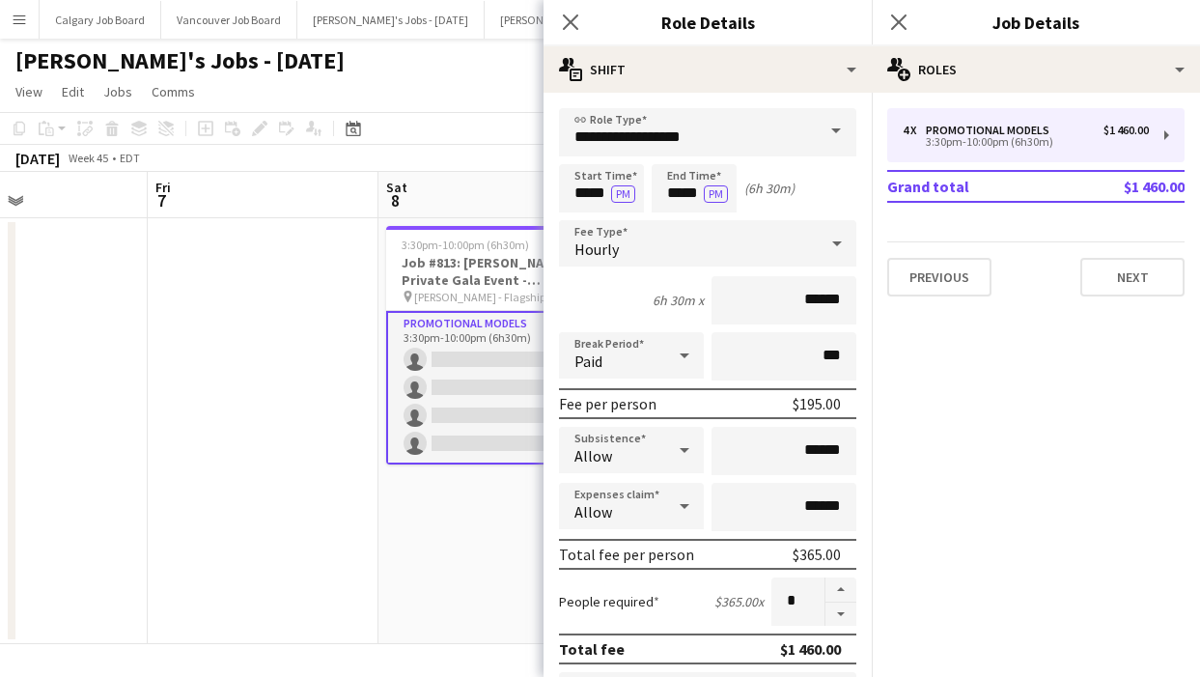
click at [460, 119] on app-toolbar "Copy Paste Paste Command V Paste with crew Command Shift V Paste linked Job [GE…" at bounding box center [600, 128] width 1200 height 33
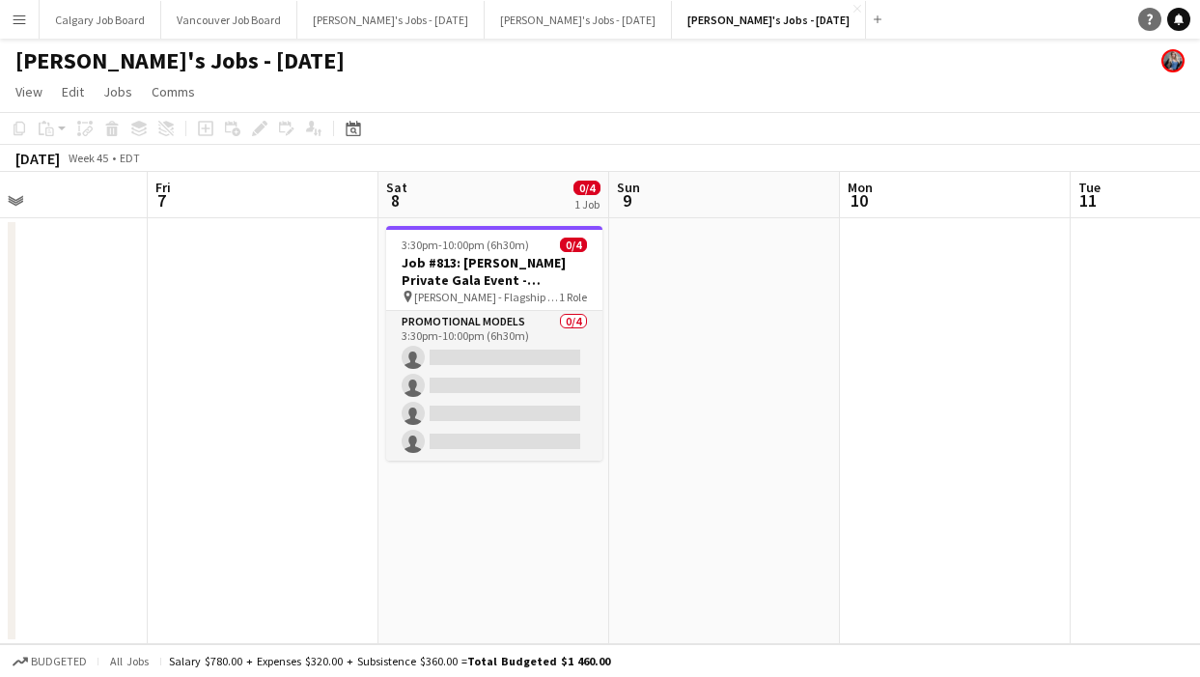
click at [1142, 15] on link "Help" at bounding box center [1150, 19] width 23 height 23
click at [1145, 22] on icon "Help" at bounding box center [1150, 20] width 12 height 12
drag, startPoint x: 742, startPoint y: 267, endPoint x: 682, endPoint y: 261, distance: 60.2
click at [742, 267] on app-date-cell at bounding box center [724, 431] width 231 height 426
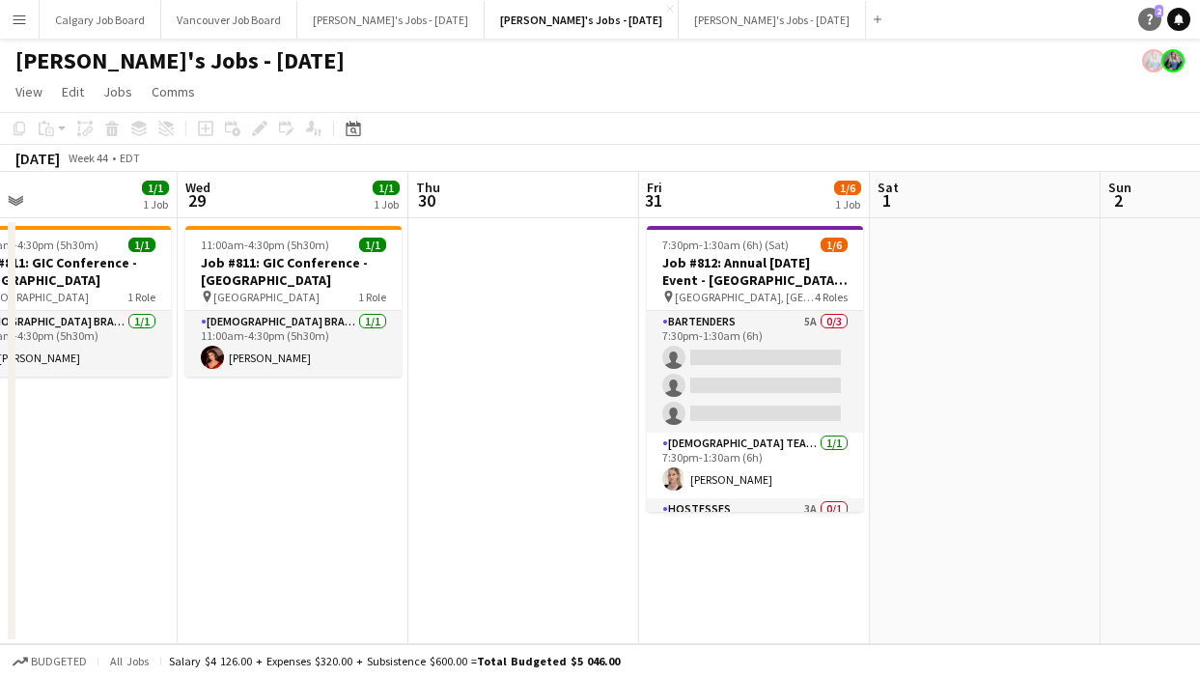
click at [1155, 10] on span "2" at bounding box center [1159, 11] width 9 height 13
click at [1146, 20] on icon "Help" at bounding box center [1150, 20] width 12 height 12
click at [628, 292] on app-date-cell at bounding box center [523, 431] width 231 height 426
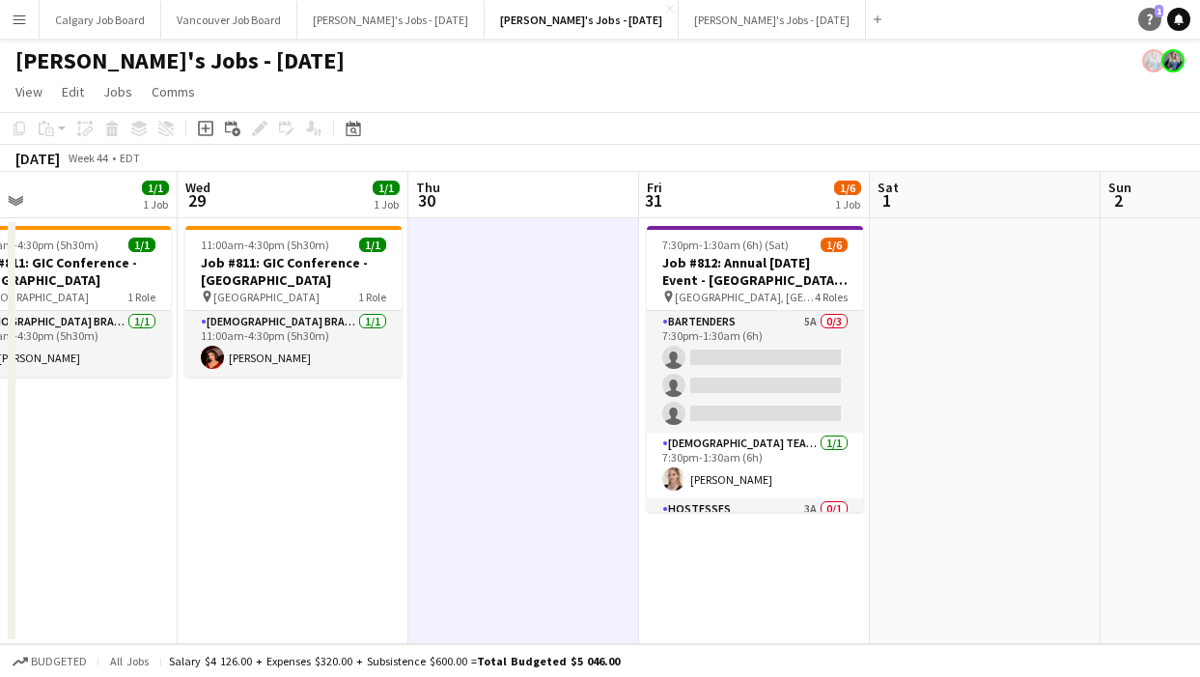
click at [1146, 23] on icon "Help" at bounding box center [1150, 20] width 12 height 12
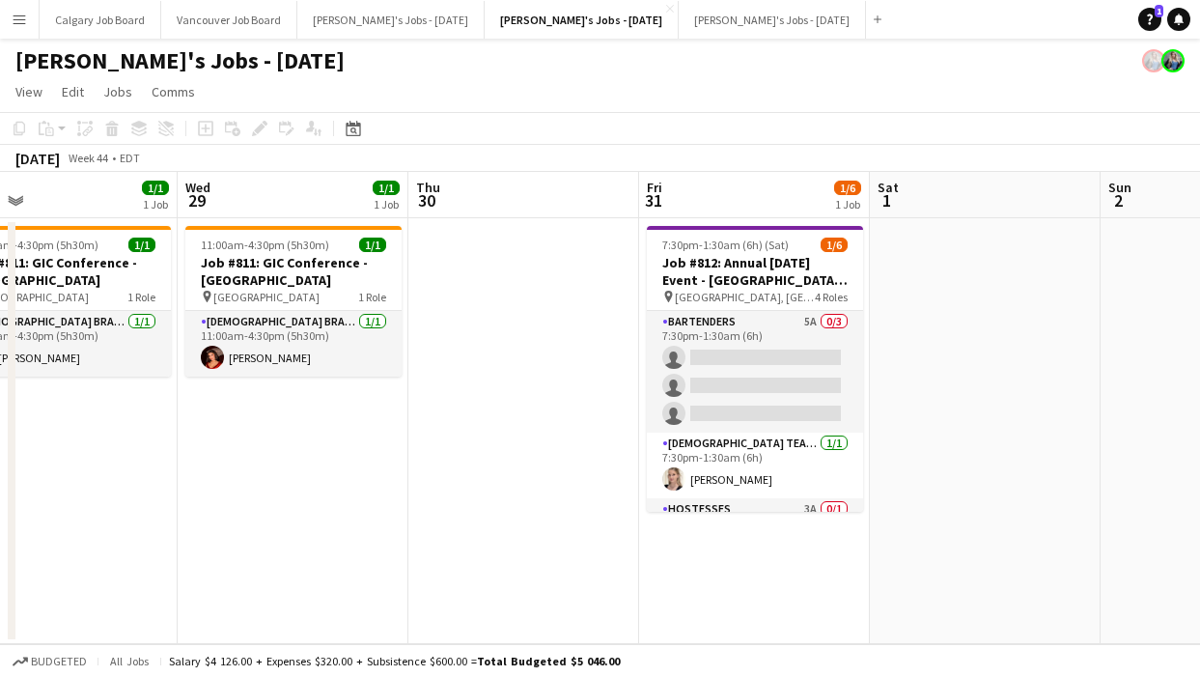
click at [445, 141] on app-toolbar "Copy Paste Paste Command V Paste with crew Command Shift V Paste linked Job [GE…" at bounding box center [600, 128] width 1200 height 33
click at [970, 138] on app-toolbar "Copy Paste Paste Command V Paste with crew Command Shift V Paste linked Job [GE…" at bounding box center [600, 128] width 1200 height 33
